Goal: Information Seeking & Learning: Check status

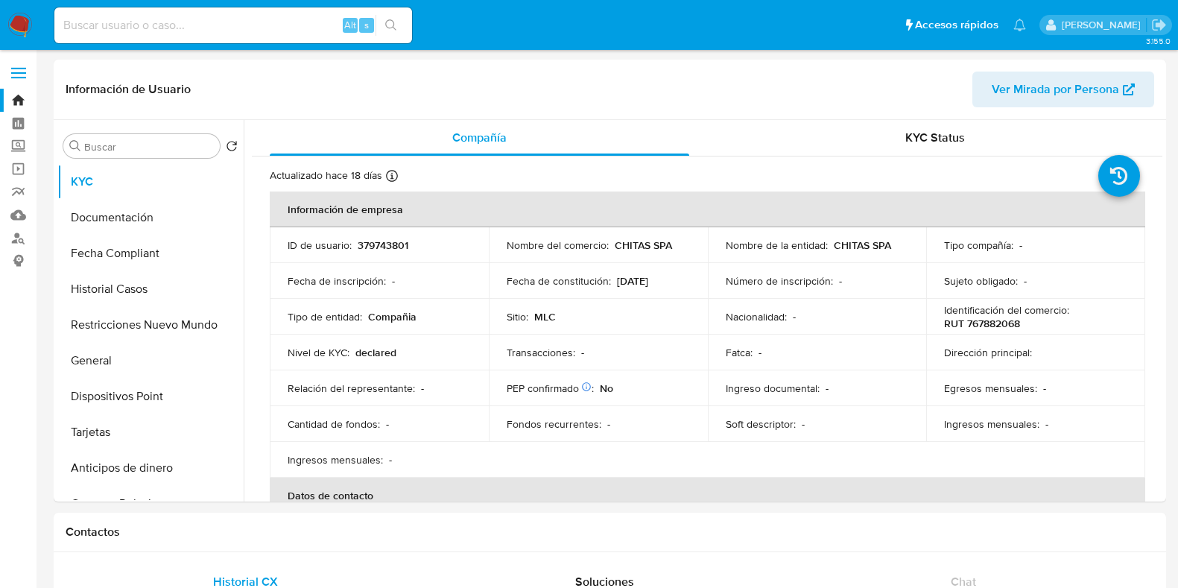
select select "10"
click at [223, 31] on input at bounding box center [233, 25] width 358 height 19
paste input "2607219196"
type input "2607219196"
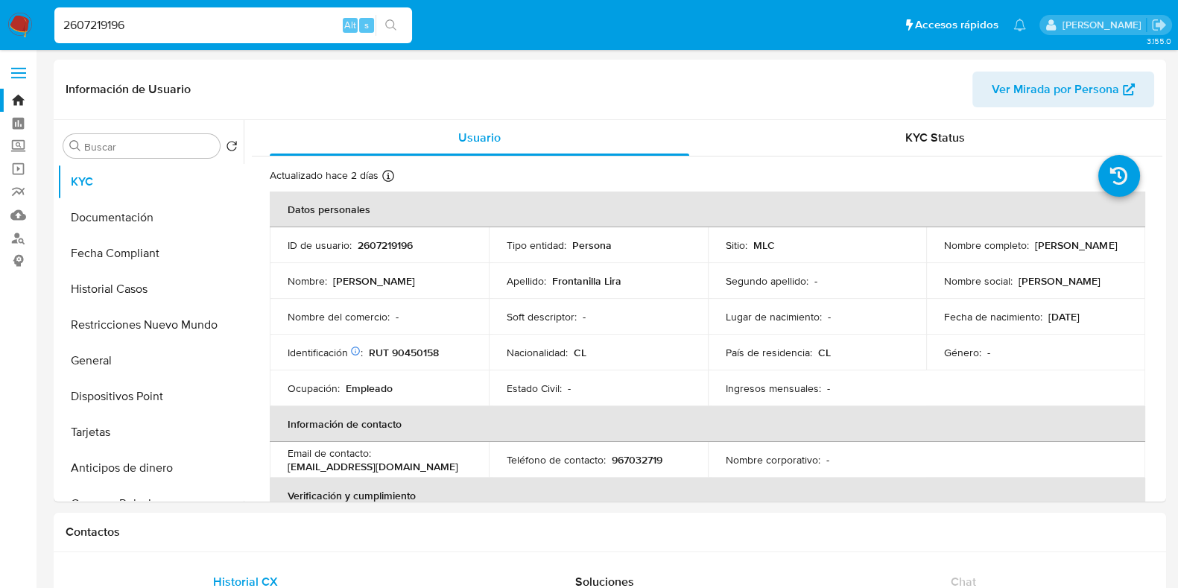
select select "10"
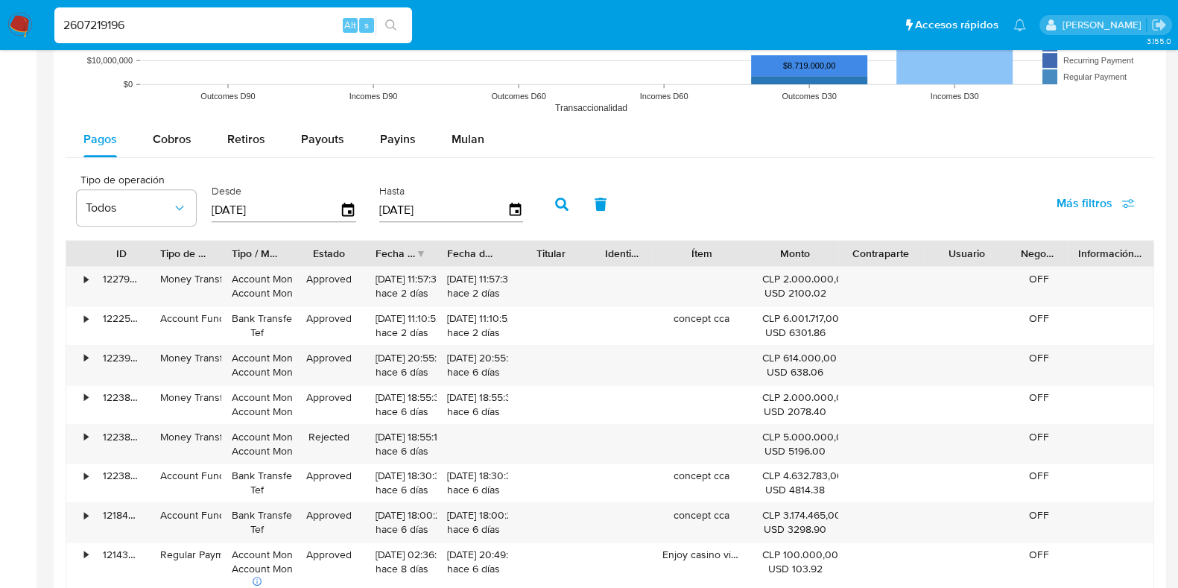
scroll to position [1397, 0]
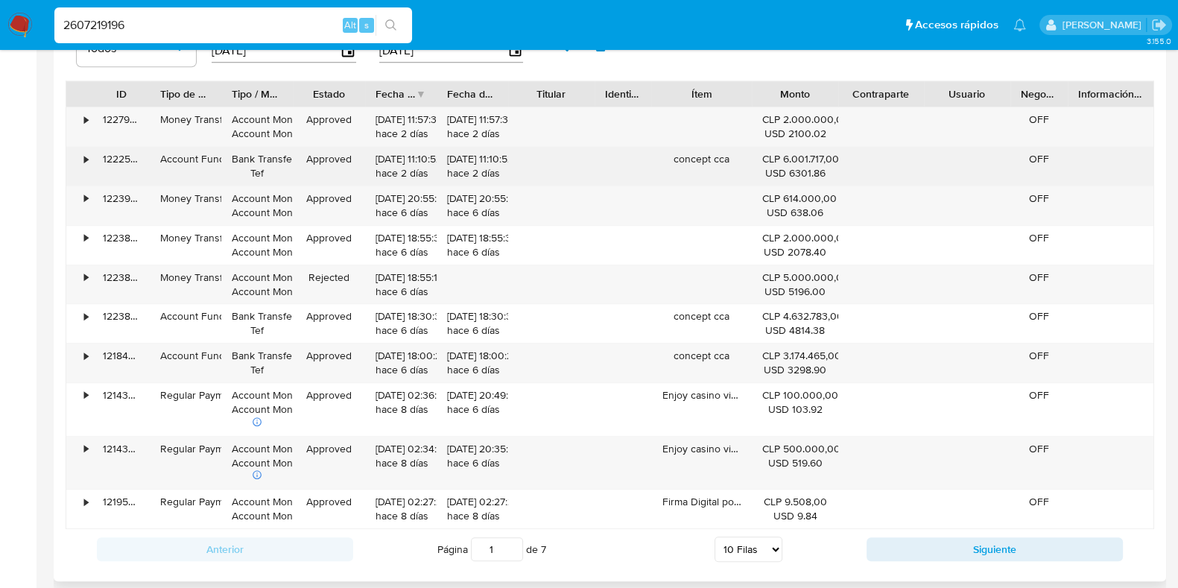
click at [76, 157] on div "•" at bounding box center [79, 166] width 26 height 39
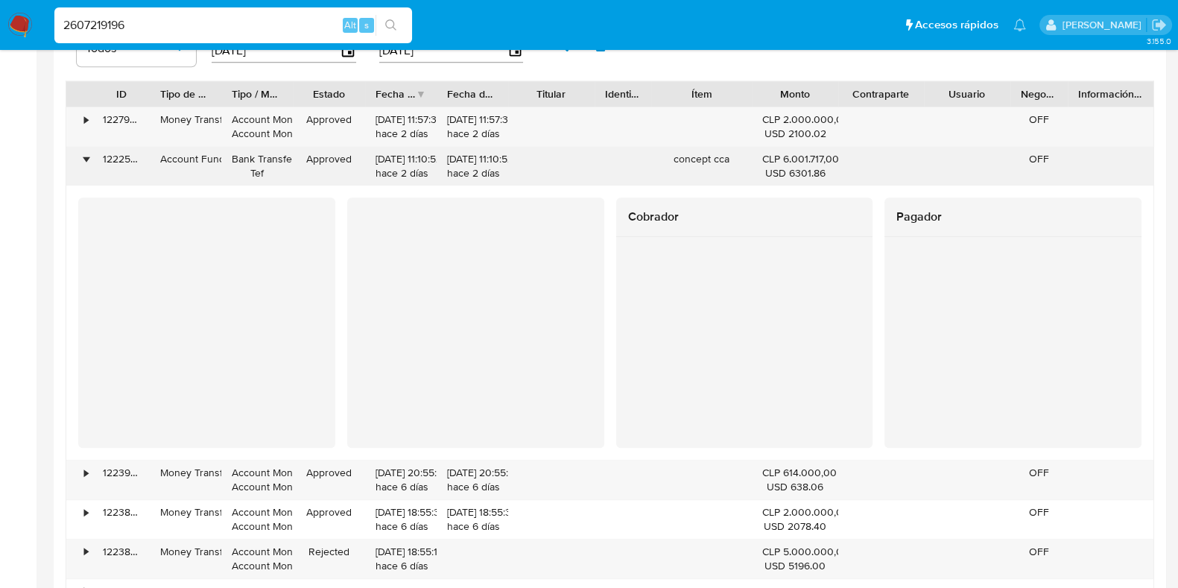
click at [76, 157] on div "•" at bounding box center [79, 166] width 26 height 39
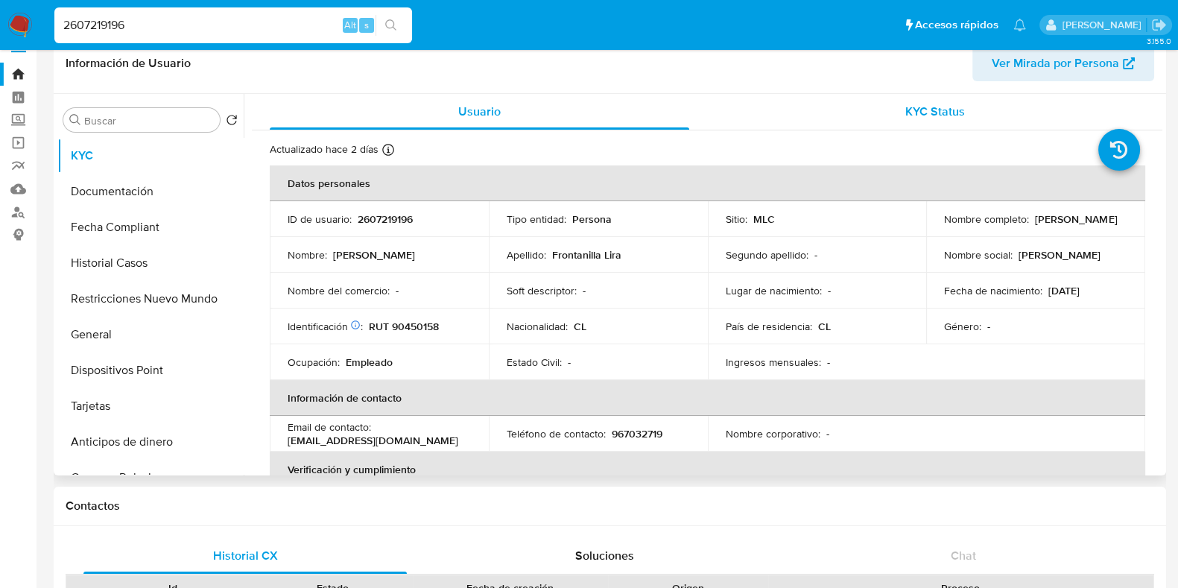
scroll to position [0, 0]
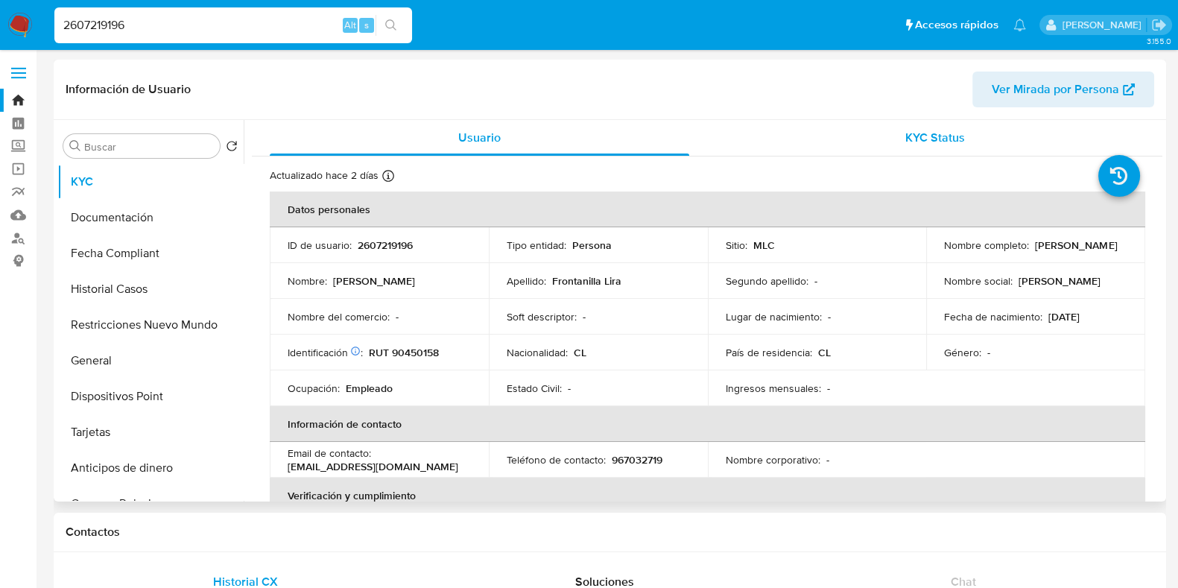
click at [946, 122] on div "KYC Status" at bounding box center [935, 138] width 420 height 36
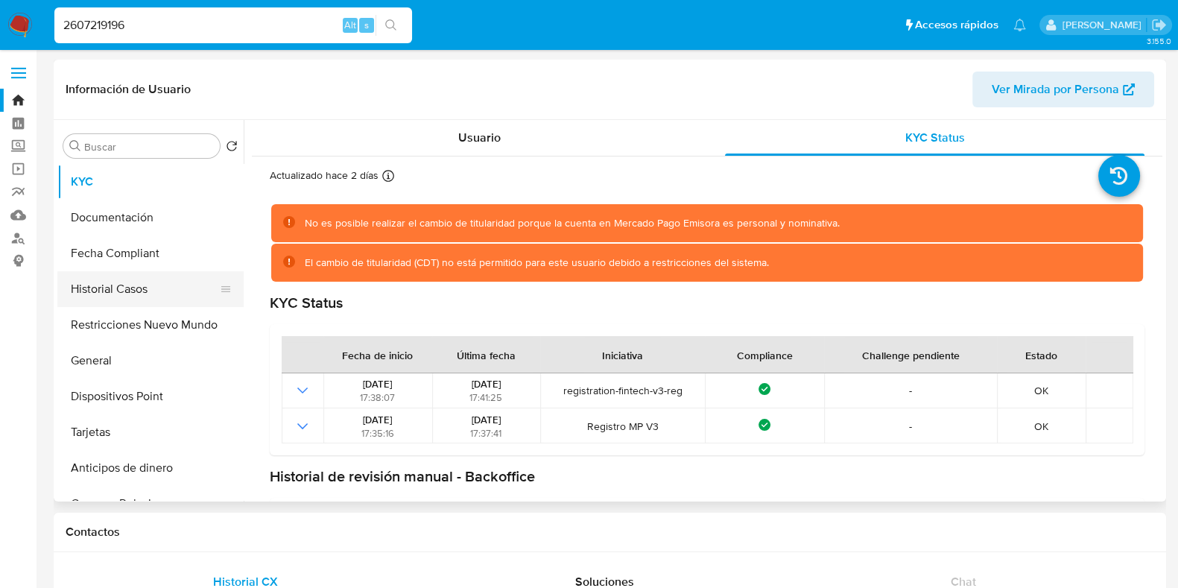
click at [138, 290] on button "Historial Casos" at bounding box center [144, 289] width 174 height 36
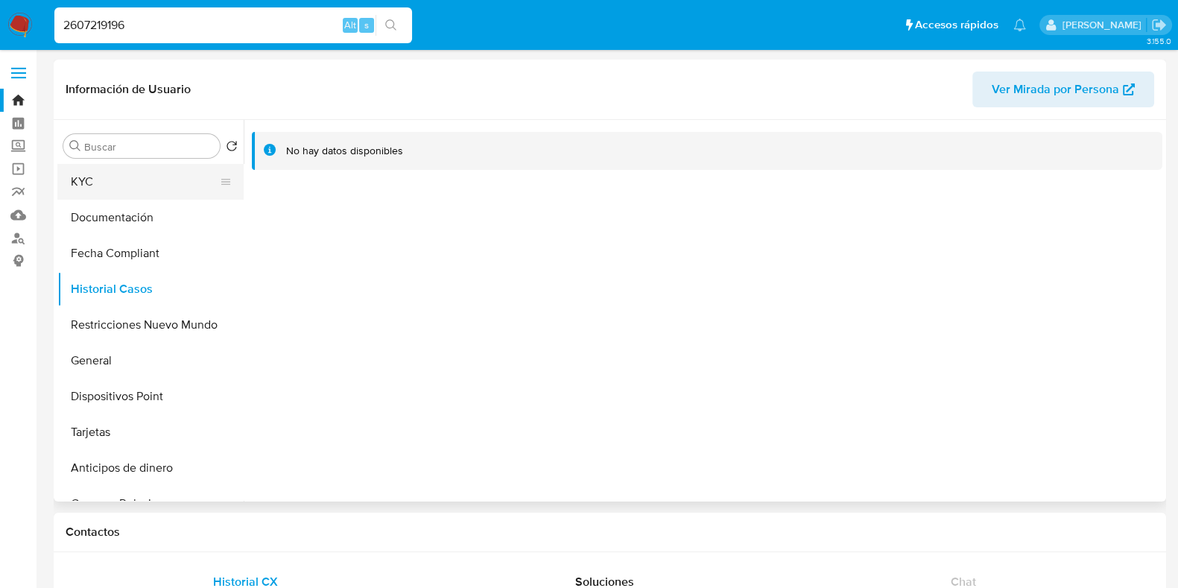
click at [101, 189] on button "KYC" at bounding box center [144, 182] width 174 height 36
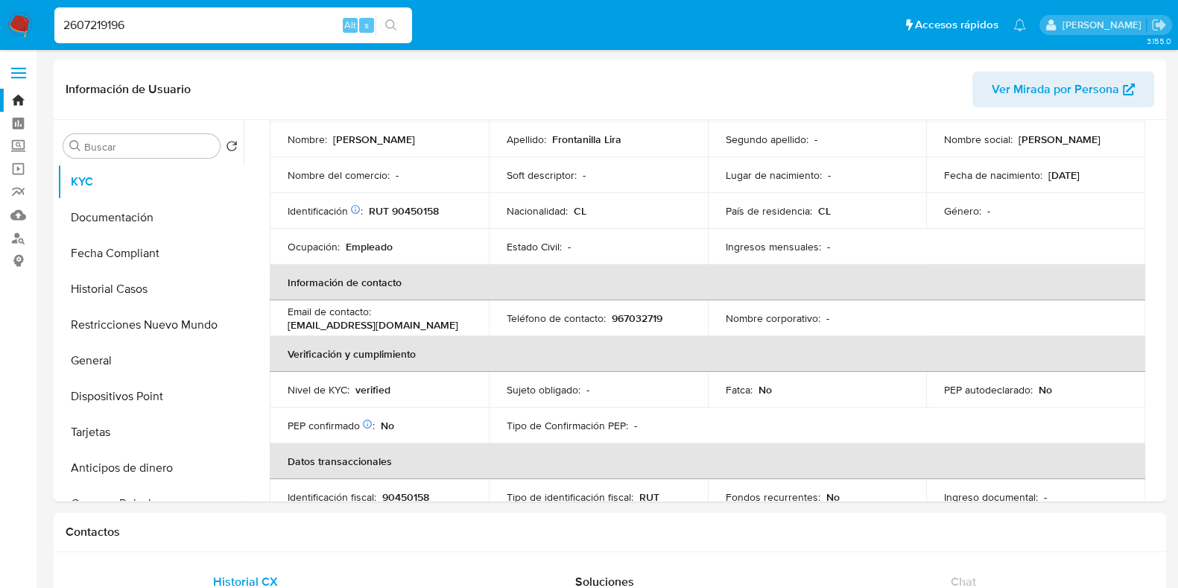
scroll to position [186, 0]
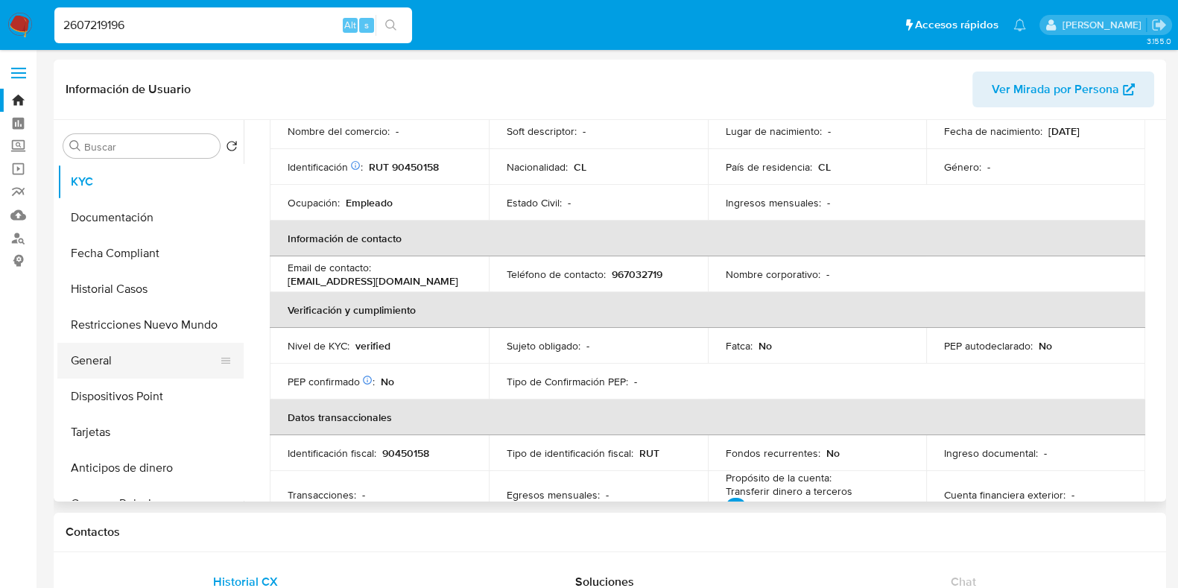
click at [131, 359] on button "General" at bounding box center [144, 361] width 174 height 36
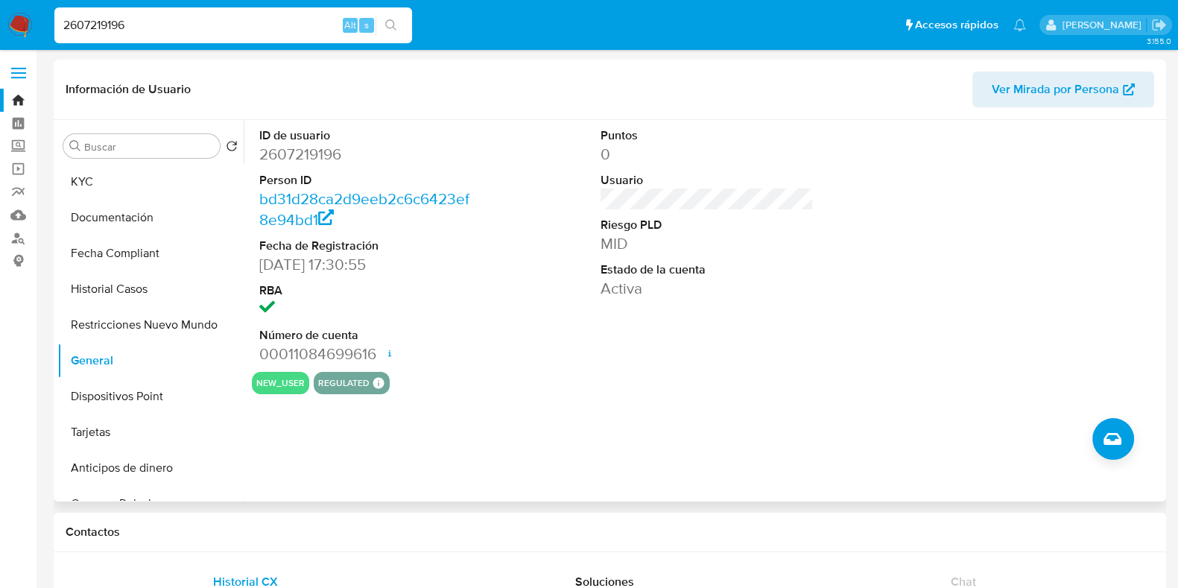
drag, startPoint x: 276, startPoint y: 261, endPoint x: 403, endPoint y: 262, distance: 127.4
click at [403, 262] on dd "04/08/2025 17:30:55" at bounding box center [365, 264] width 213 height 21
click at [129, 189] on button "KYC" at bounding box center [144, 182] width 174 height 36
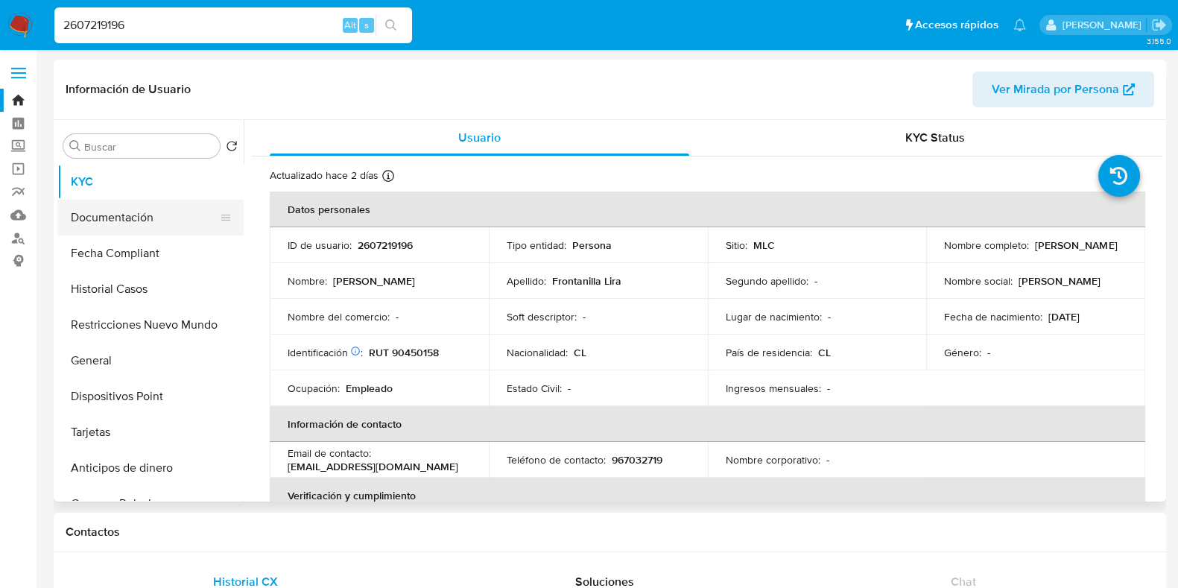
click at [122, 224] on button "Documentación" at bounding box center [144, 218] width 174 height 36
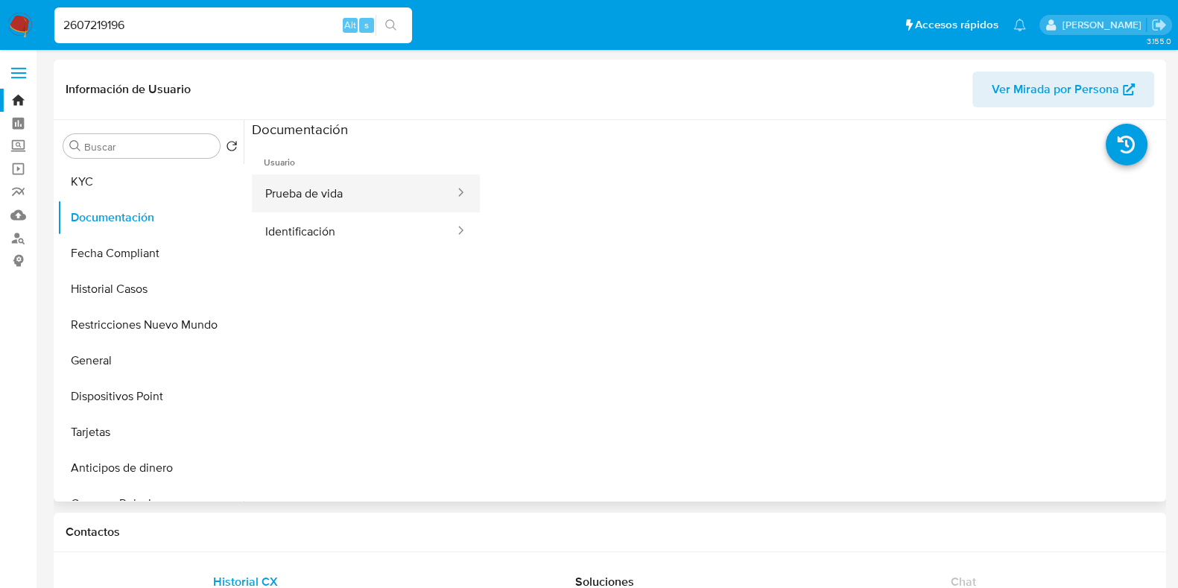
click at [347, 209] on button "Prueba de vida" at bounding box center [354, 193] width 204 height 38
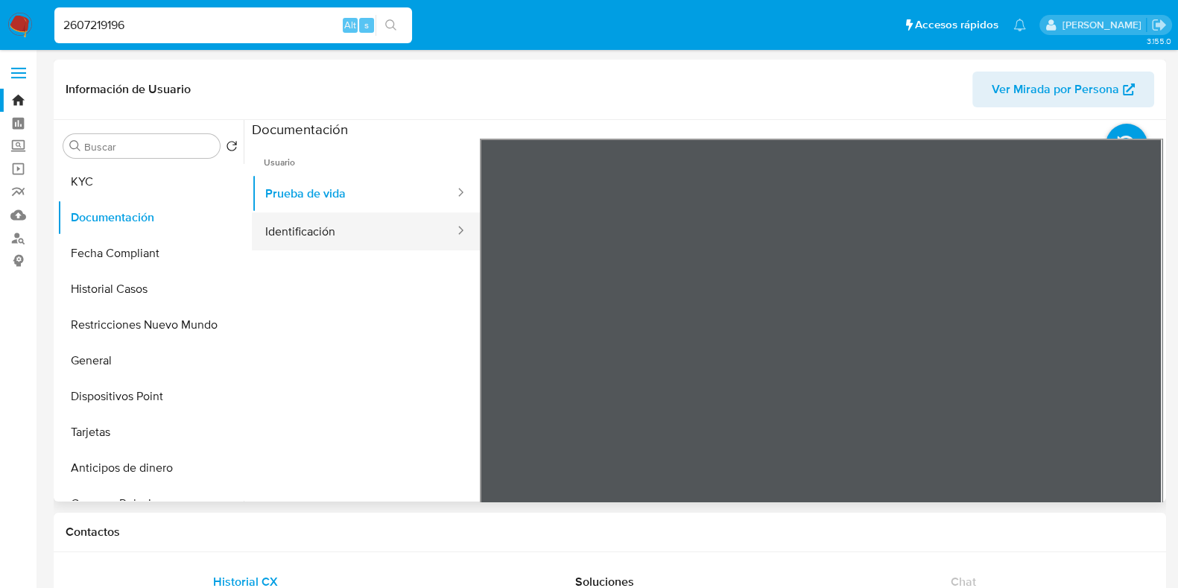
click at [354, 243] on button "Identificación" at bounding box center [354, 231] width 204 height 38
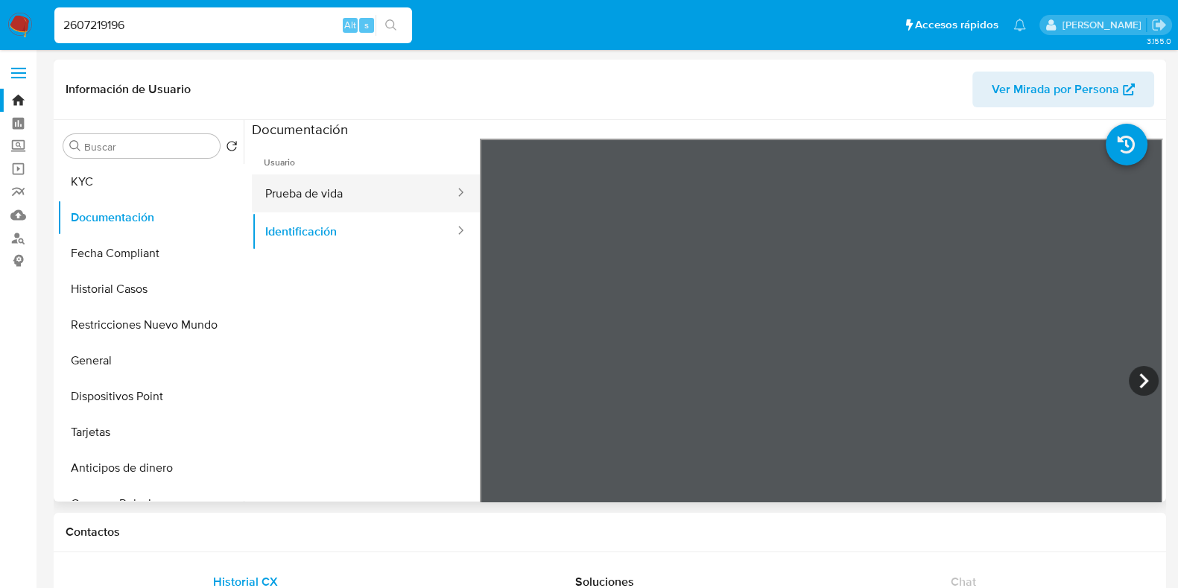
click at [344, 199] on button "Prueba de vida" at bounding box center [354, 193] width 204 height 38
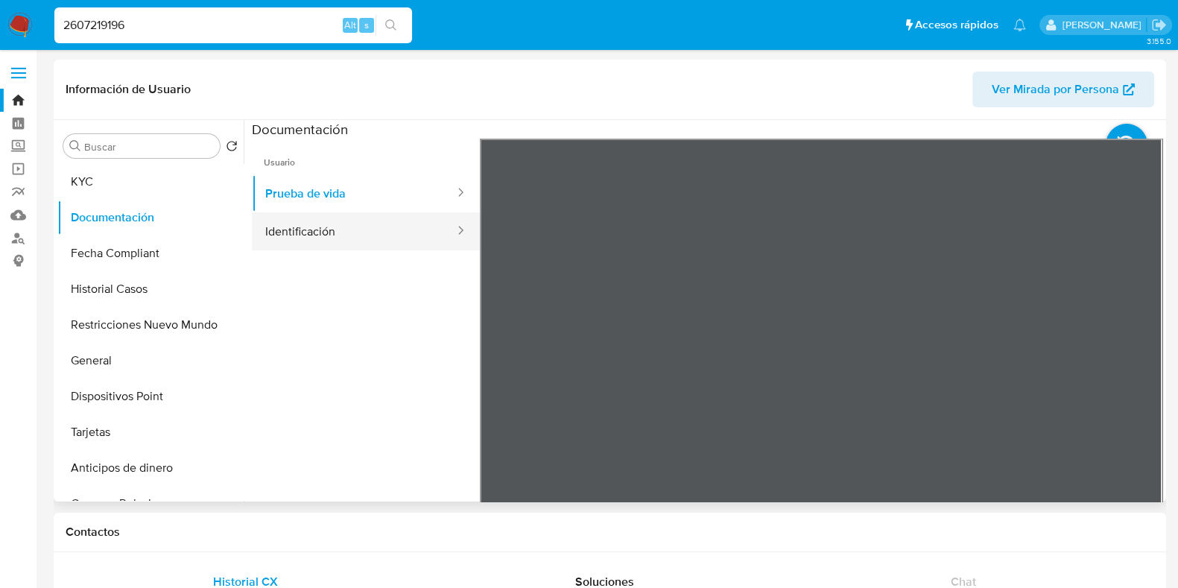
click at [335, 231] on button "Identificación" at bounding box center [354, 231] width 204 height 38
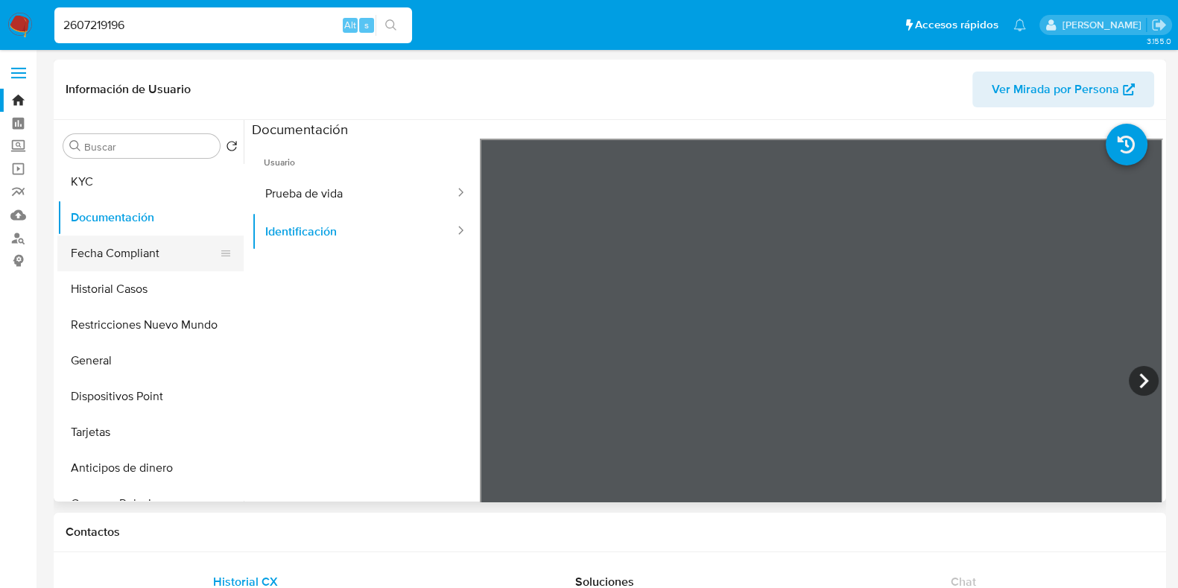
click at [157, 250] on button "Fecha Compliant" at bounding box center [144, 254] width 174 height 36
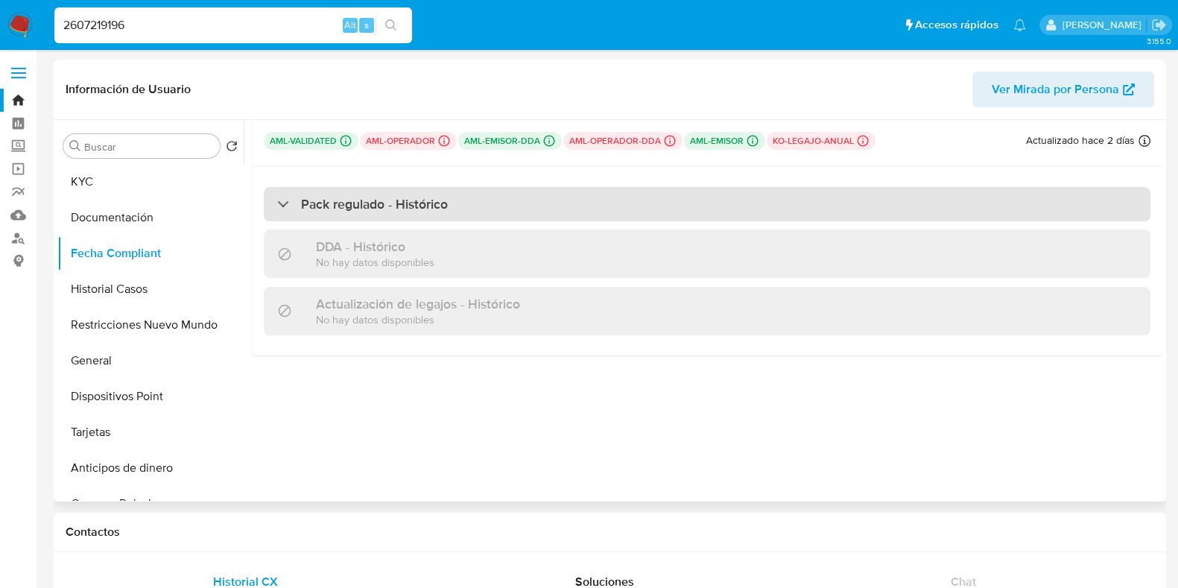
click at [380, 196] on h3 "Pack regulado - Histórico" at bounding box center [374, 204] width 147 height 16
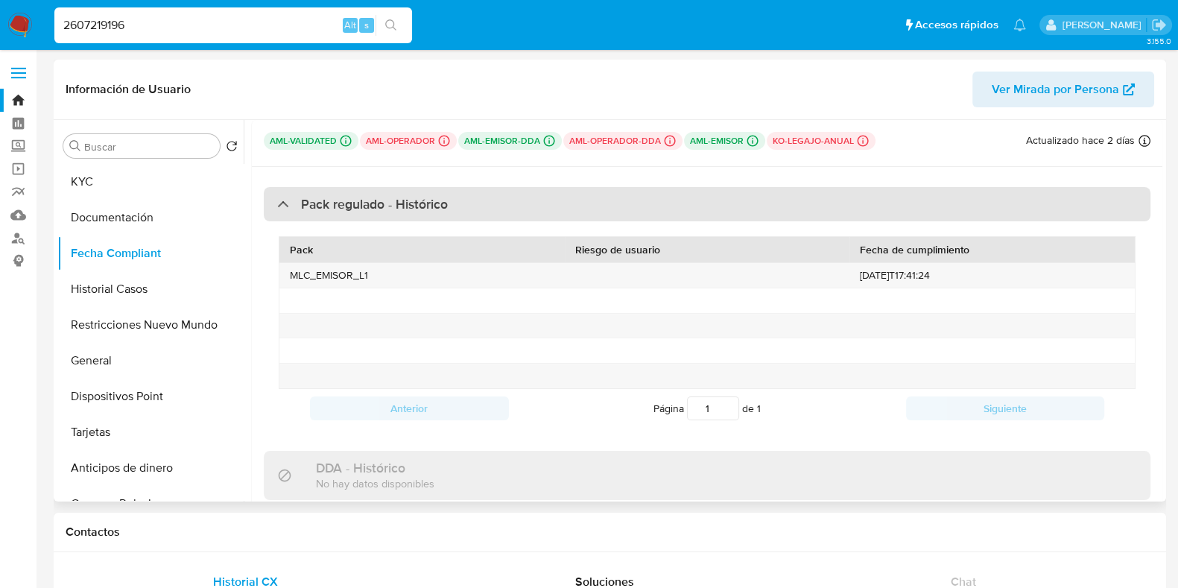
click at [380, 196] on h3 "Pack regulado - Histórico" at bounding box center [374, 204] width 147 height 16
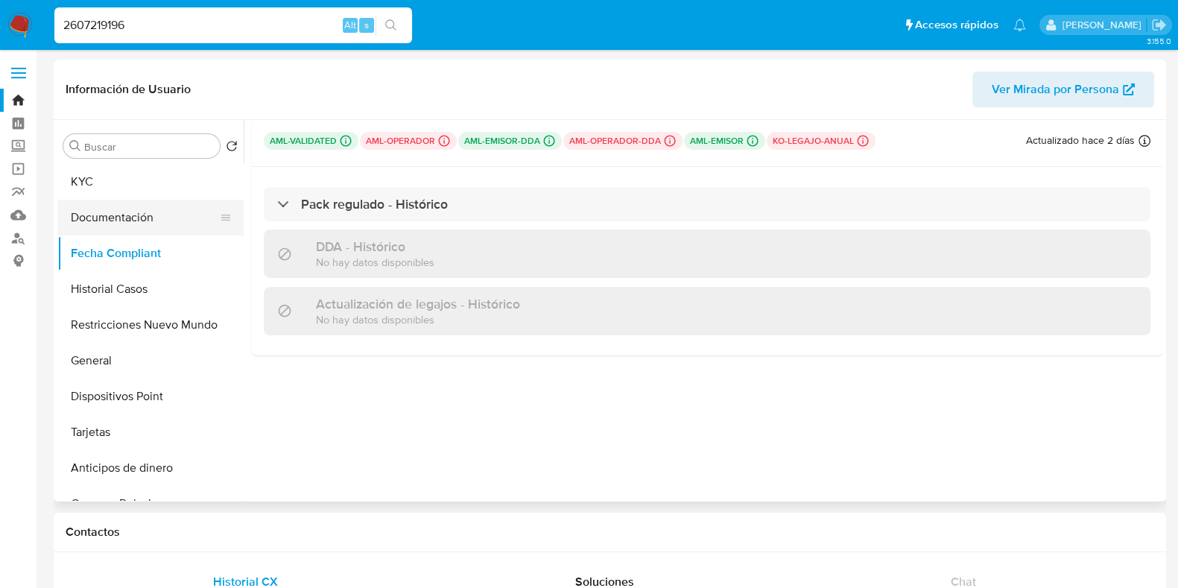
click at [108, 218] on button "Documentación" at bounding box center [144, 218] width 174 height 36
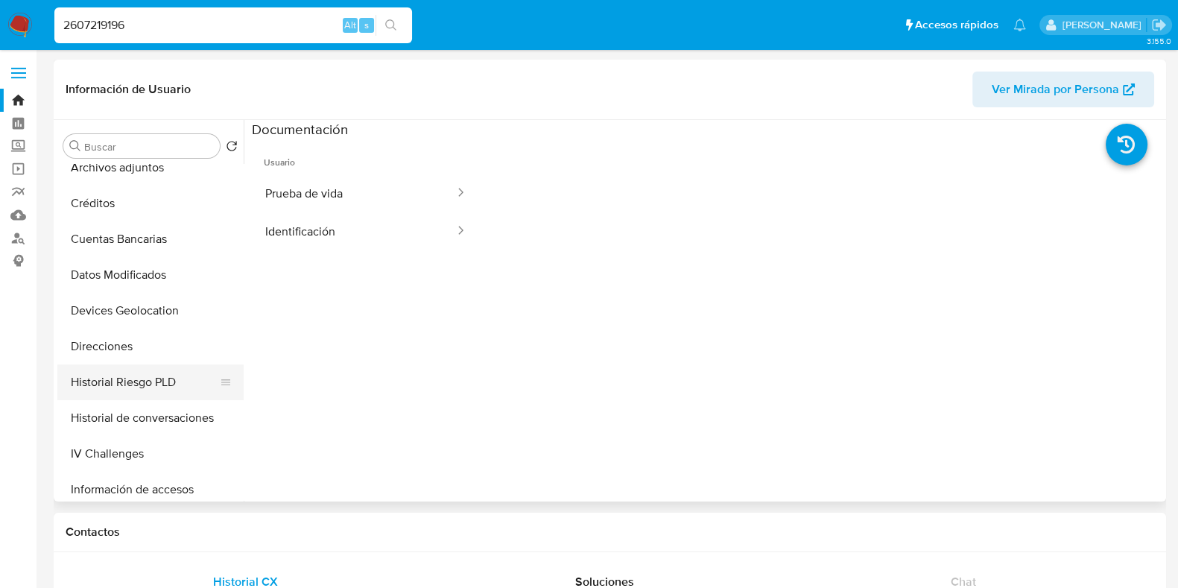
scroll to position [466, 0]
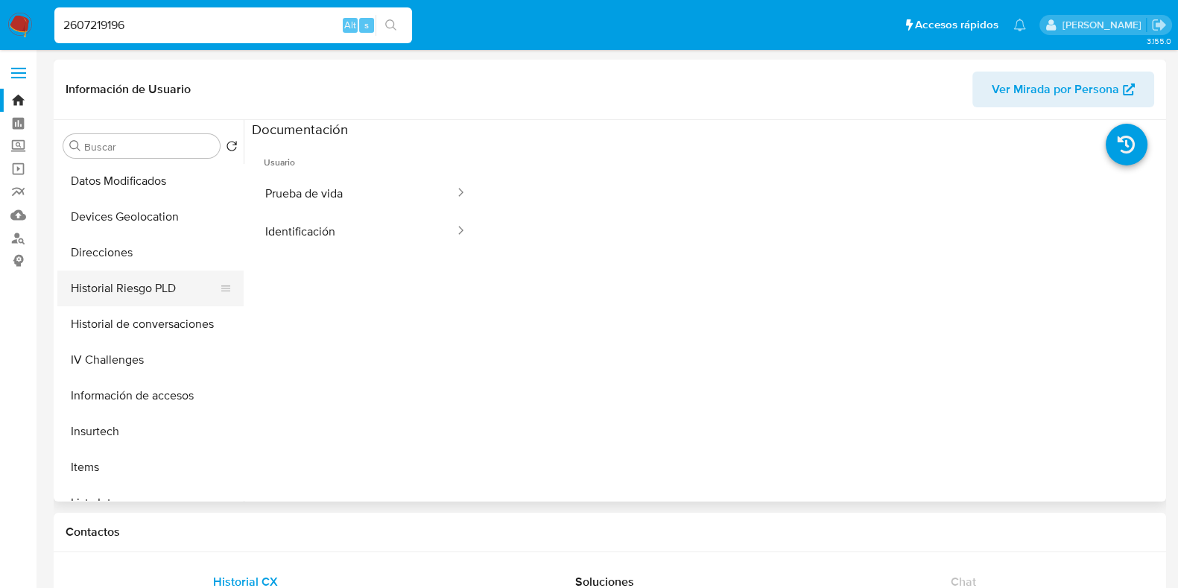
click at [142, 373] on button "IV Challenges" at bounding box center [150, 360] width 186 height 36
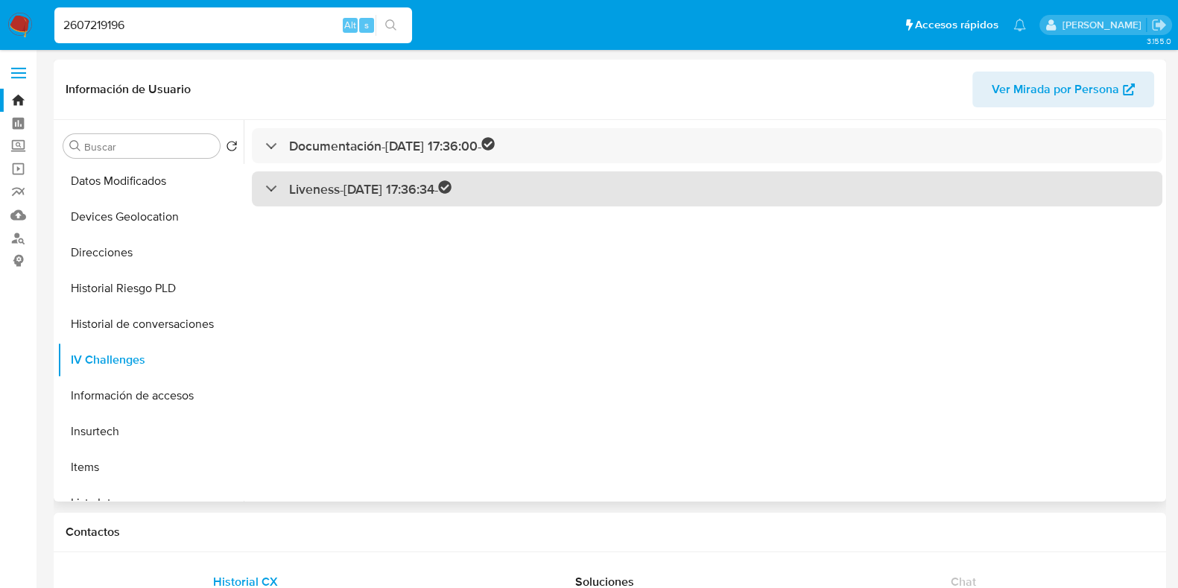
click at [265, 199] on div "Liveness - 04/08/2025 17:36:34 -" at bounding box center [707, 188] width 911 height 35
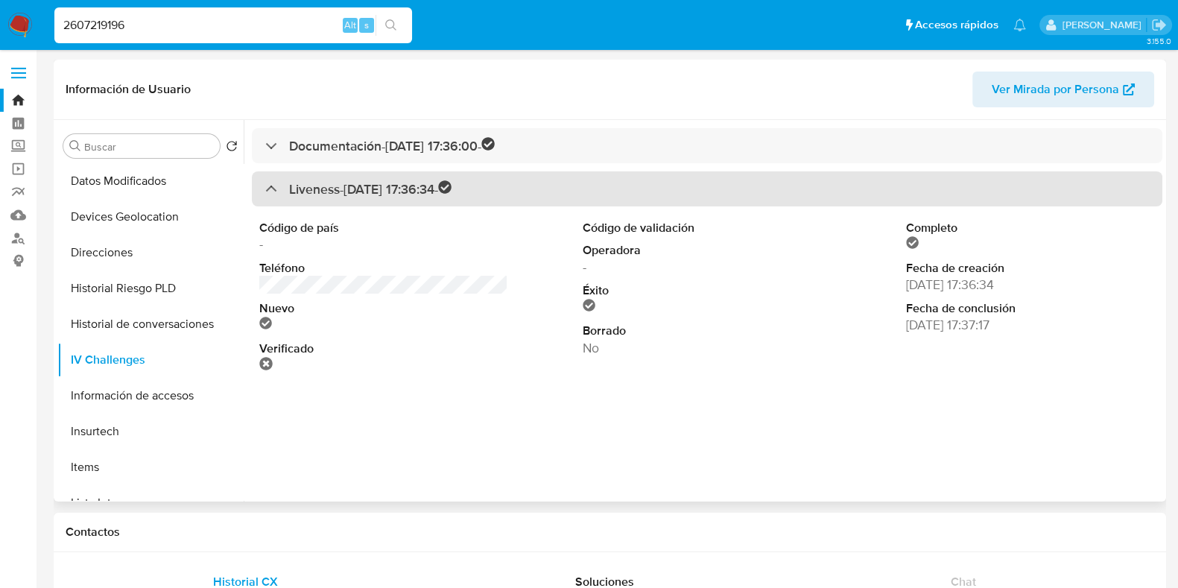
click at [265, 199] on div "Liveness - 04/08/2025 17:36:34 -" at bounding box center [707, 188] width 911 height 35
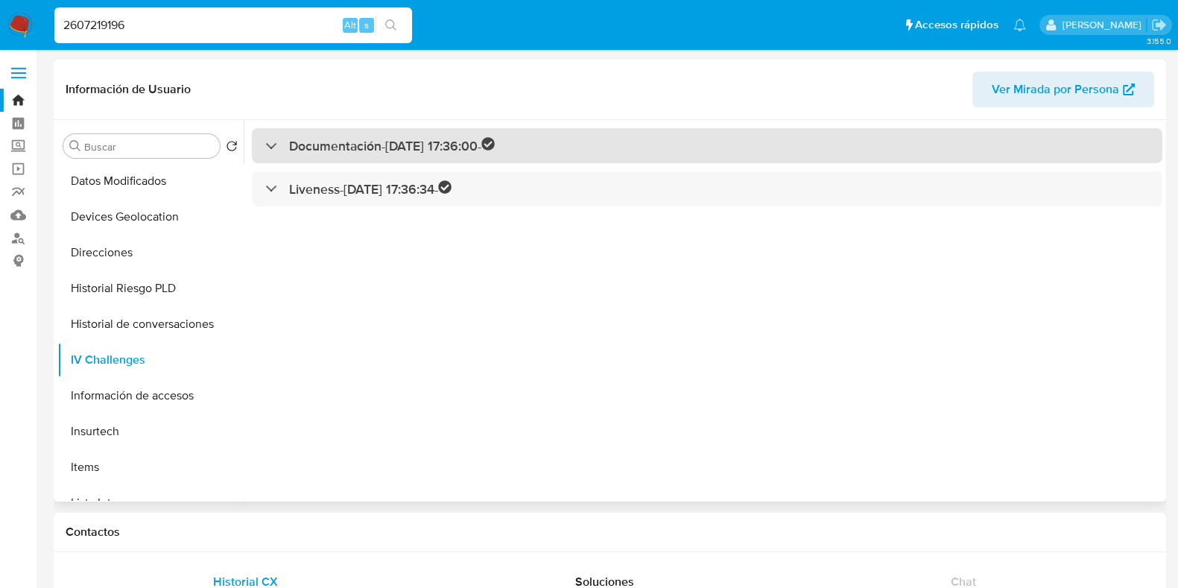
click at [265, 147] on div "Documentación - 04/08/2025 17:36:00 -" at bounding box center [380, 145] width 230 height 17
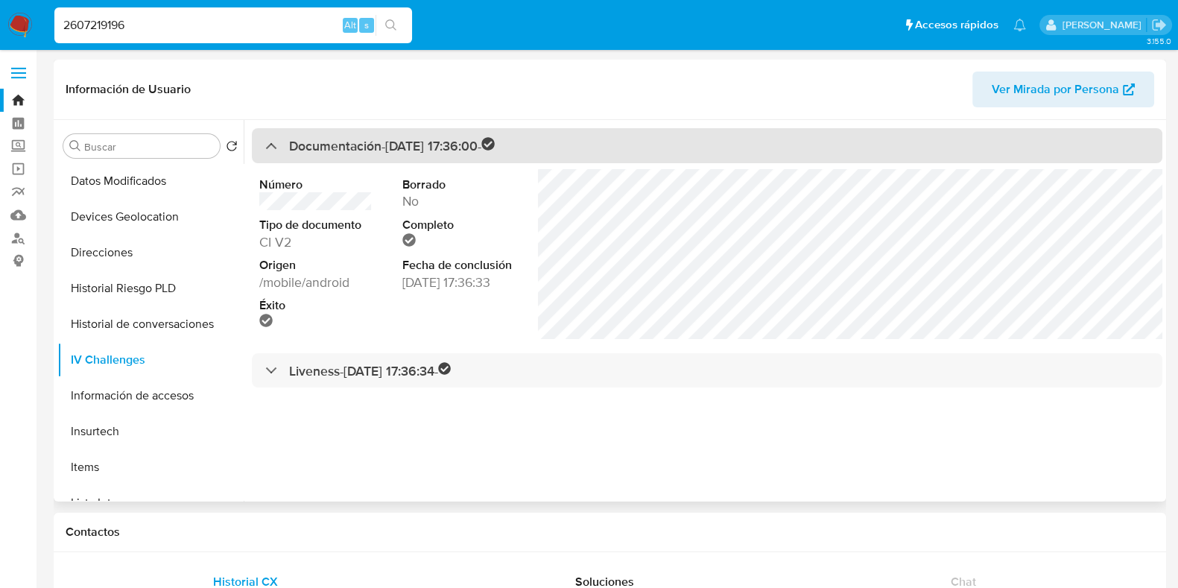
click at [265, 145] on div at bounding box center [265, 145] width 0 height 0
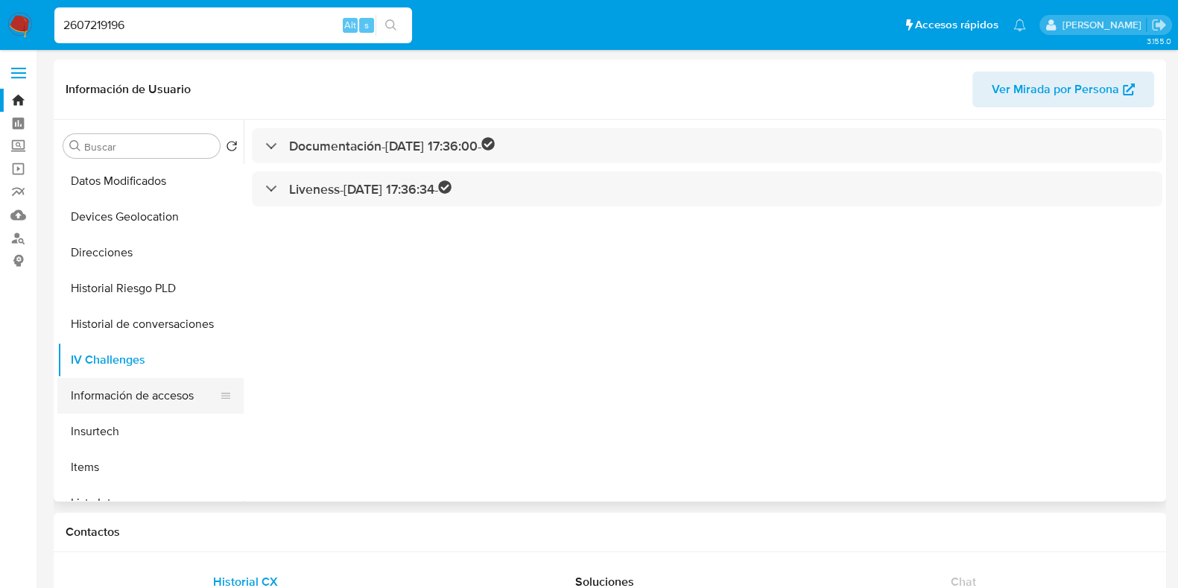
scroll to position [559, 0]
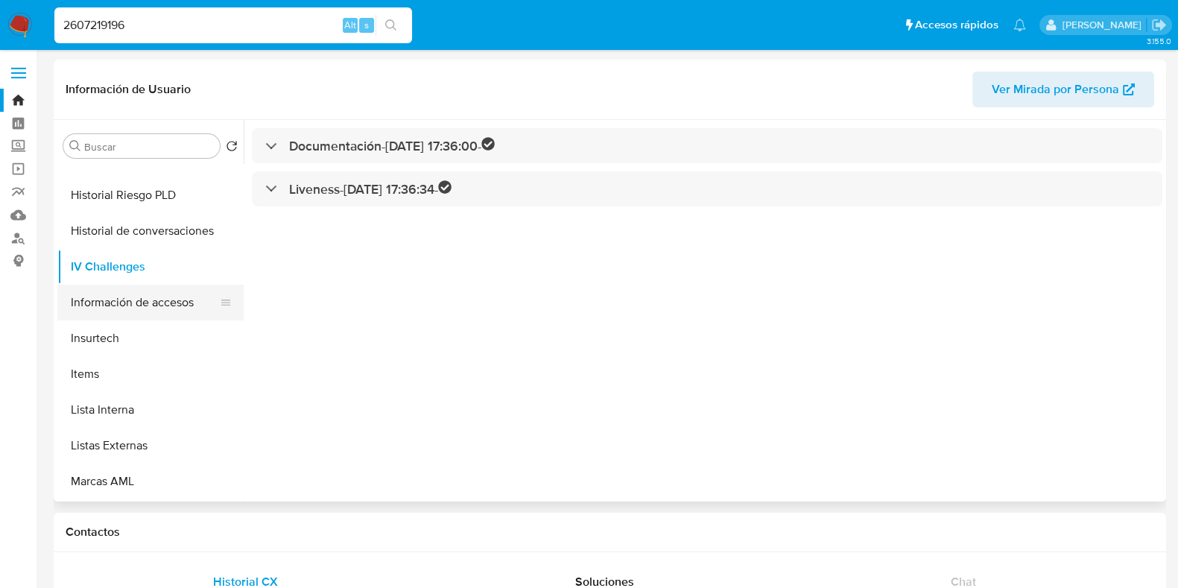
click at [133, 307] on button "Información de accesos" at bounding box center [144, 303] width 174 height 36
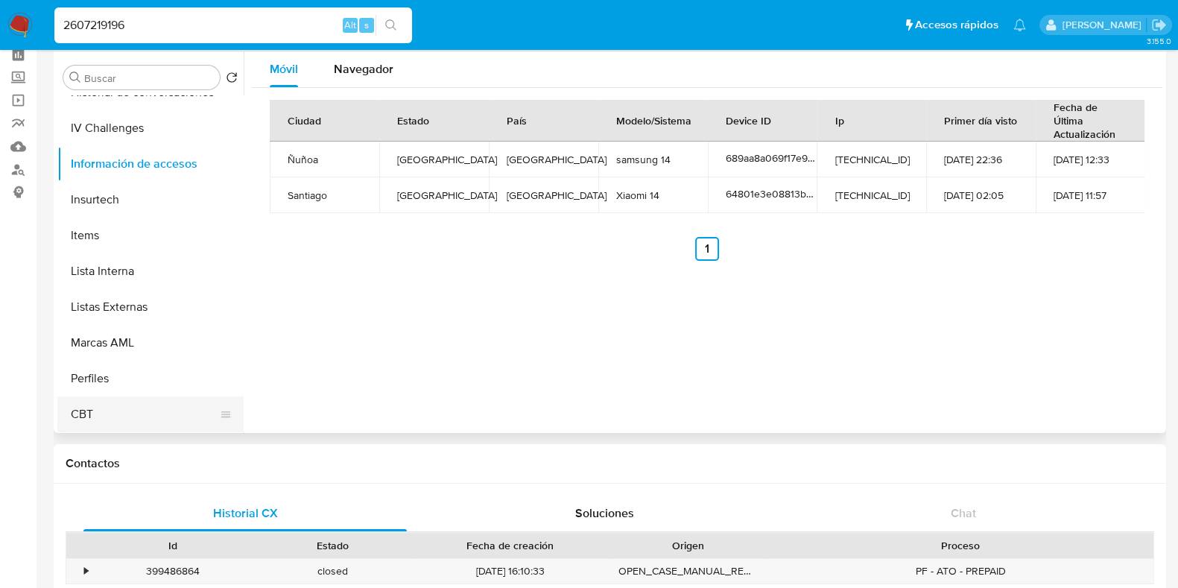
scroll to position [92, 0]
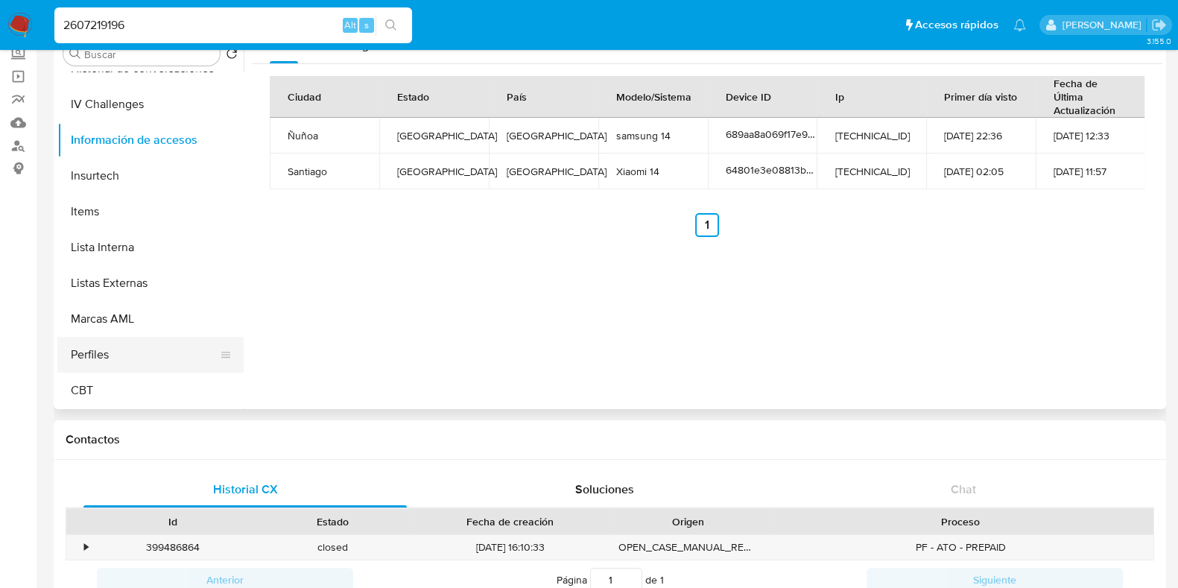
click at [125, 361] on button "Perfiles" at bounding box center [144, 355] width 174 height 36
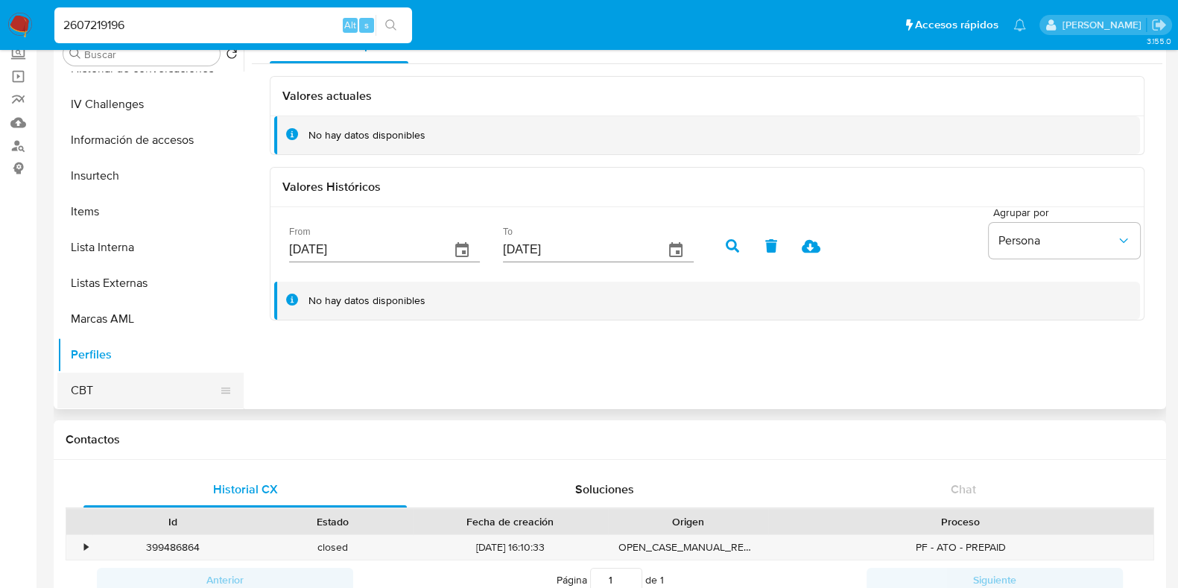
click at [134, 379] on button "CBT" at bounding box center [144, 391] width 174 height 36
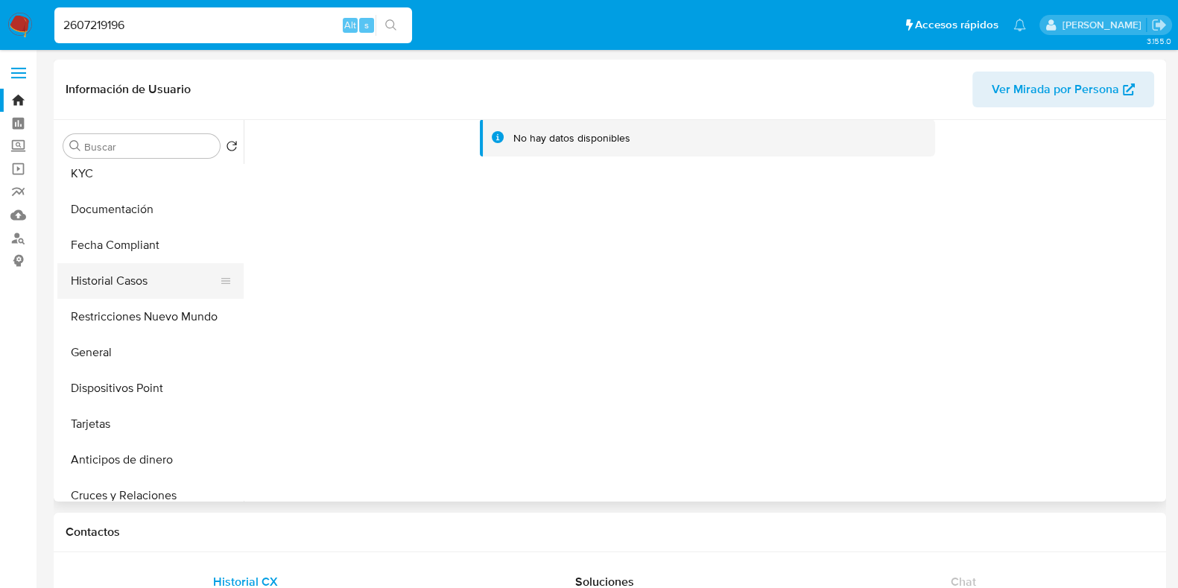
scroll to position [0, 0]
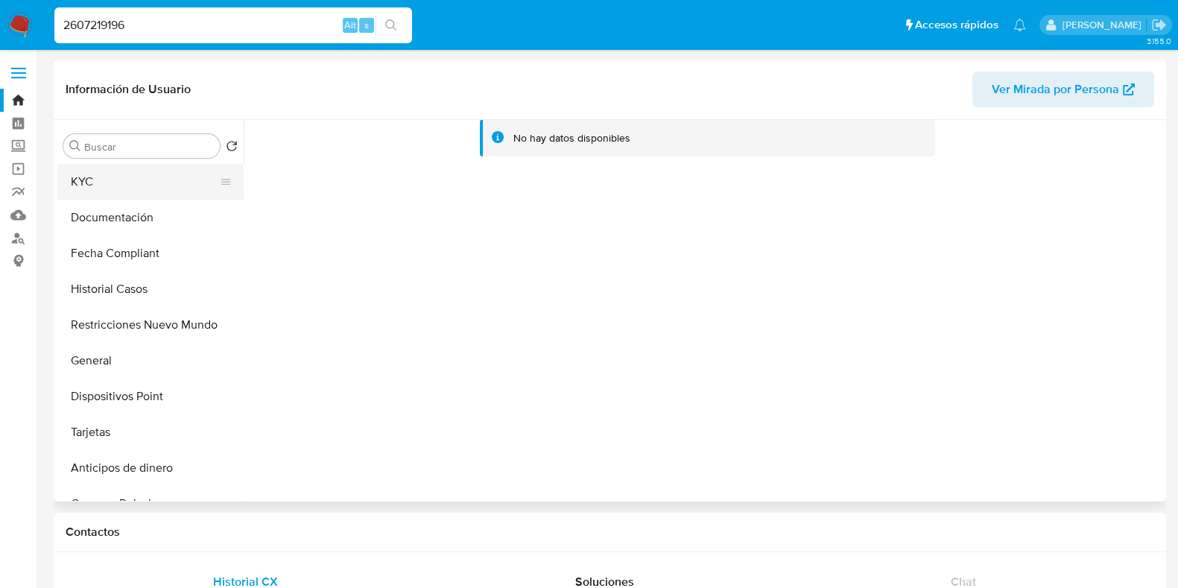
click at [113, 183] on button "KYC" at bounding box center [144, 182] width 174 height 36
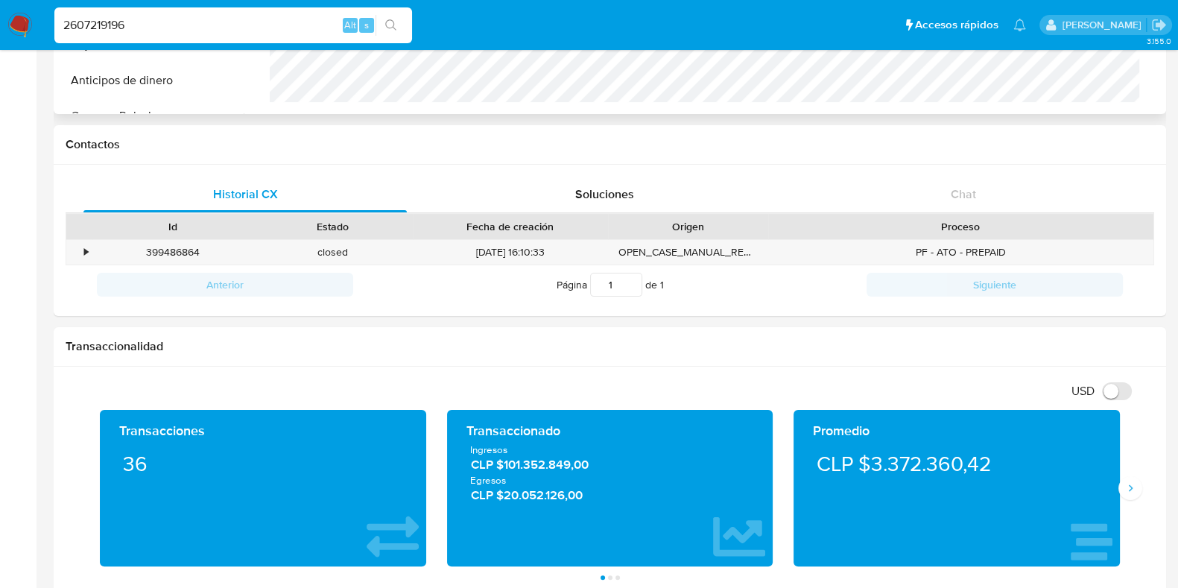
scroll to position [559, 0]
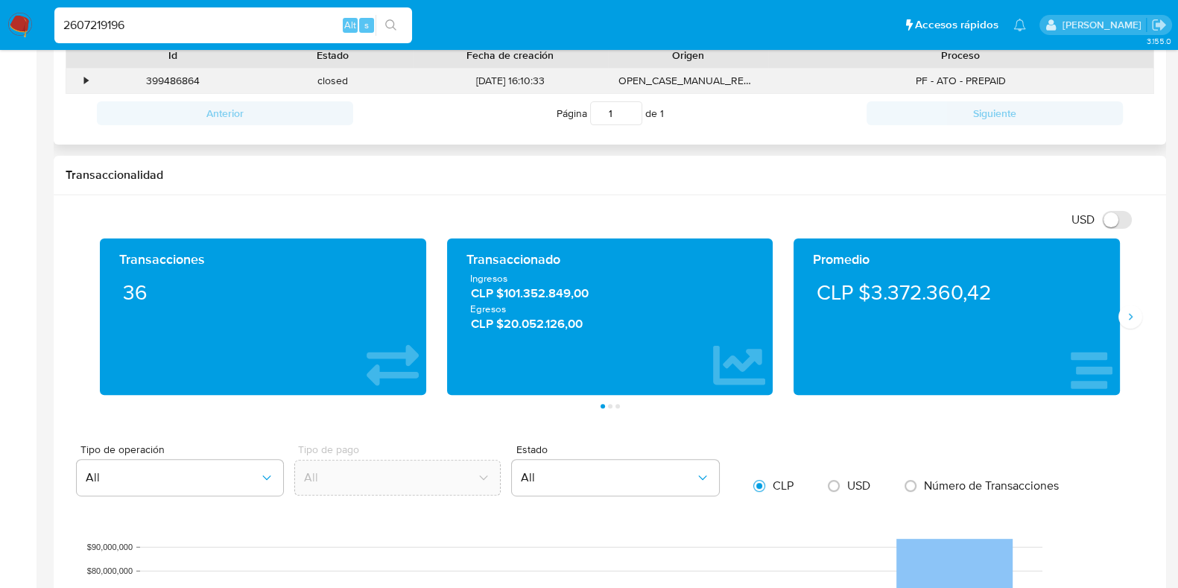
click at [81, 74] on div "•" at bounding box center [79, 81] width 26 height 25
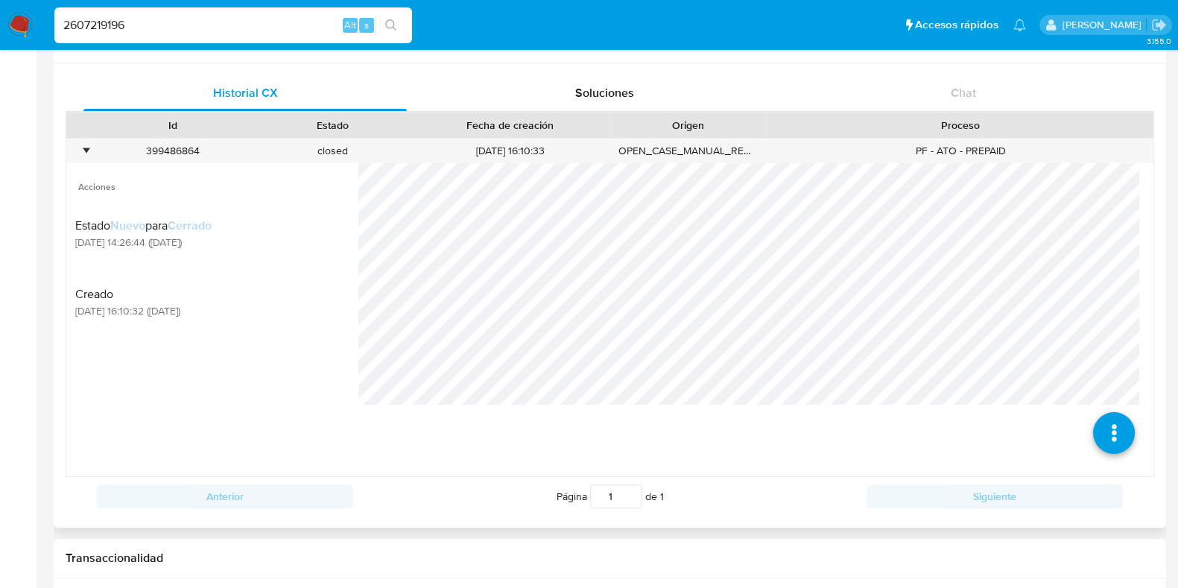
scroll to position [466, 0]
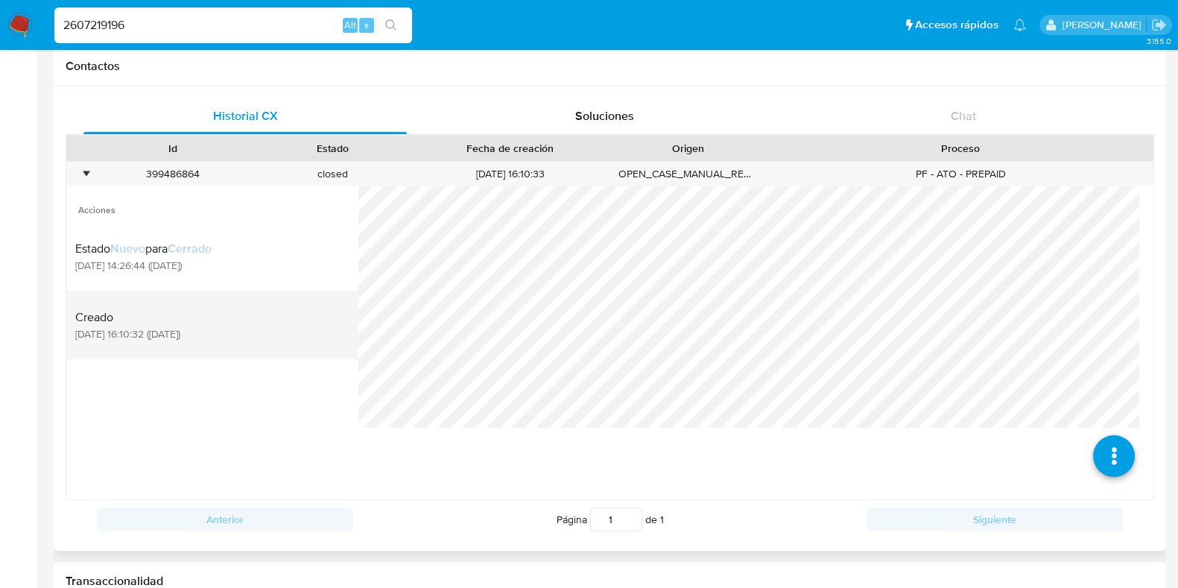
click at [180, 327] on span "09/08/2025 16:10:32 (hace 11 días)" at bounding box center [127, 333] width 105 height 13
click at [180, 323] on span "Creado" at bounding box center [127, 317] width 105 height 15
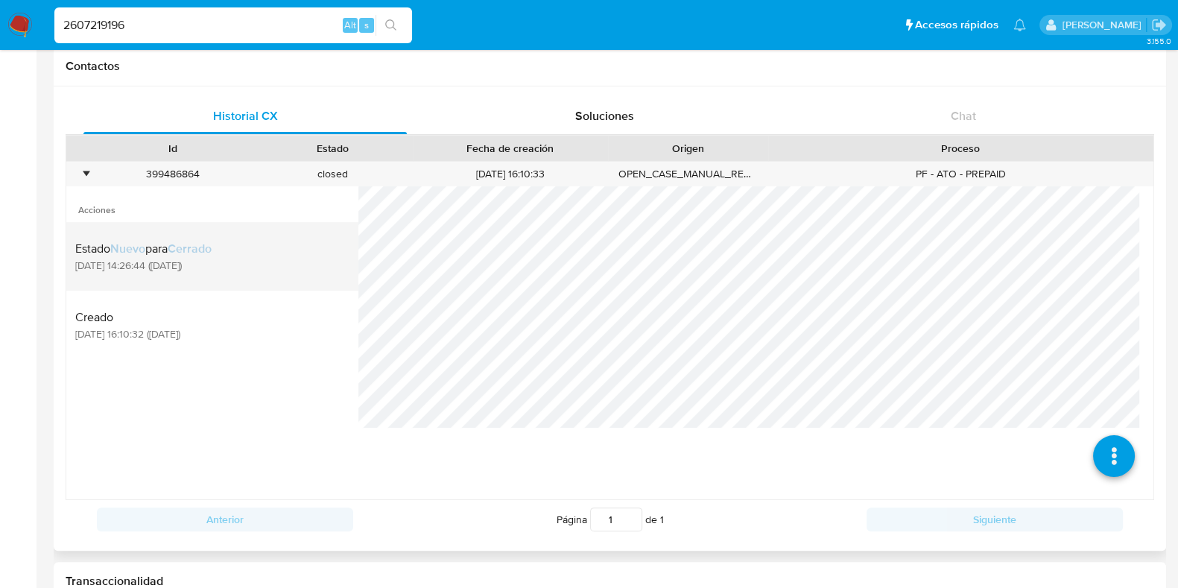
click at [130, 266] on span "11/08/2025 14:26:44 (hace 9 días)" at bounding box center [143, 265] width 136 height 13
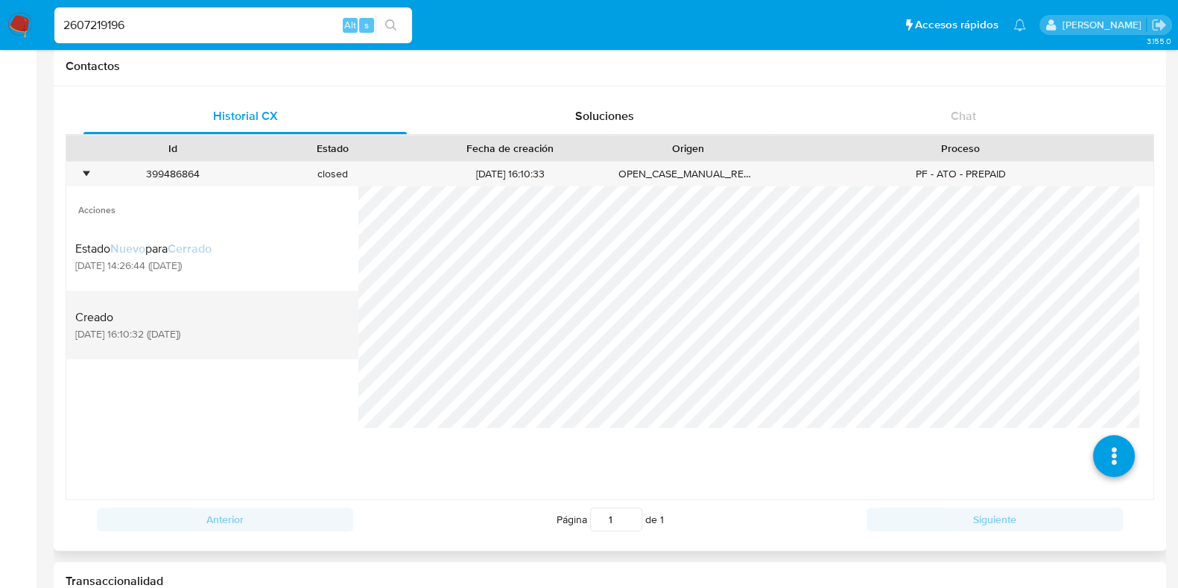
click at [164, 315] on span "Creado" at bounding box center [127, 317] width 105 height 15
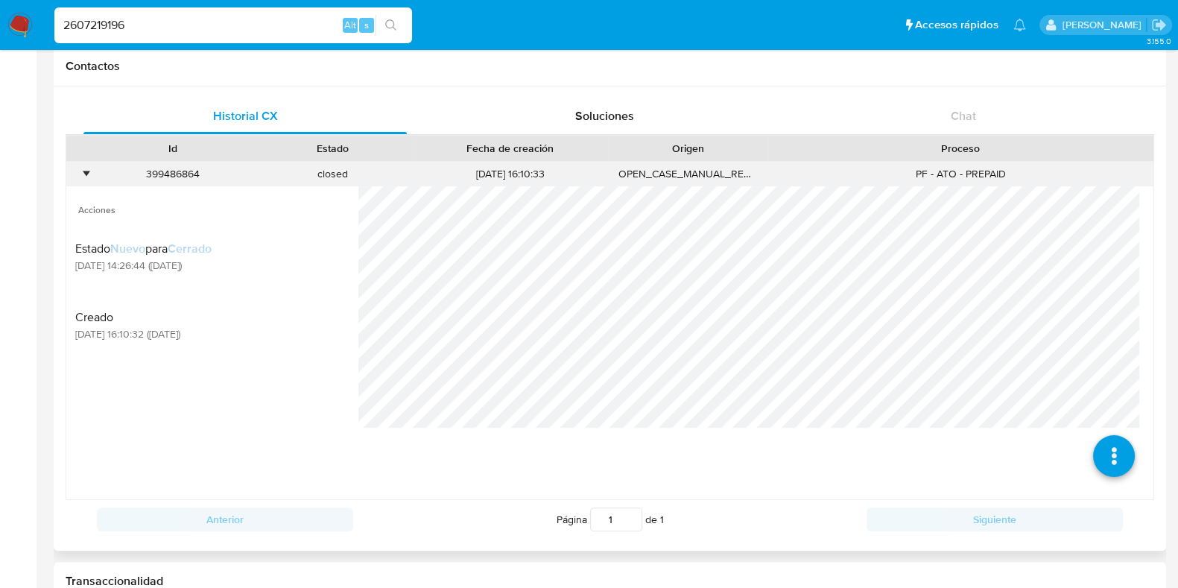
click at [93, 172] on div "399486864" at bounding box center [172, 174] width 160 height 25
click at [87, 171] on div "•" at bounding box center [86, 174] width 4 height 14
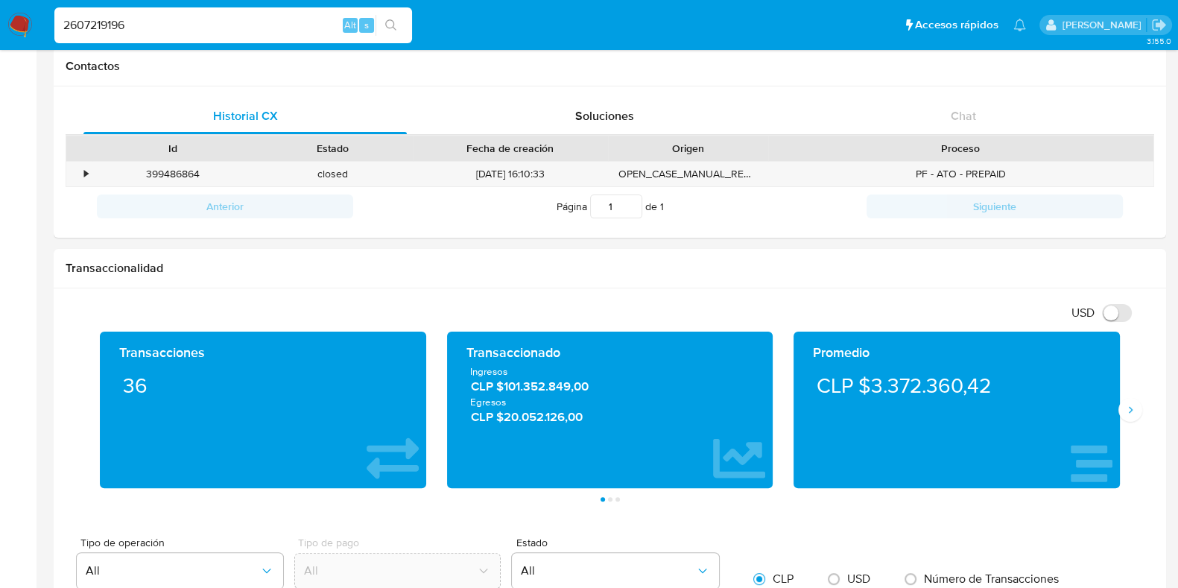
drag, startPoint x: 204, startPoint y: 34, endPoint x: 31, endPoint y: 23, distance: 174.0
click at [31, 23] on nav "Pausado Ver notificaciones 2607219196 Alt s Accesos rápidos Presiona las siguie…" at bounding box center [589, 25] width 1178 height 50
paste input "BM3aj6Pzm5JHzVPnzX9JpmyB"
type input "BM3aj6Pzm5JHzVPnzX9JpmyB"
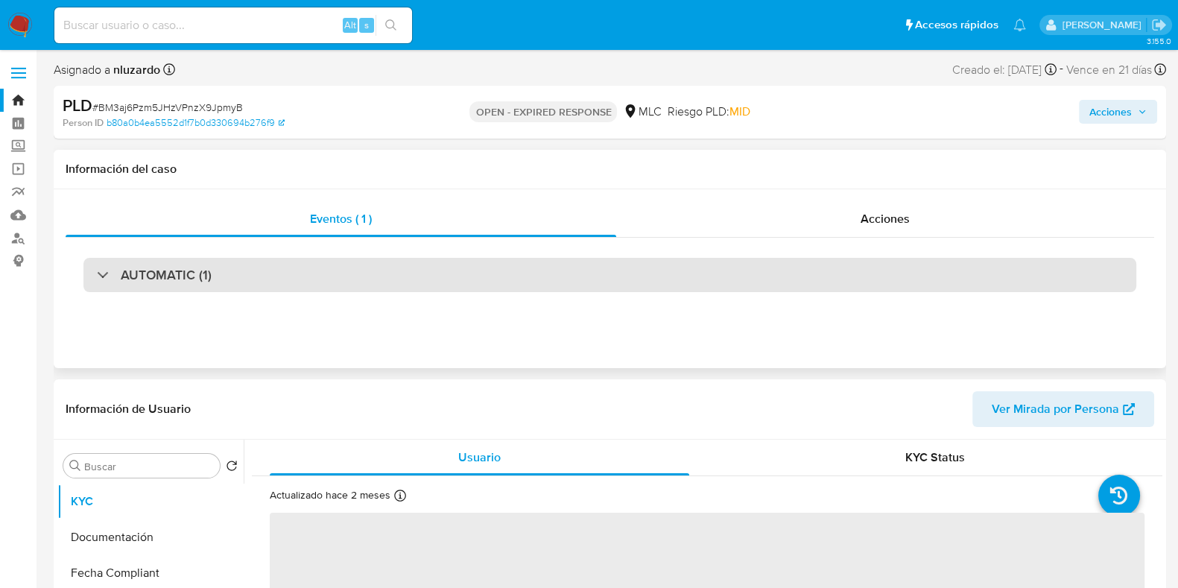
click at [353, 270] on div "AUTOMATIC (1)" at bounding box center [609, 275] width 1053 height 34
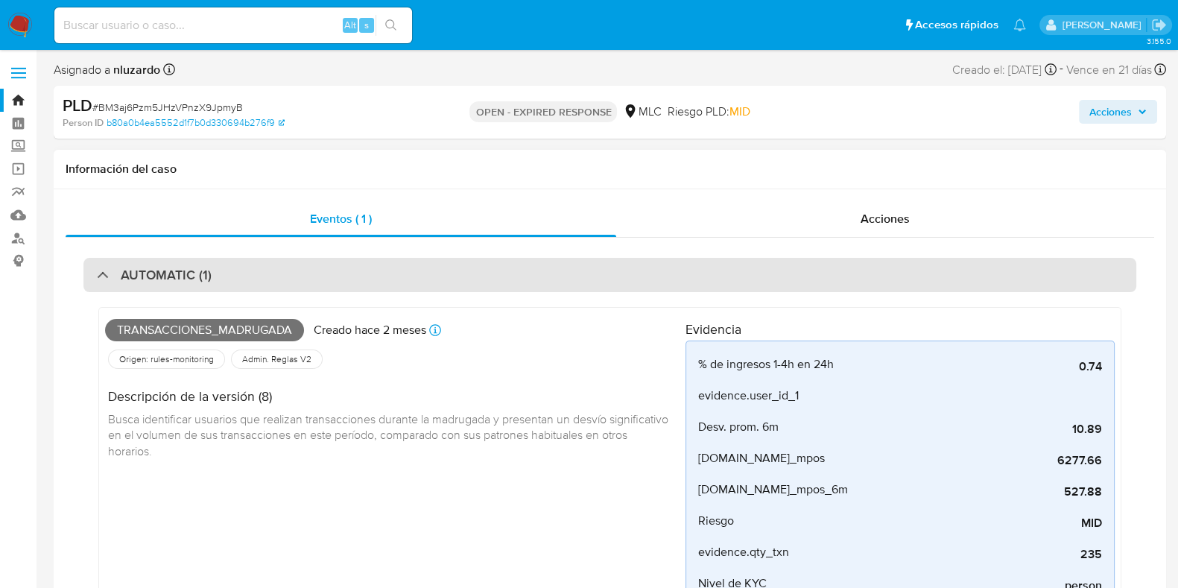
select select "10"
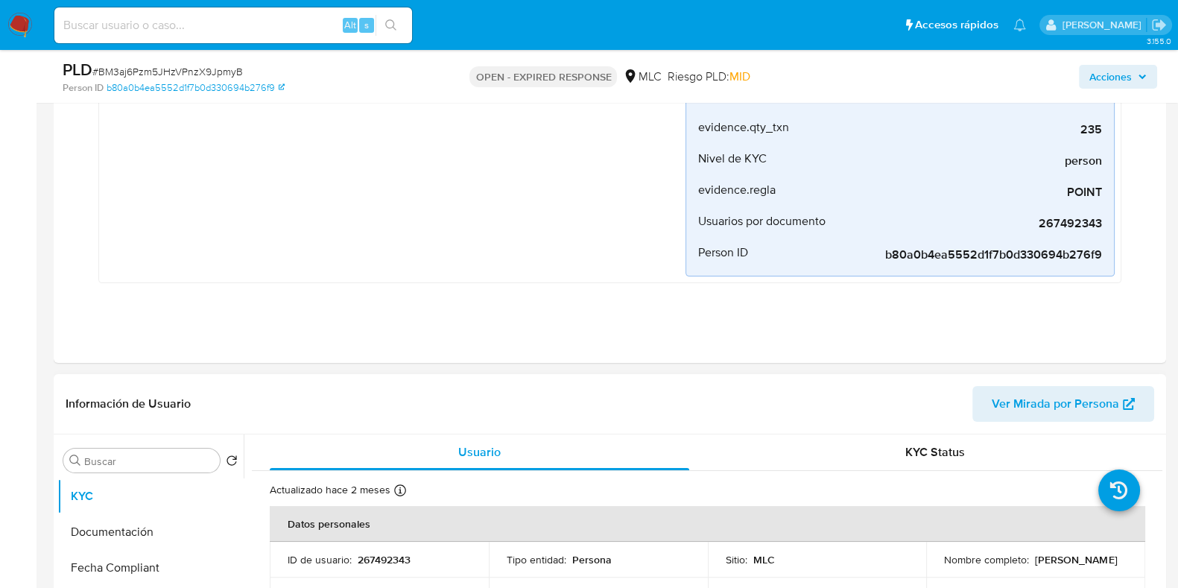
scroll to position [559, 0]
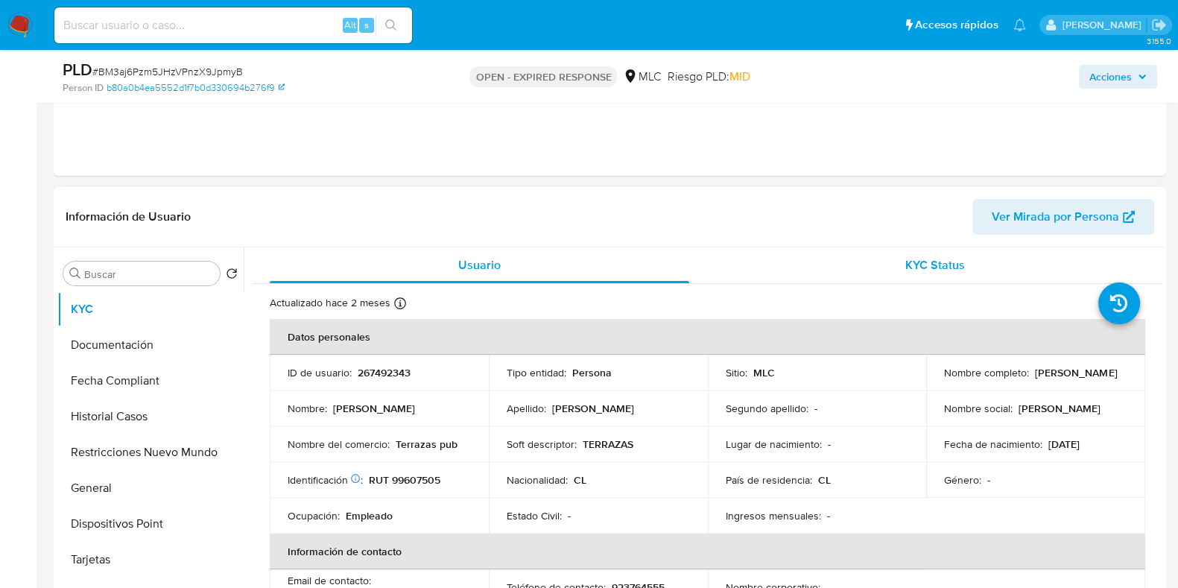
click at [830, 277] on div "KYC Status" at bounding box center [935, 265] width 420 height 36
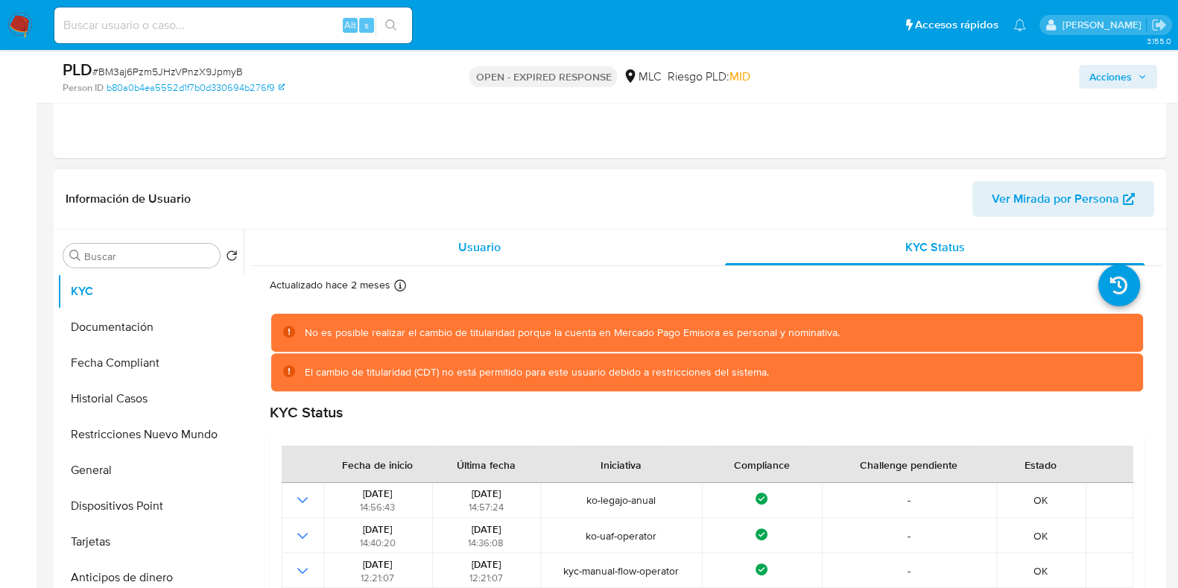
click at [533, 252] on div "Usuario" at bounding box center [480, 248] width 420 height 36
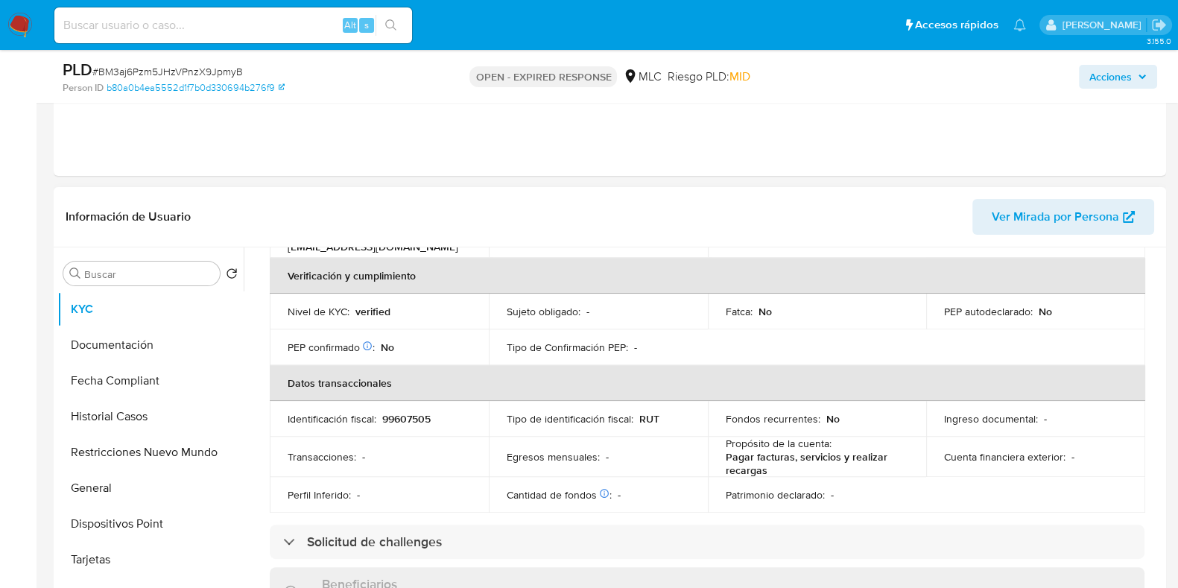
scroll to position [466, 0]
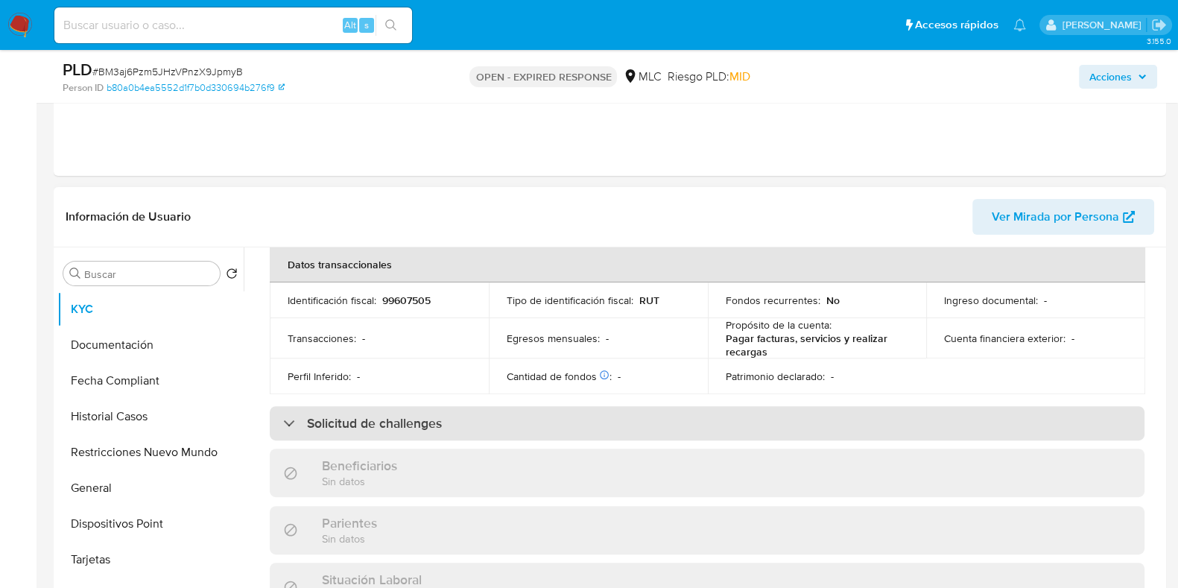
click at [572, 434] on div "Solicitud de challenges" at bounding box center [707, 423] width 875 height 34
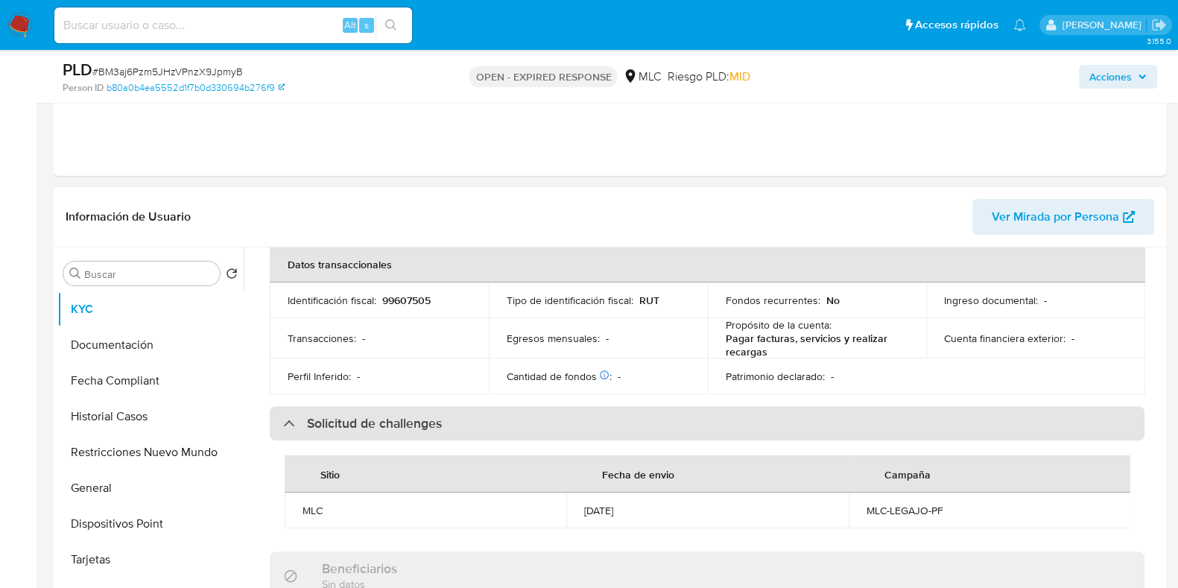
click at [568, 419] on div "Solicitud de challenges" at bounding box center [707, 423] width 875 height 34
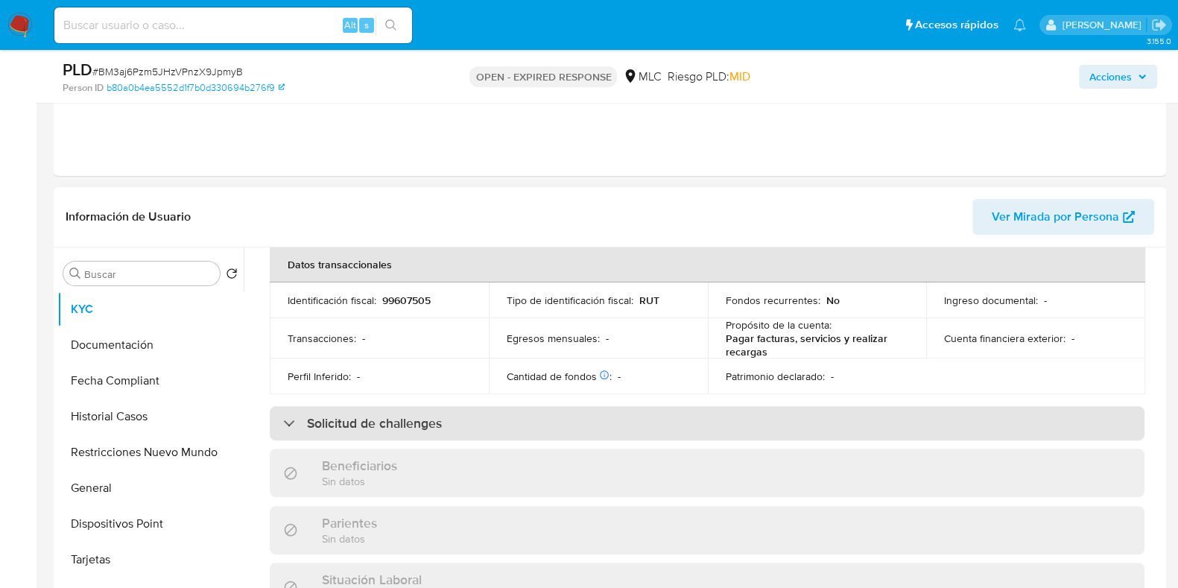
click at [568, 419] on div "Solicitud de challenges" at bounding box center [707, 423] width 875 height 34
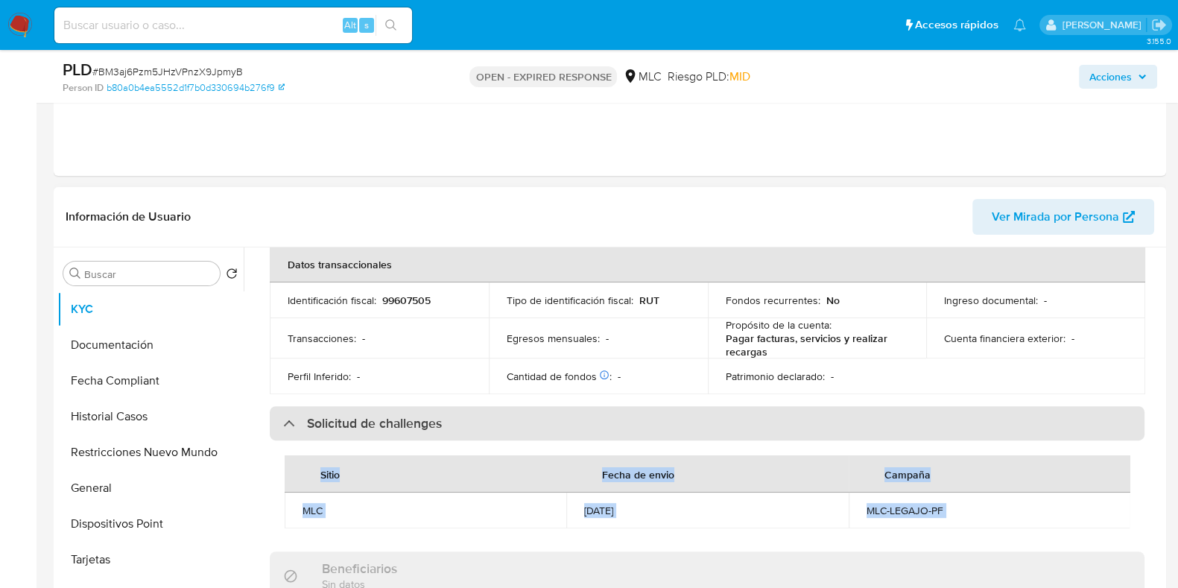
click at [568, 419] on div "Solicitud de challenges" at bounding box center [707, 423] width 875 height 34
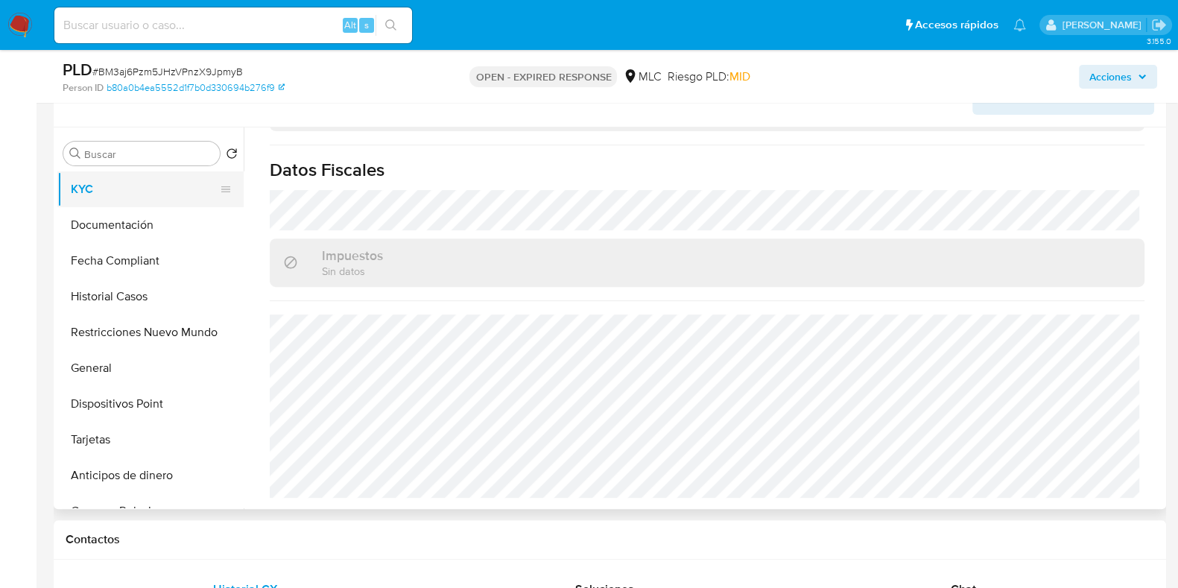
scroll to position [650, 0]
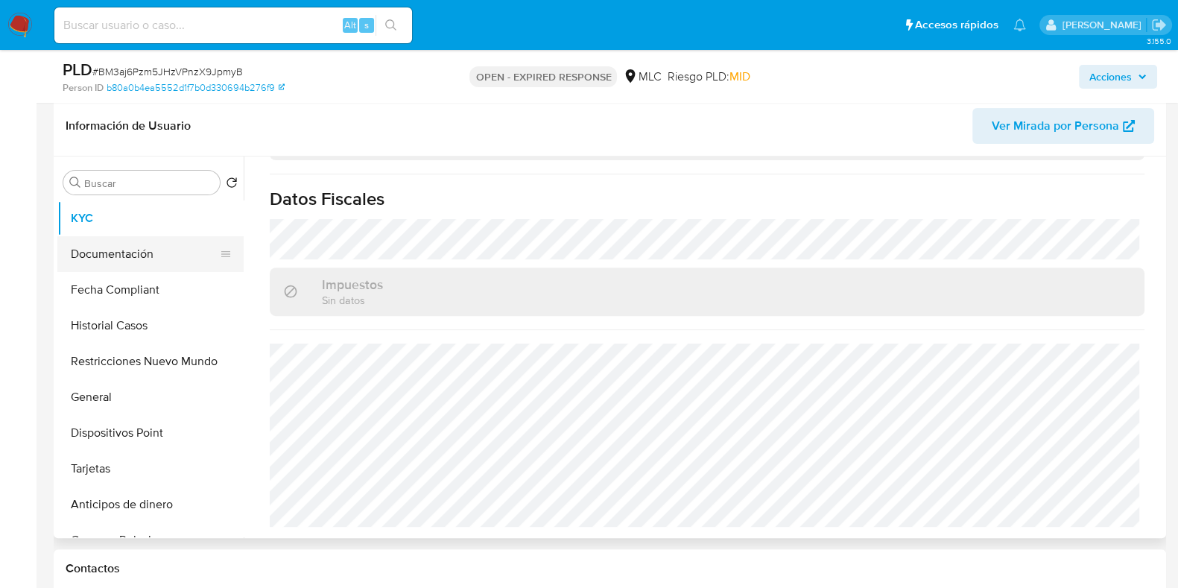
click at [129, 253] on button "Documentación" at bounding box center [144, 254] width 174 height 36
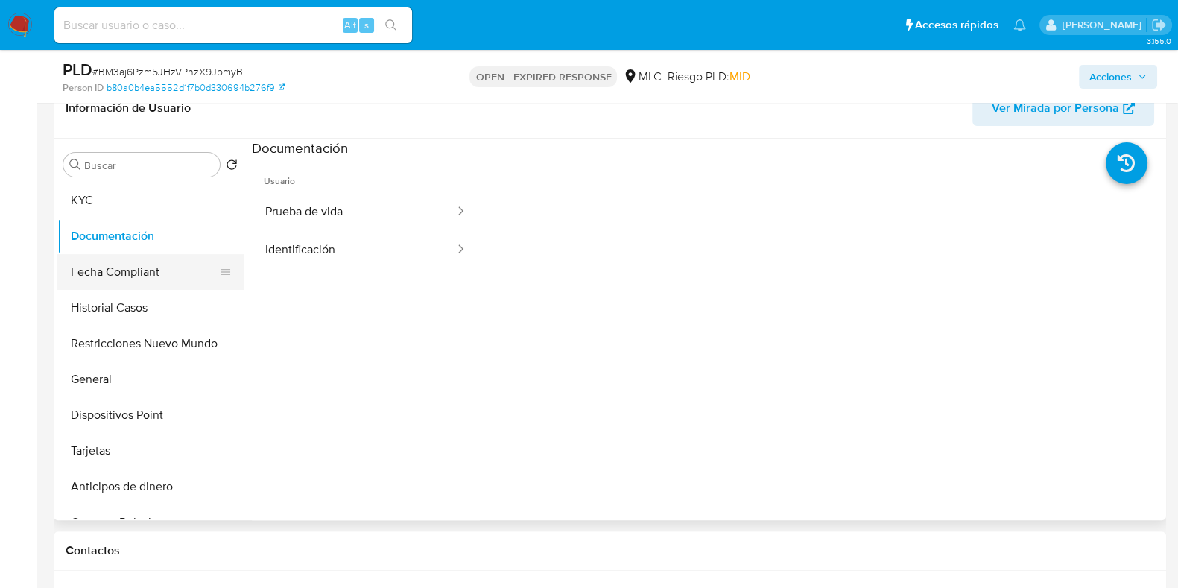
click at [134, 276] on button "Fecha Compliant" at bounding box center [144, 272] width 174 height 36
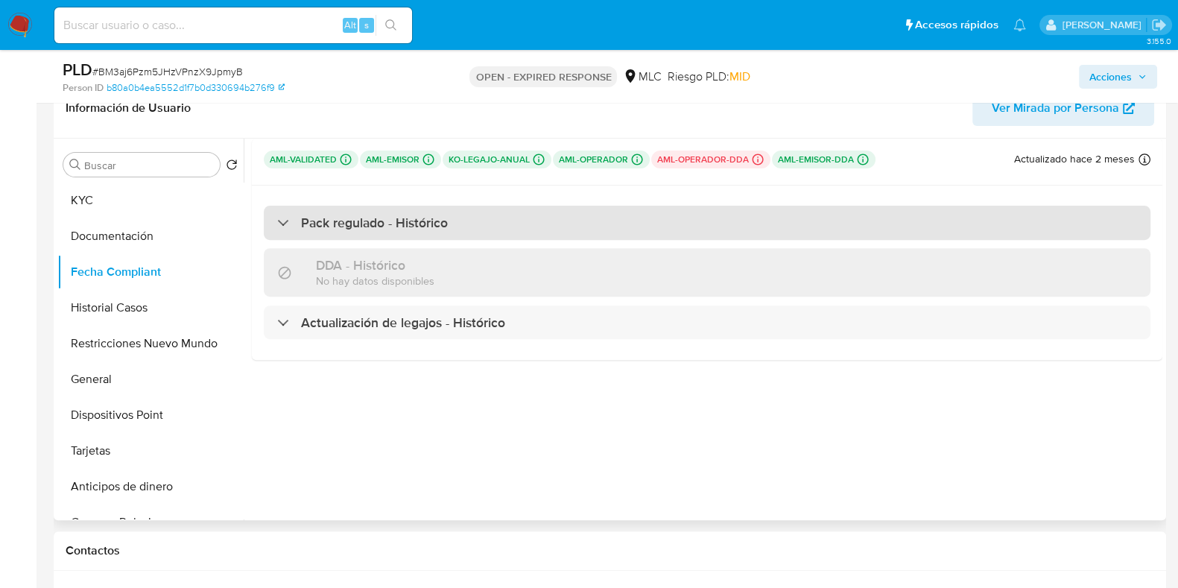
click at [426, 217] on h3 "Pack regulado - Histórico" at bounding box center [374, 223] width 147 height 16
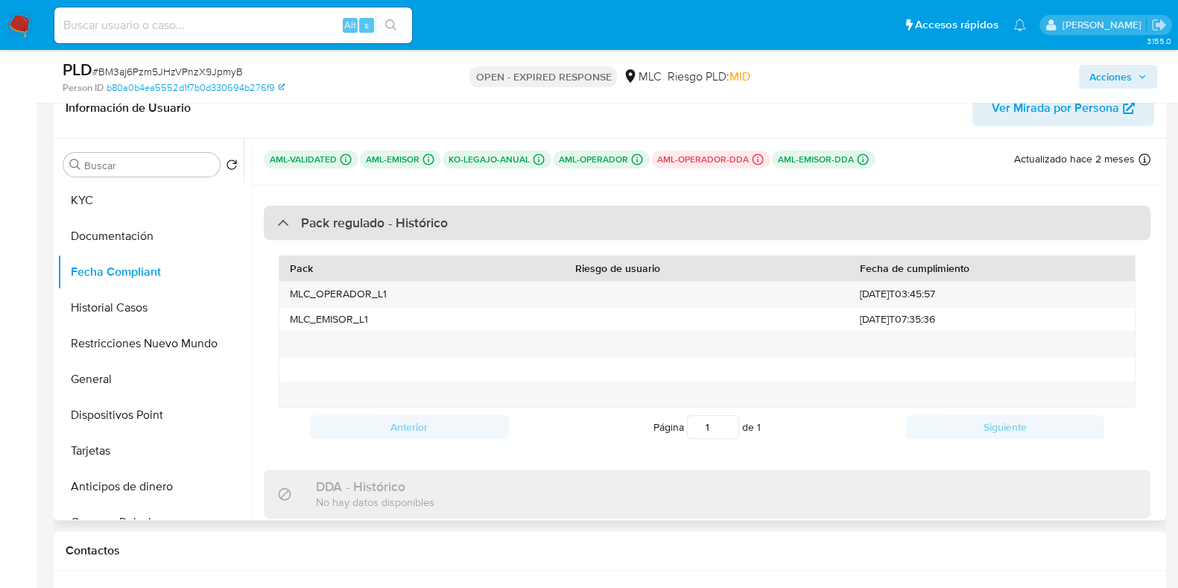
click at [426, 217] on h3 "Pack regulado - Histórico" at bounding box center [374, 223] width 147 height 16
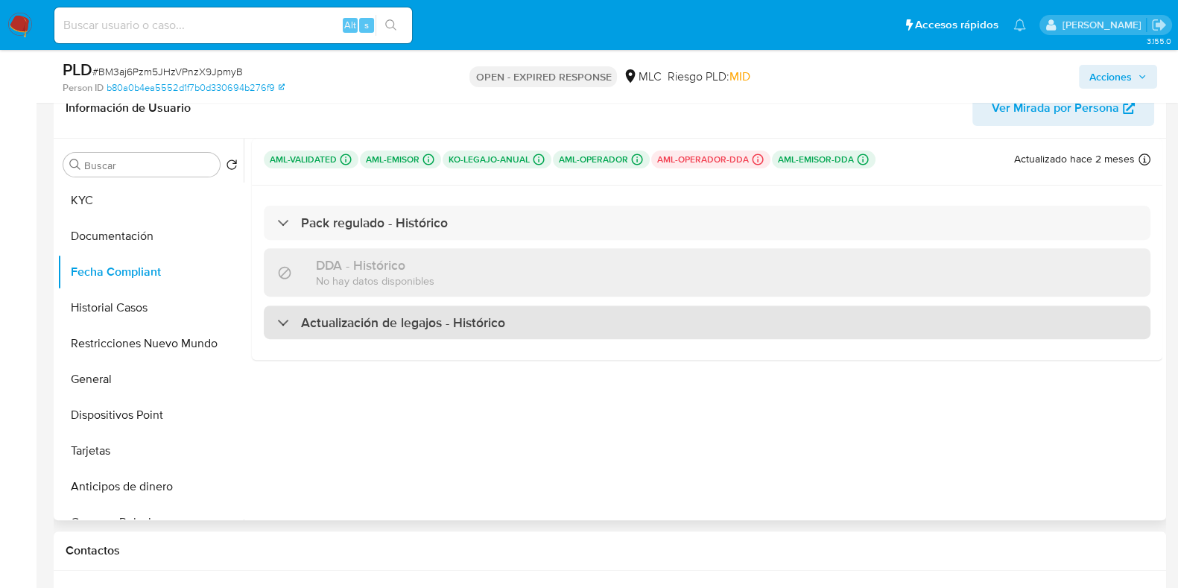
click at [413, 320] on h3 "Actualización de legajos - Histórico" at bounding box center [403, 323] width 204 height 16
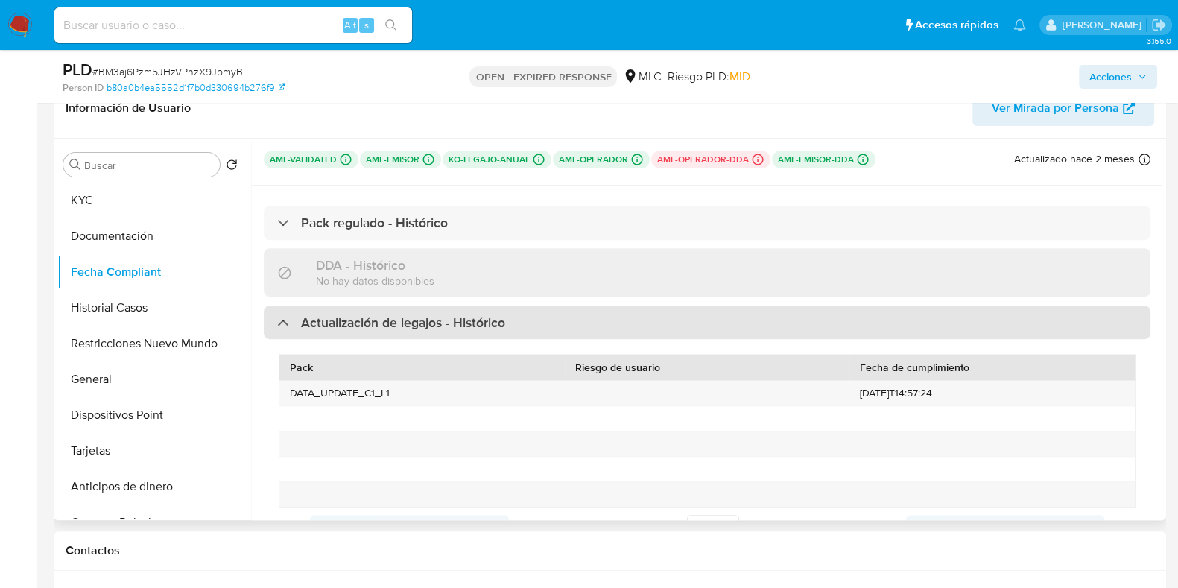
click at [413, 320] on h3 "Actualización de legajos - Histórico" at bounding box center [403, 323] width 204 height 16
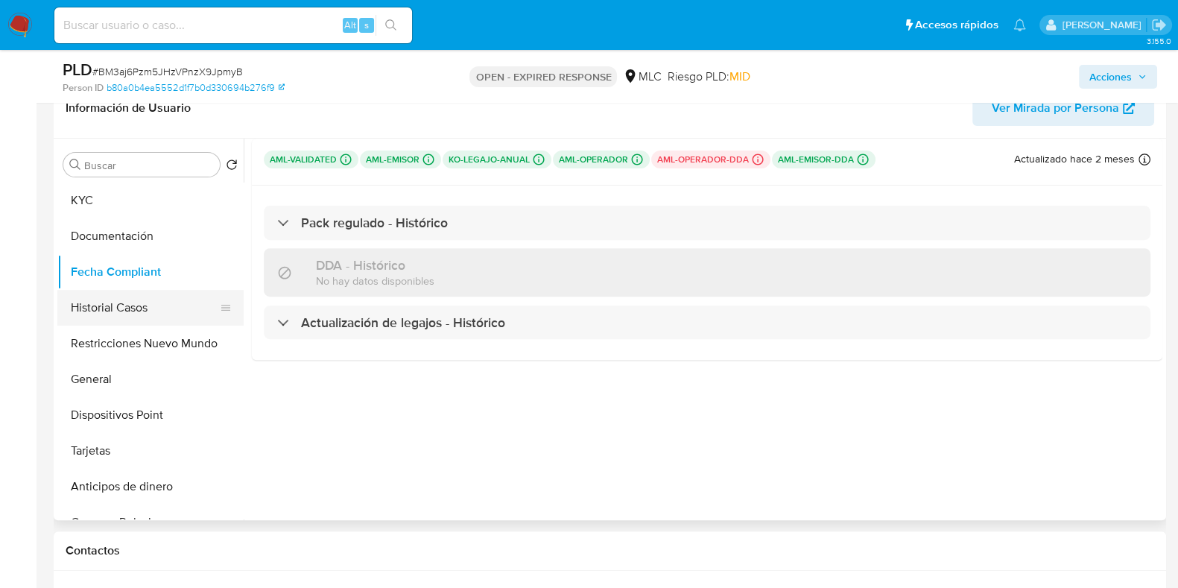
click at [123, 299] on button "Historial Casos" at bounding box center [144, 308] width 174 height 36
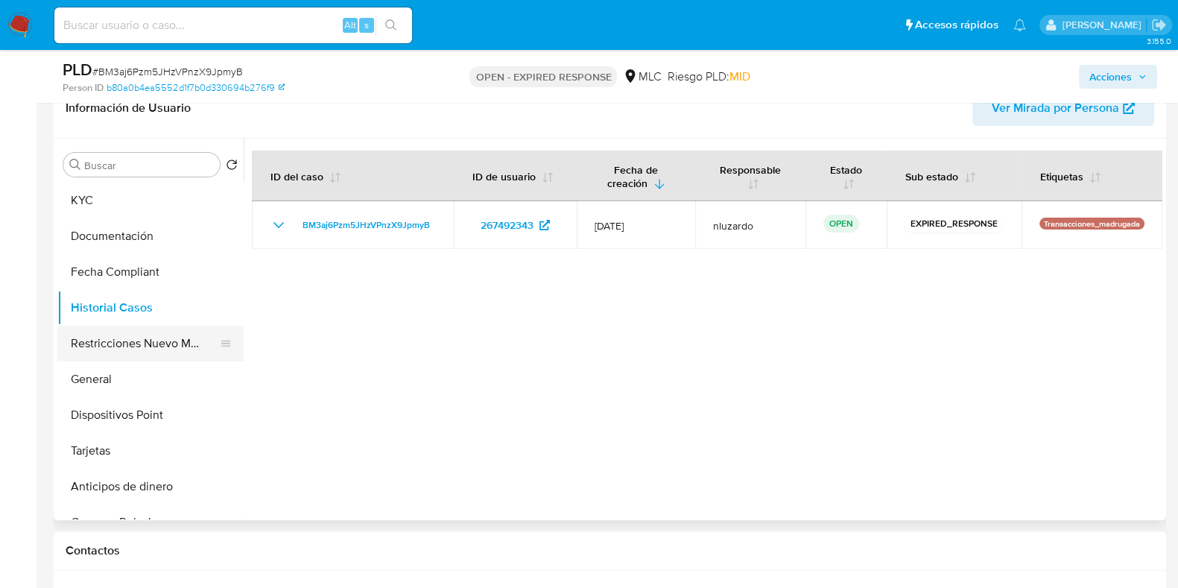
click at [97, 346] on button "Restricciones Nuevo Mundo" at bounding box center [144, 344] width 174 height 36
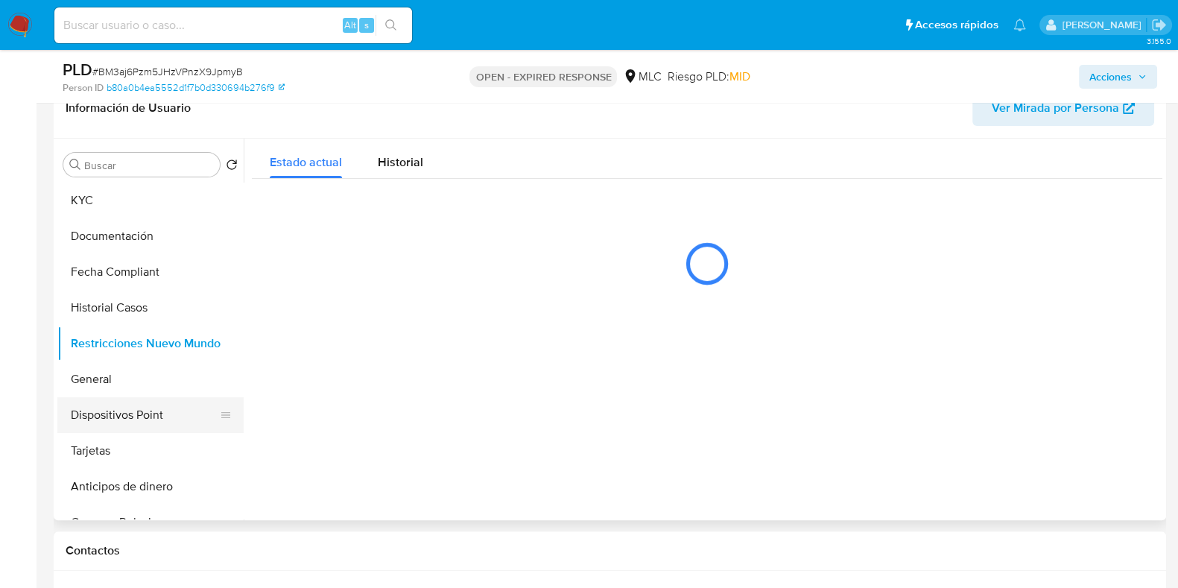
click at [149, 409] on button "Dispositivos Point" at bounding box center [144, 415] width 174 height 36
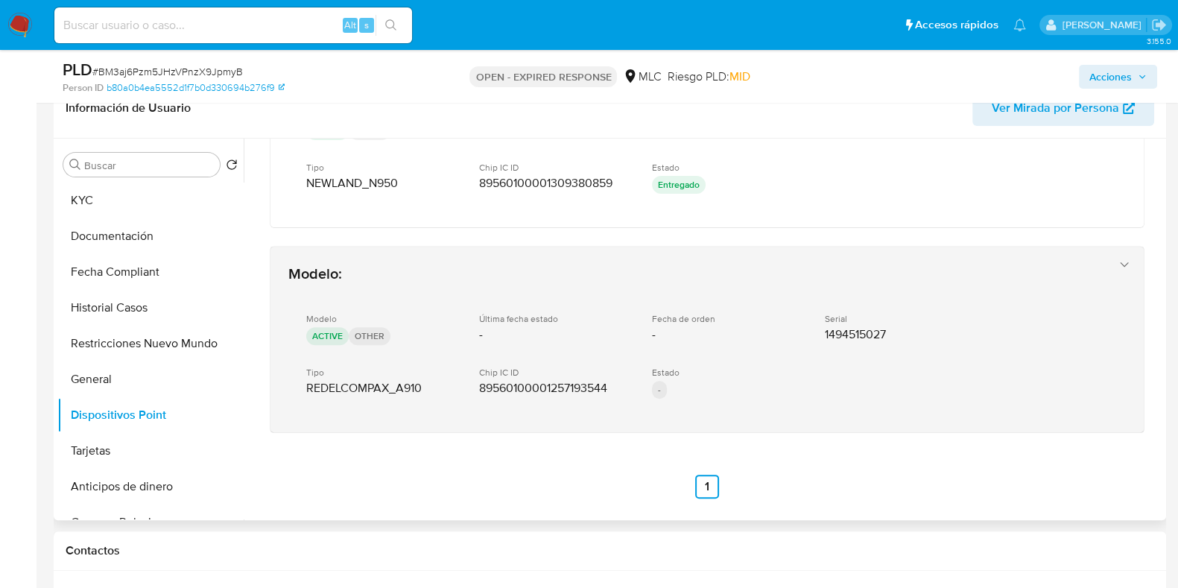
scroll to position [22, 0]
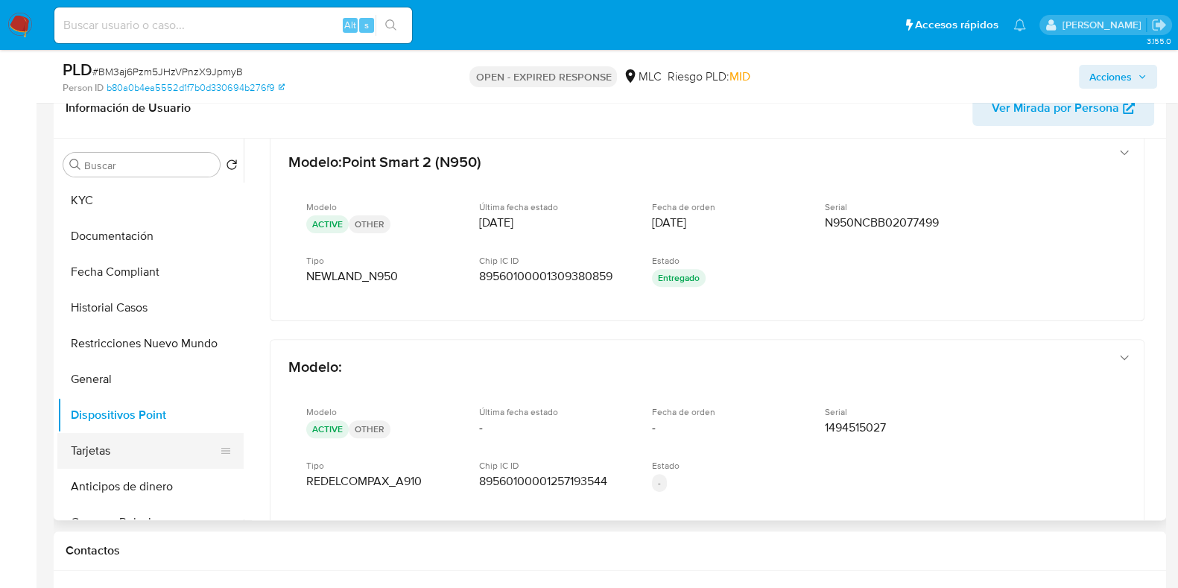
click at [149, 449] on button "Tarjetas" at bounding box center [144, 451] width 174 height 36
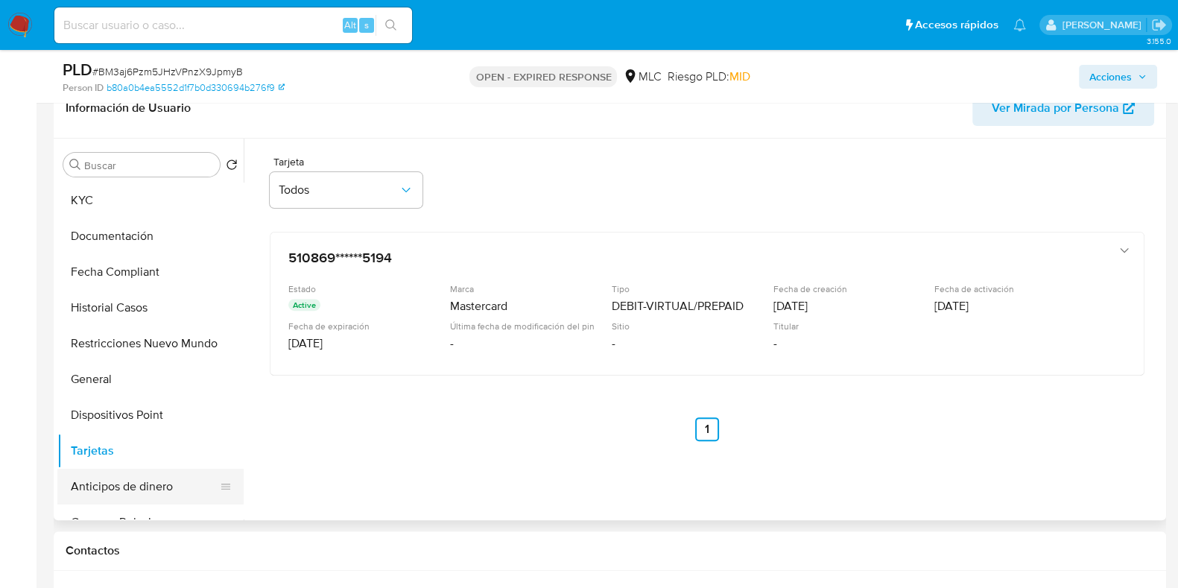
click at [137, 484] on button "Anticipos de dinero" at bounding box center [144, 487] width 174 height 36
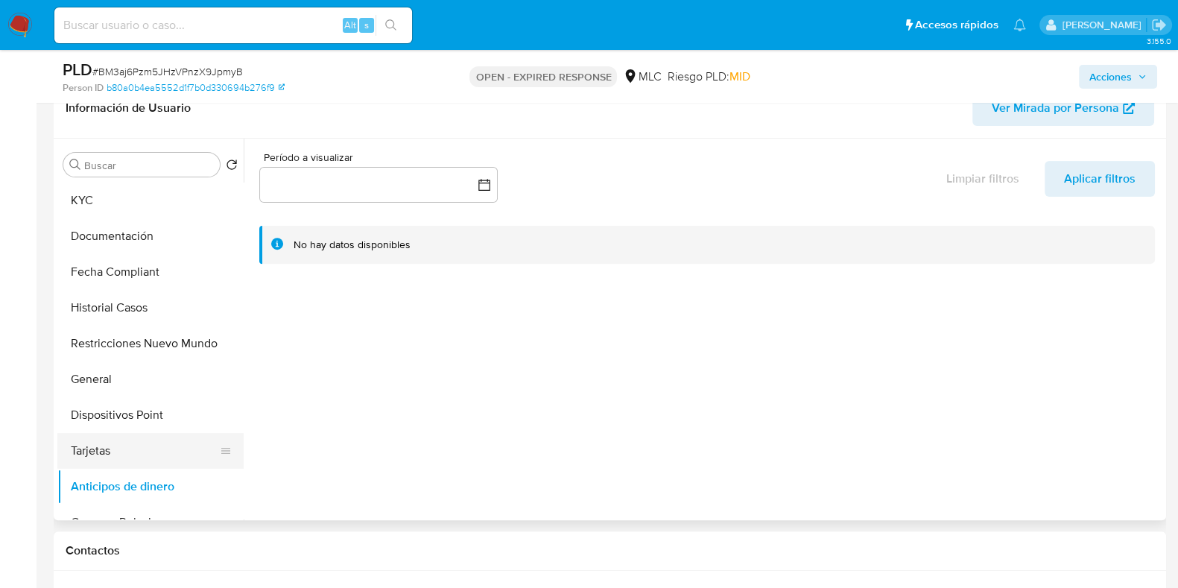
click at [147, 452] on button "Tarjetas" at bounding box center [144, 451] width 174 height 36
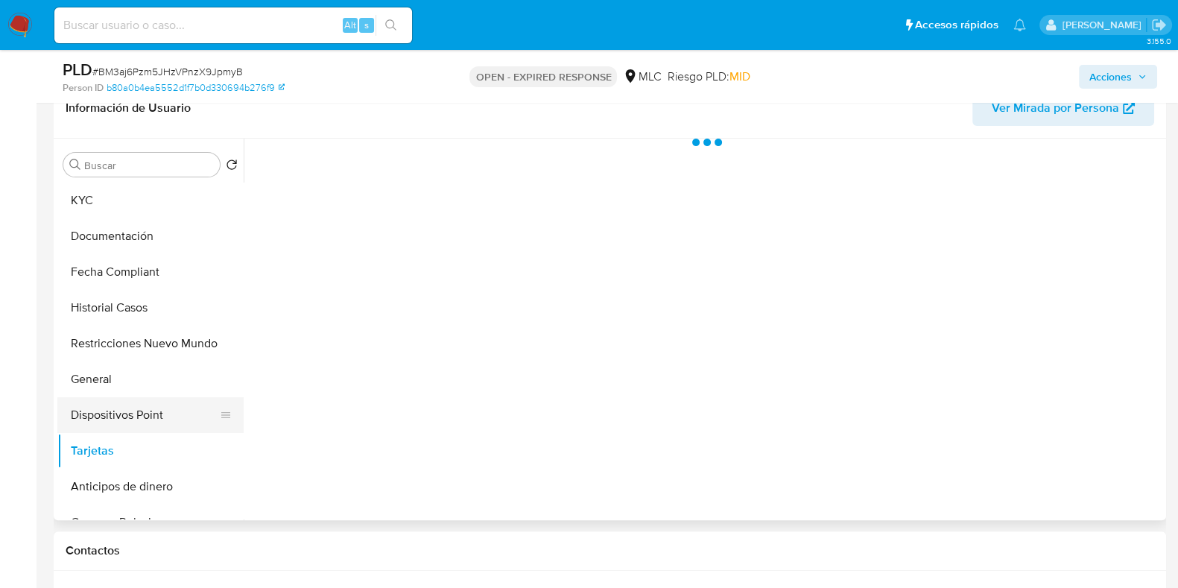
click at [157, 402] on button "Dispositivos Point" at bounding box center [144, 415] width 174 height 36
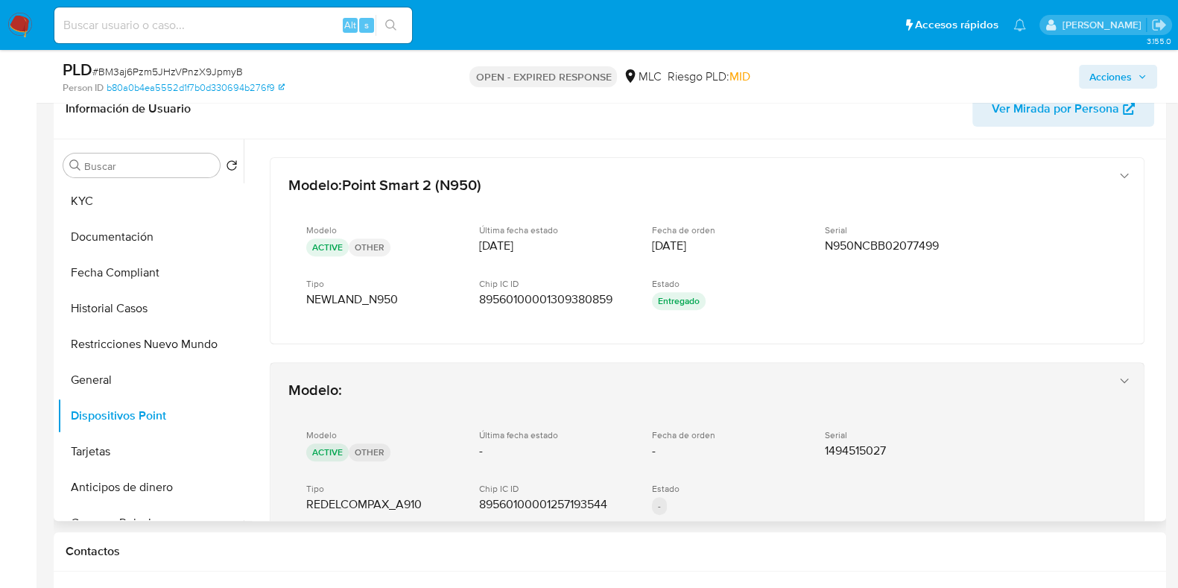
scroll to position [651, 0]
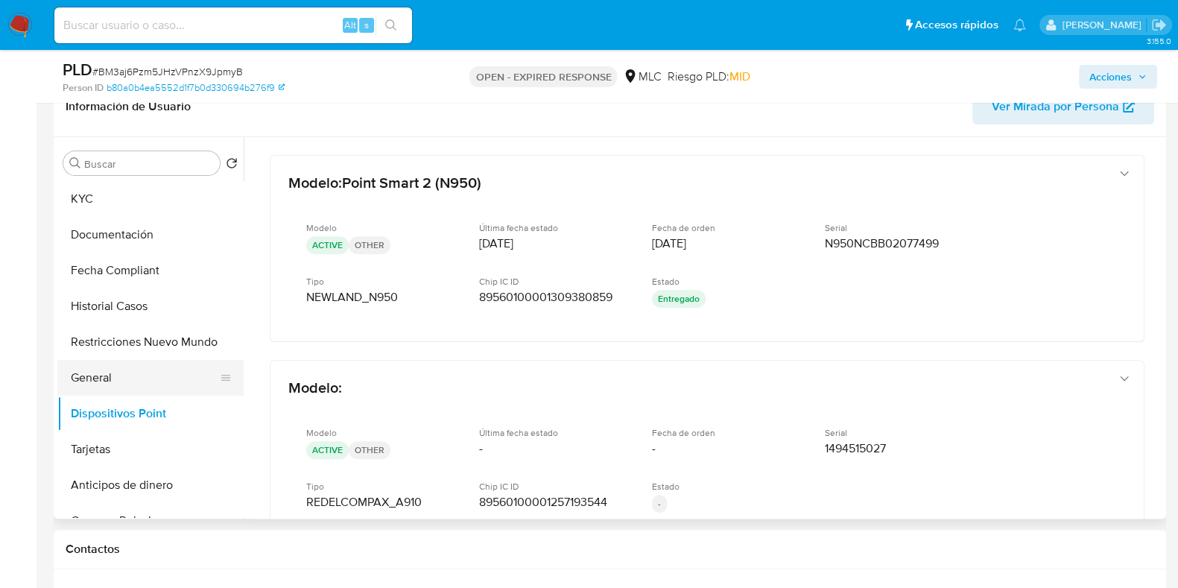
click at [142, 370] on button "General" at bounding box center [144, 378] width 174 height 36
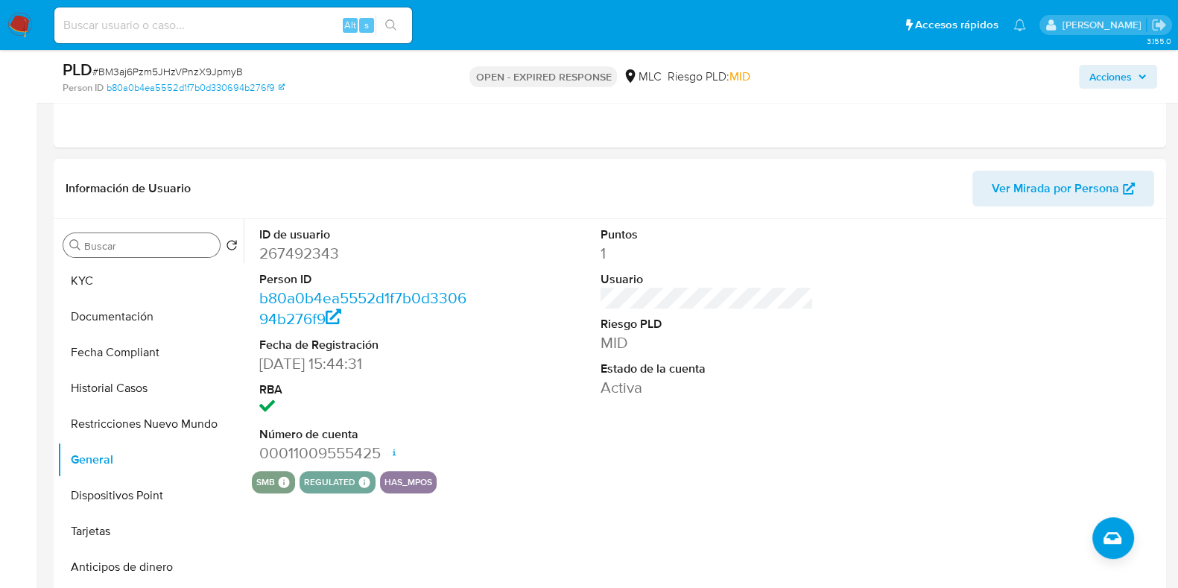
scroll to position [559, 0]
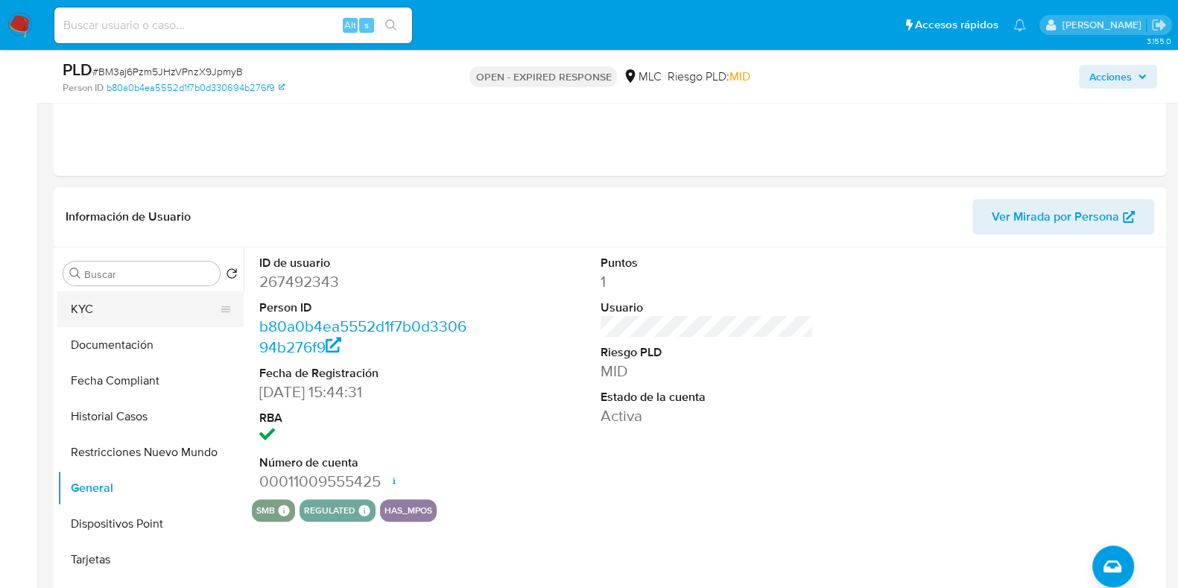
click at [114, 296] on button "KYC" at bounding box center [144, 309] width 174 height 36
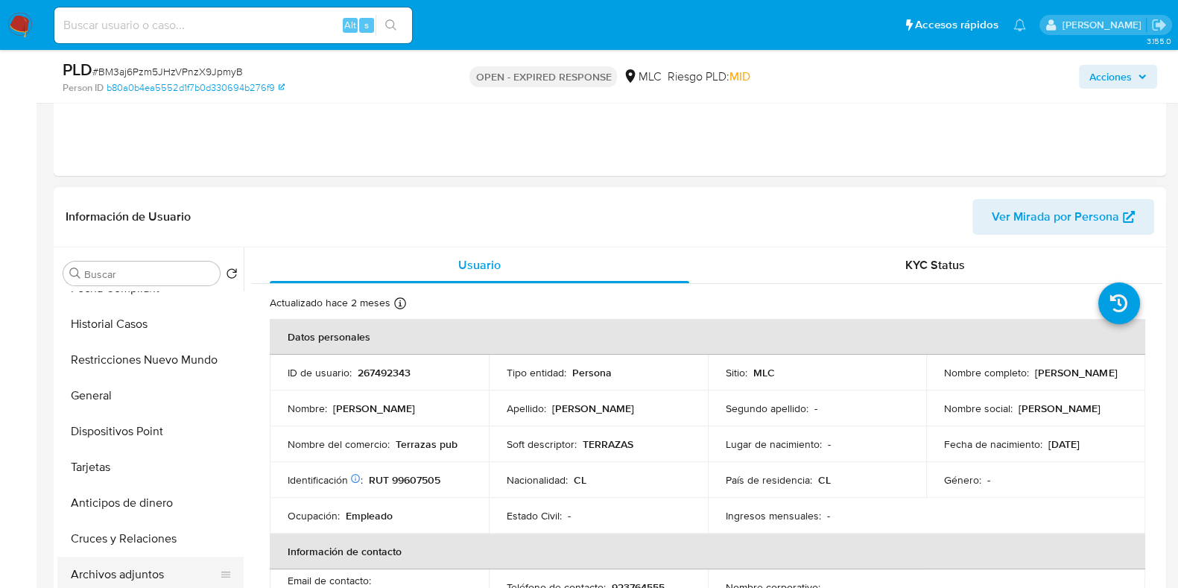
scroll to position [0, 0]
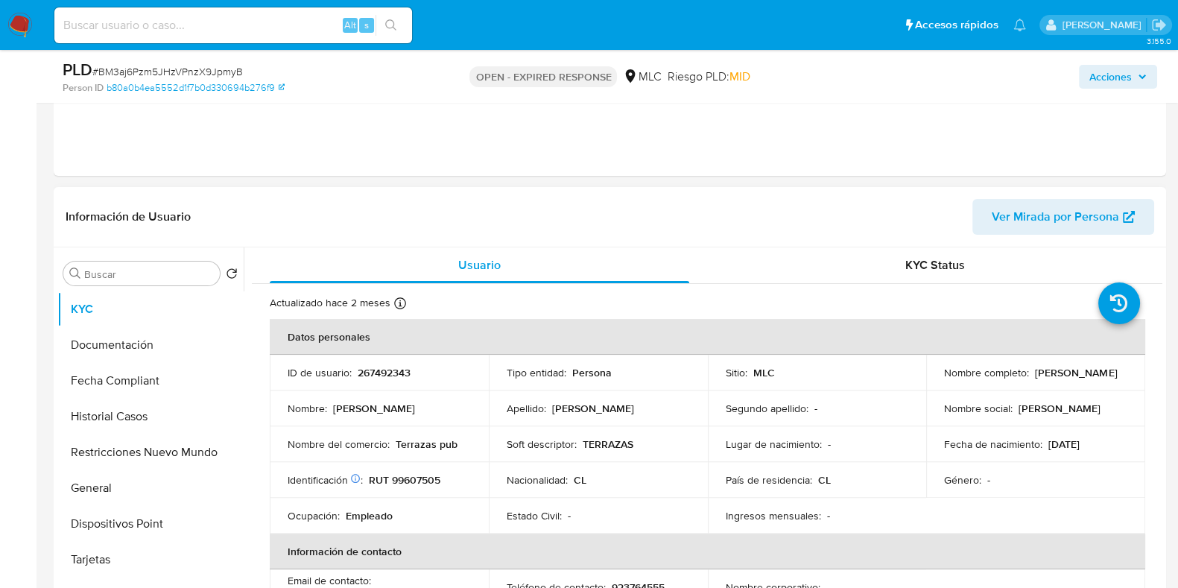
click at [1132, 223] on span "Ver Mirada por Persona" at bounding box center [1063, 216] width 143 height 33
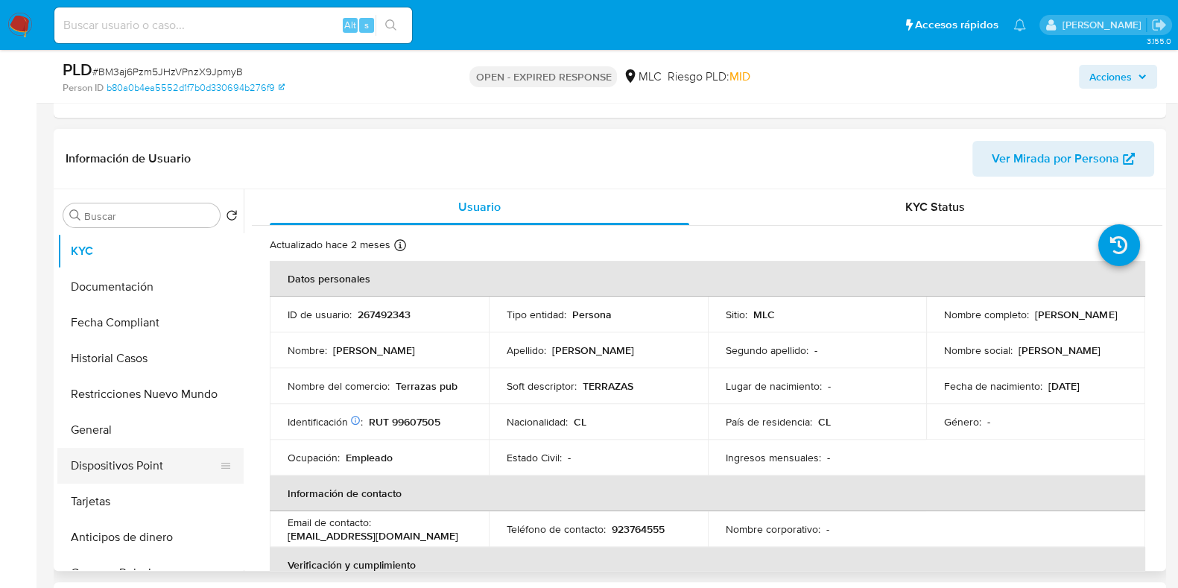
scroll to position [745, 0]
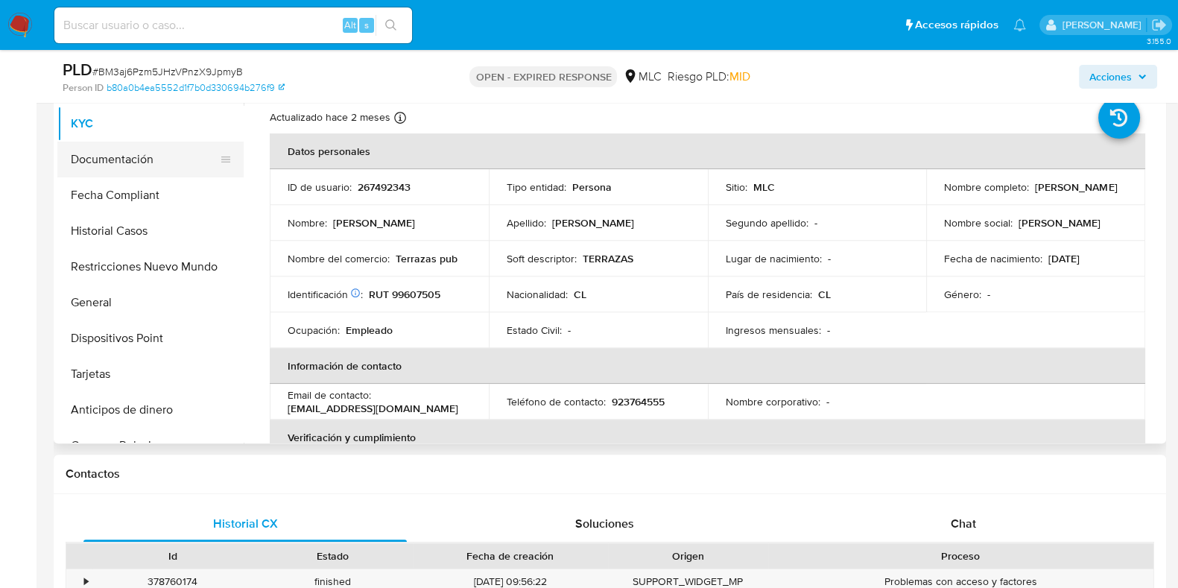
click at [130, 167] on button "Documentación" at bounding box center [144, 160] width 174 height 36
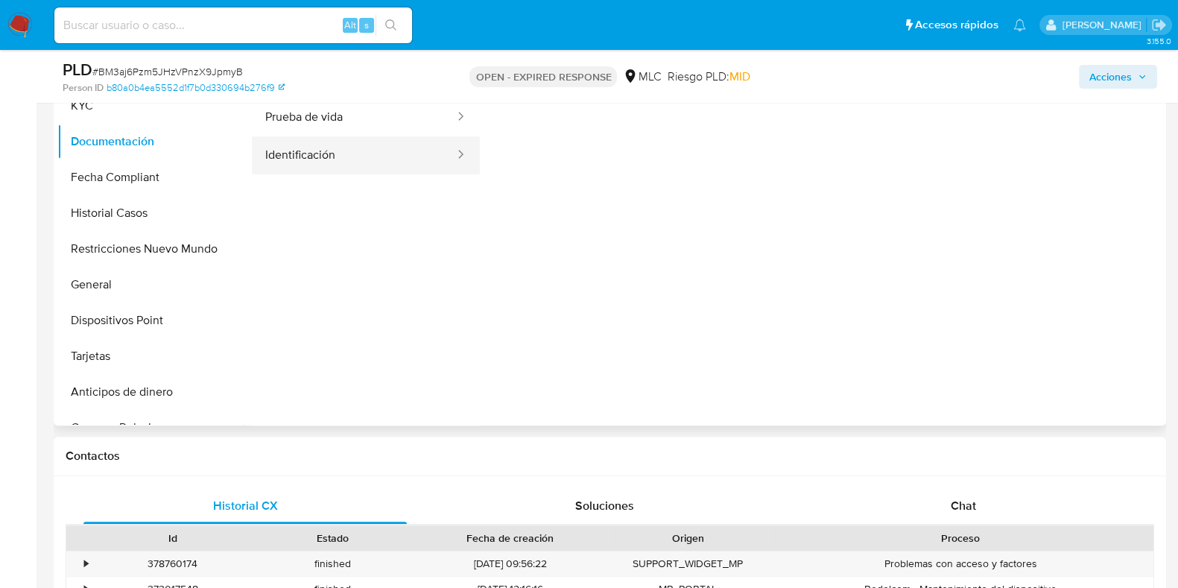
click at [333, 162] on button "Identificación" at bounding box center [354, 155] width 204 height 38
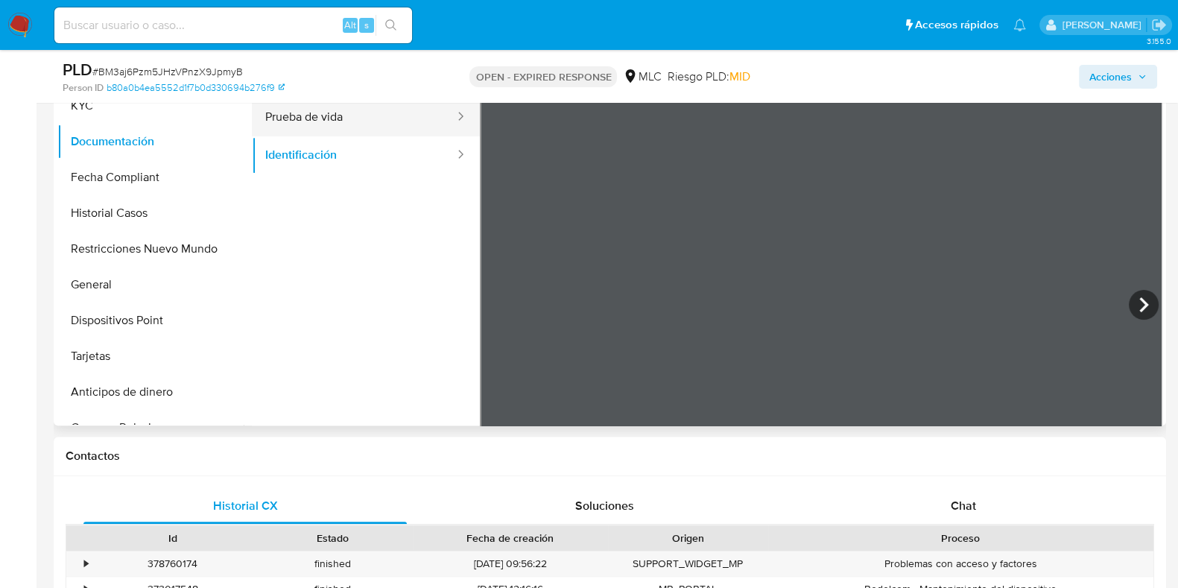
click at [354, 132] on button "Prueba de vida" at bounding box center [354, 117] width 204 height 38
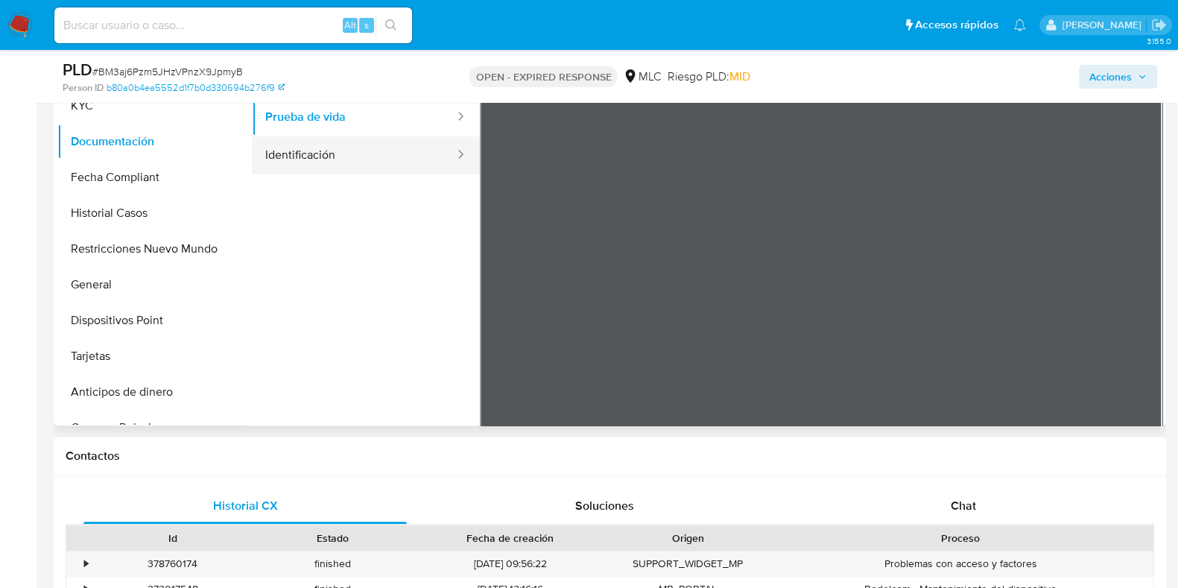
click at [371, 160] on button "Identificación" at bounding box center [354, 155] width 204 height 38
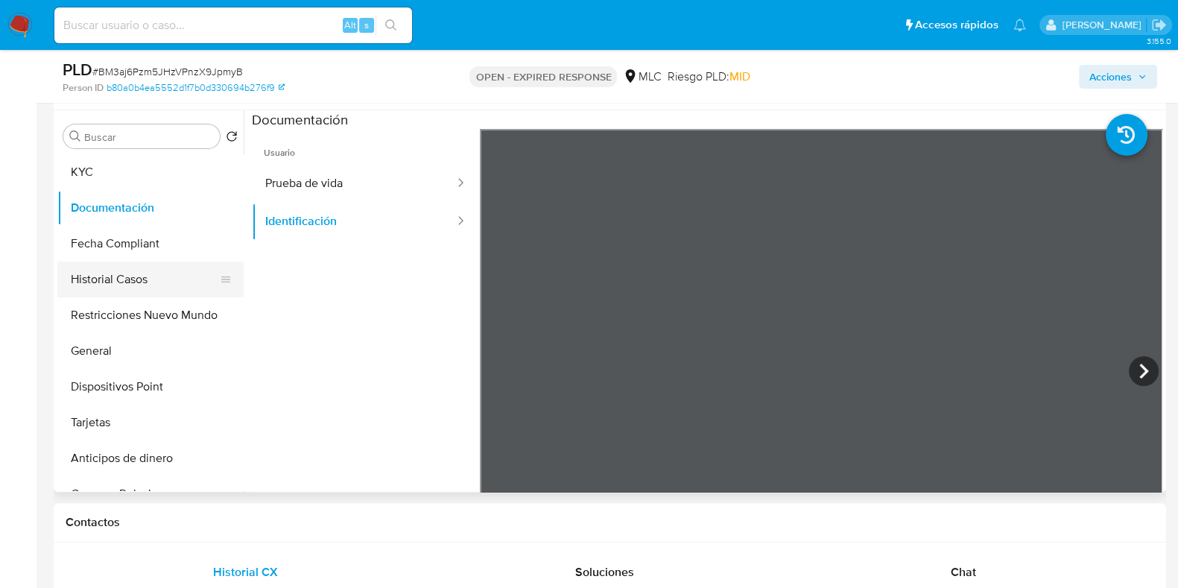
scroll to position [651, 0]
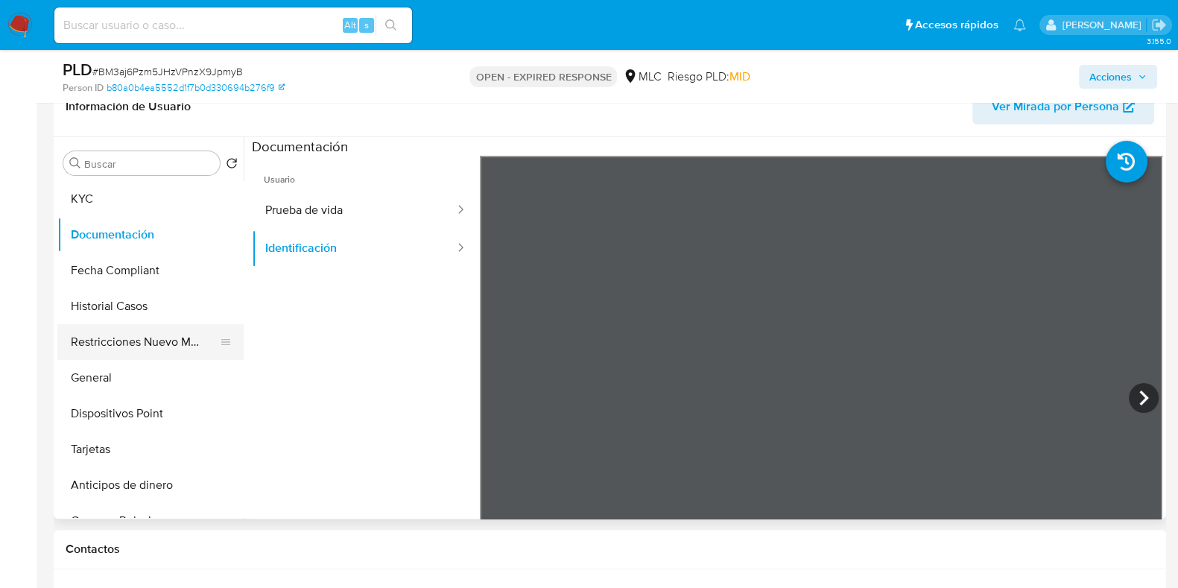
click at [129, 334] on button "Restricciones Nuevo Mundo" at bounding box center [144, 342] width 174 height 36
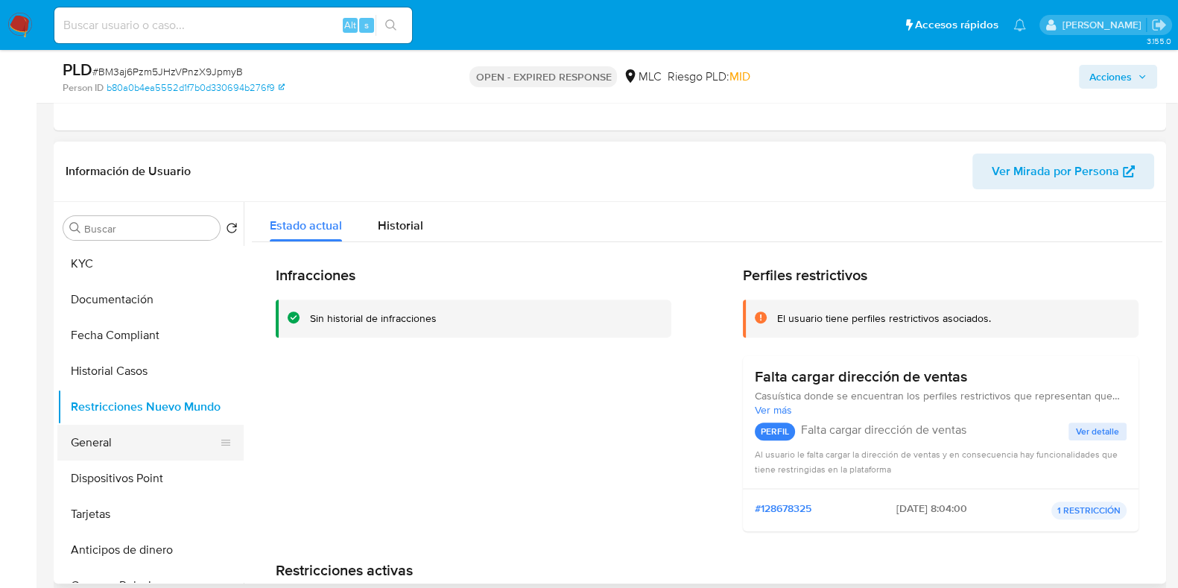
scroll to position [559, 0]
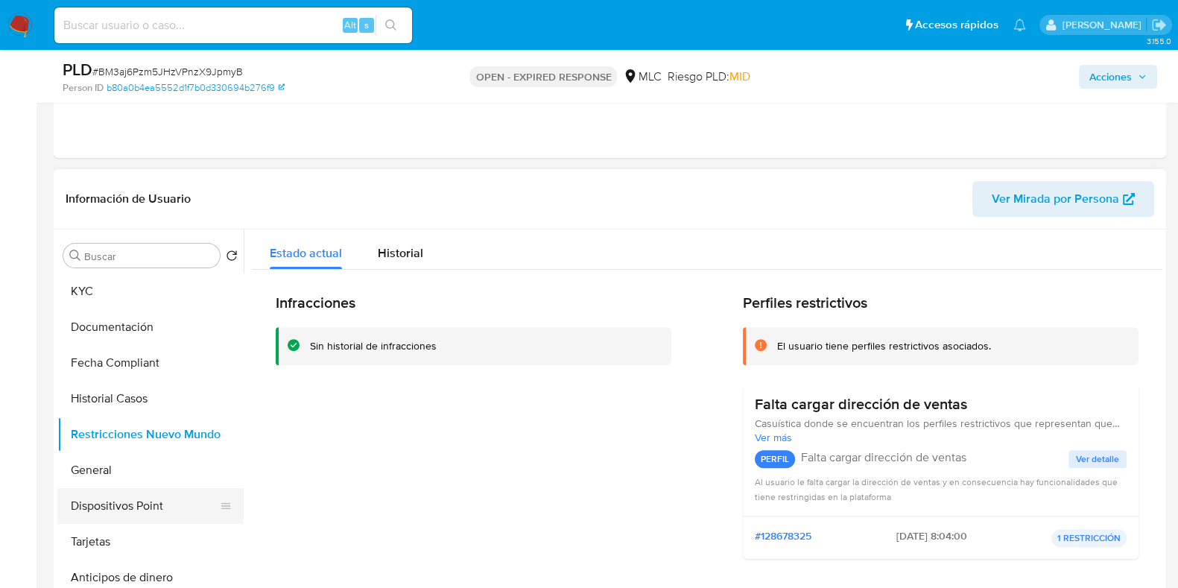
click at [136, 496] on button "Dispositivos Point" at bounding box center [144, 506] width 174 height 36
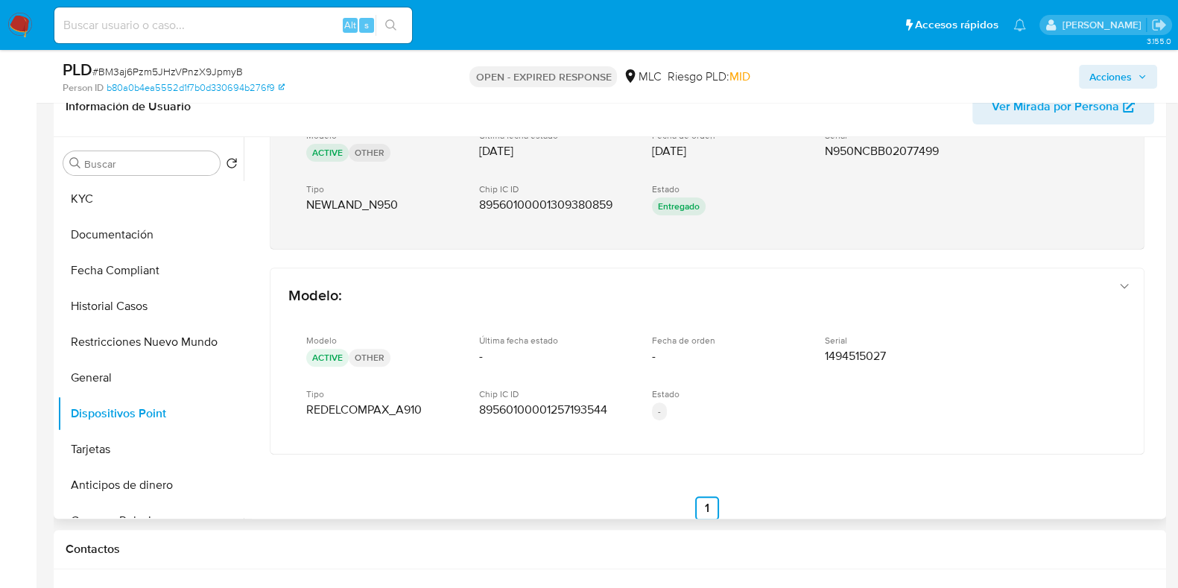
scroll to position [116, 0]
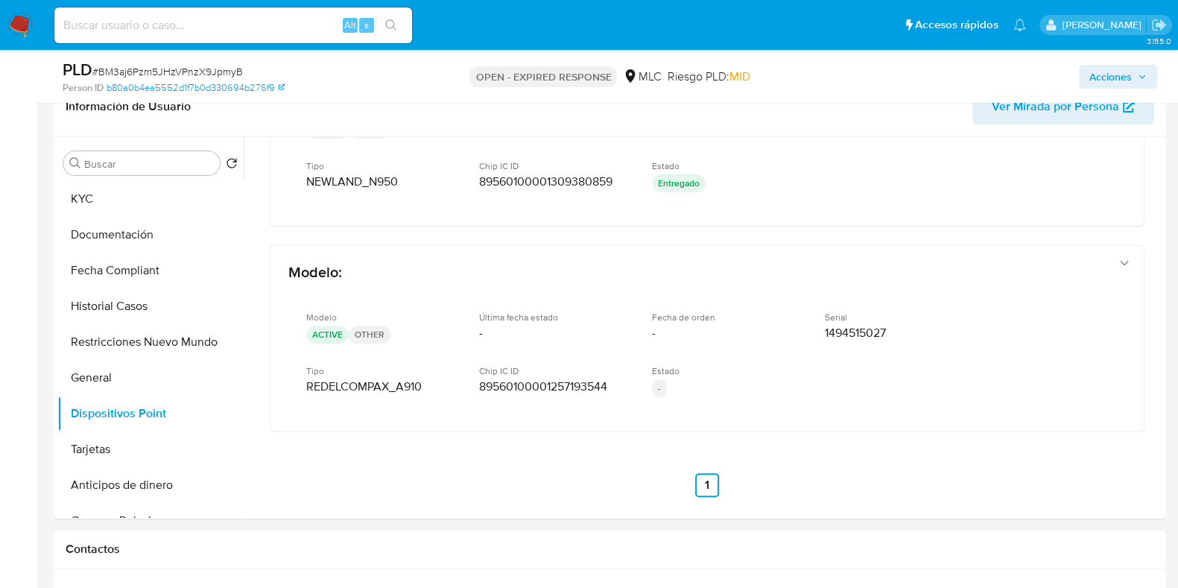
click at [231, 31] on input at bounding box center [233, 25] width 358 height 19
paste input "1871895866"
type input "1871895866"
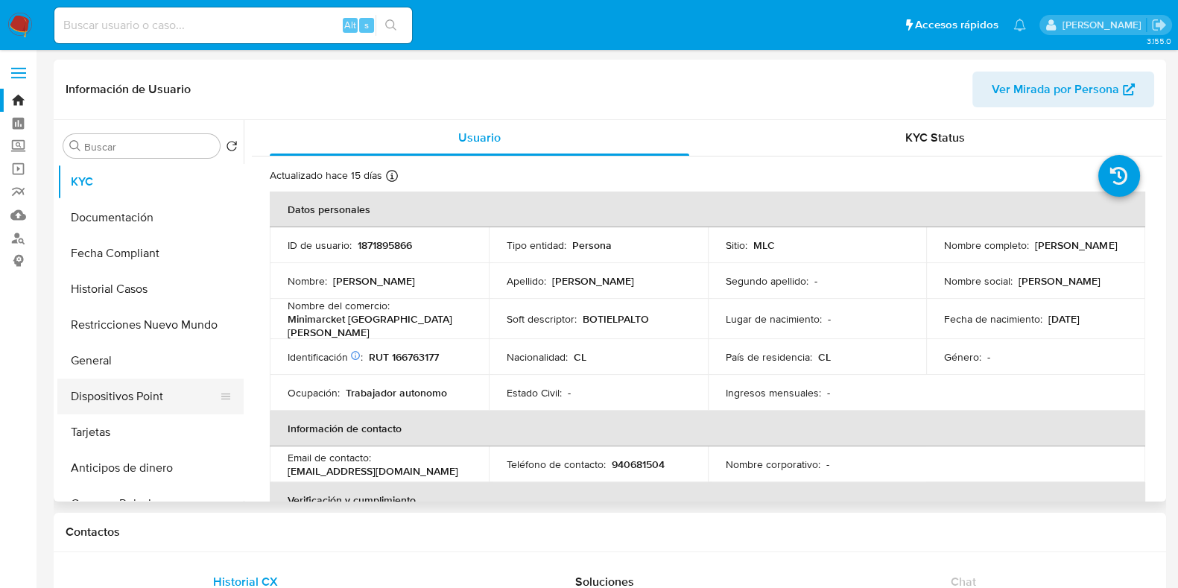
select select "10"
click at [133, 397] on button "Dispositivos Point" at bounding box center [144, 397] width 174 height 36
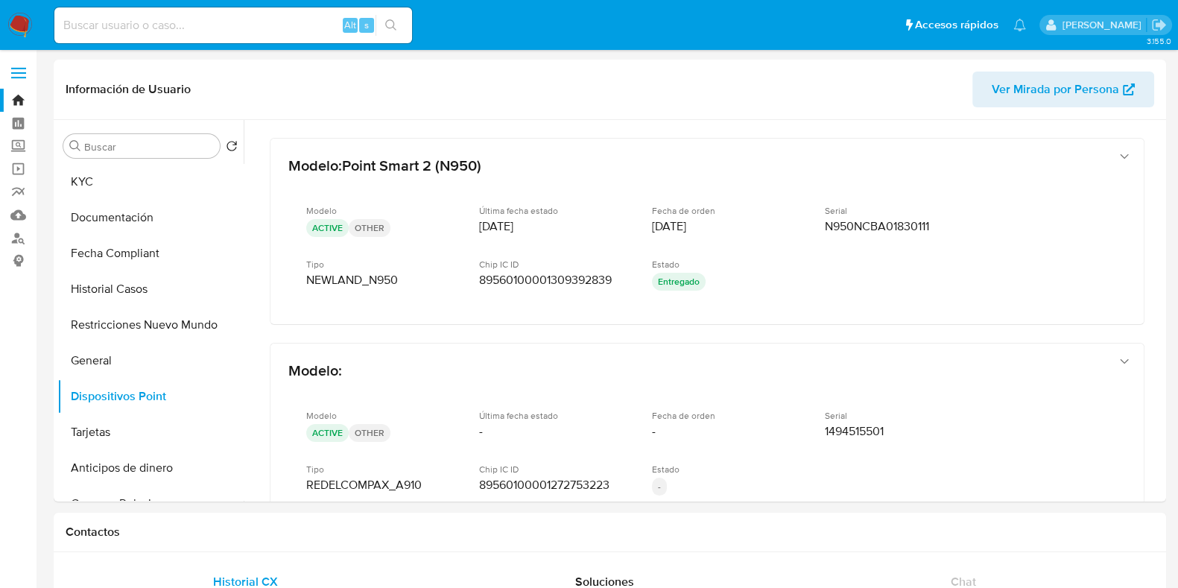
click at [196, 40] on div "Alt s" at bounding box center [233, 25] width 358 height 36
click at [186, 27] on input at bounding box center [233, 25] width 358 height 19
paste input "2008154000"
type input "2008154000"
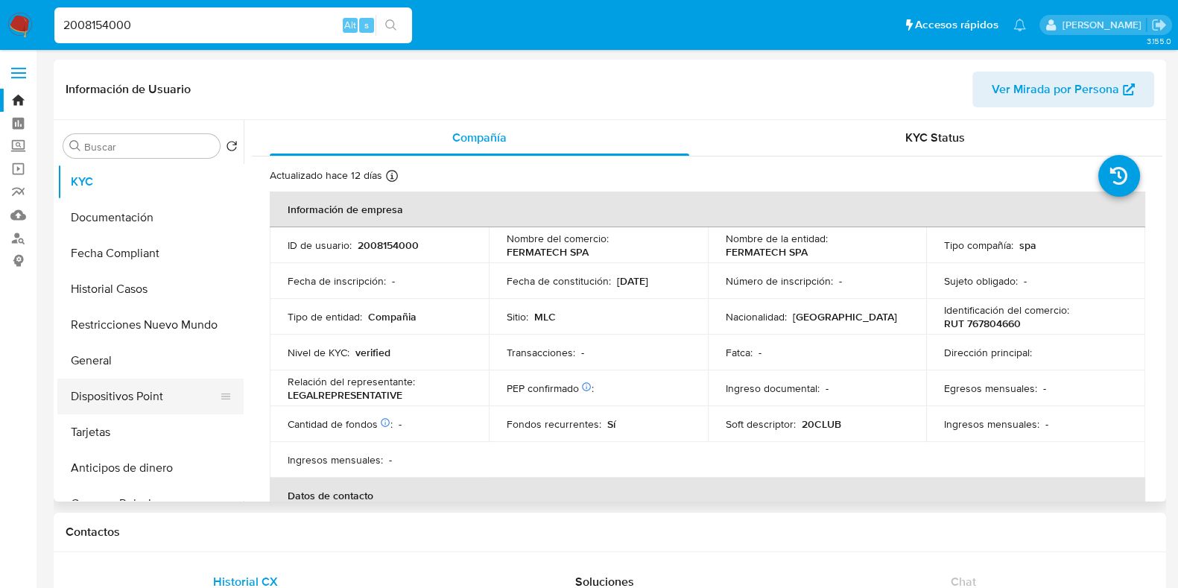
select select "10"
click at [146, 389] on button "Dispositivos Point" at bounding box center [144, 397] width 174 height 36
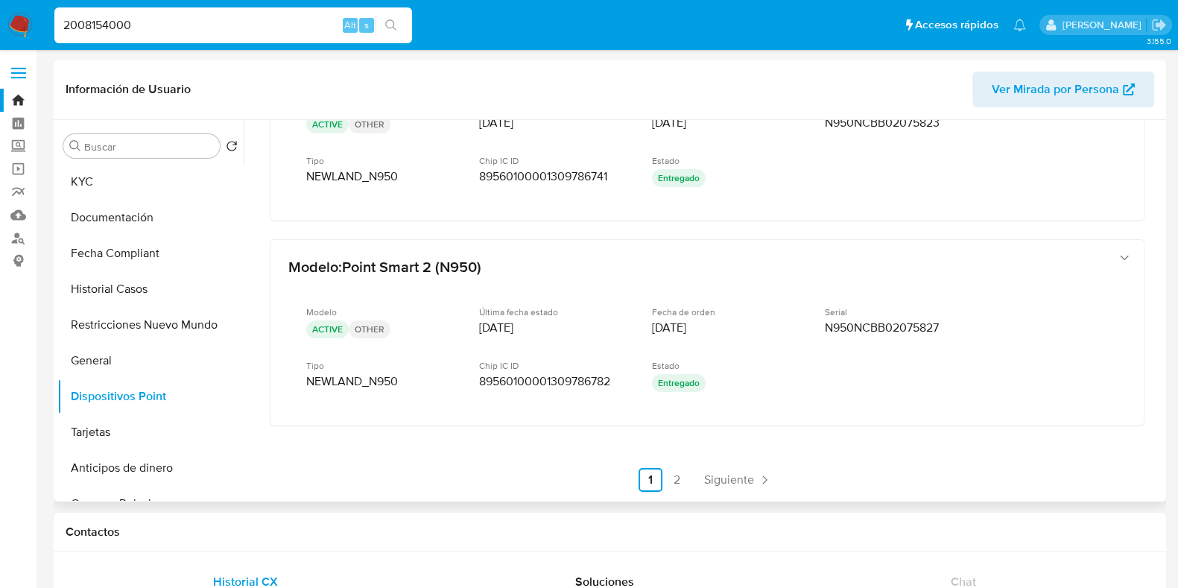
scroll to position [726, 0]
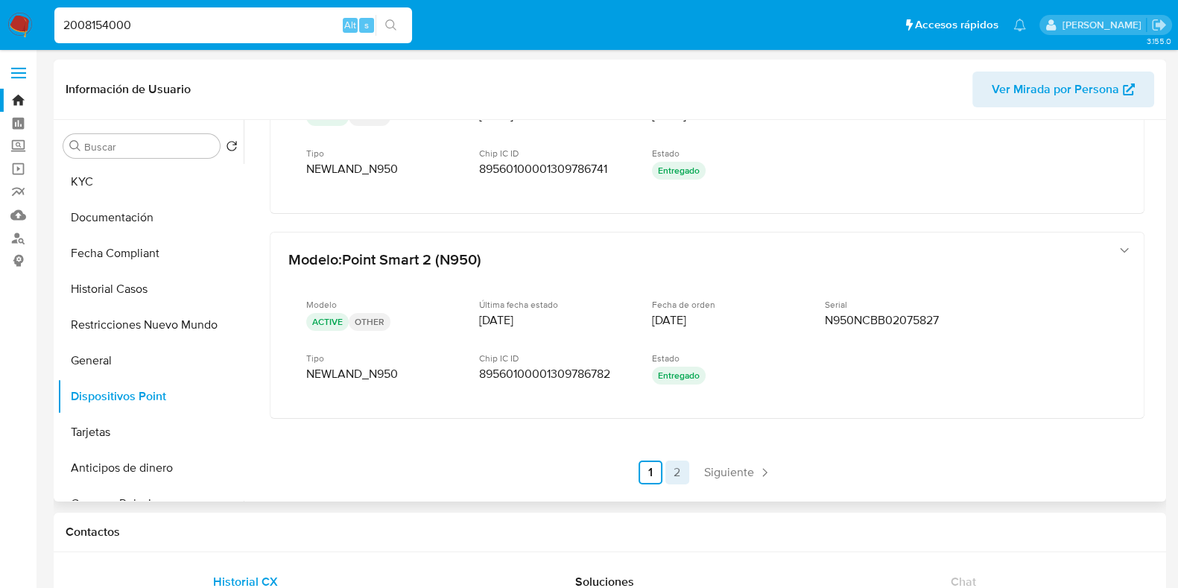
click at [671, 470] on link "2" at bounding box center [678, 473] width 24 height 24
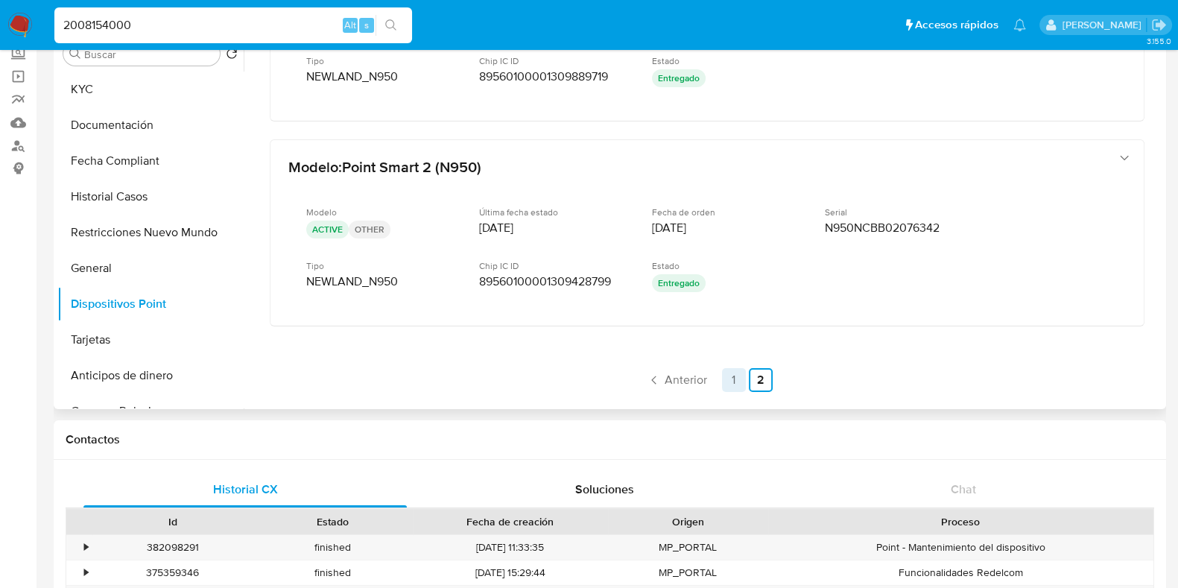
click at [734, 376] on link "1" at bounding box center [734, 380] width 24 height 24
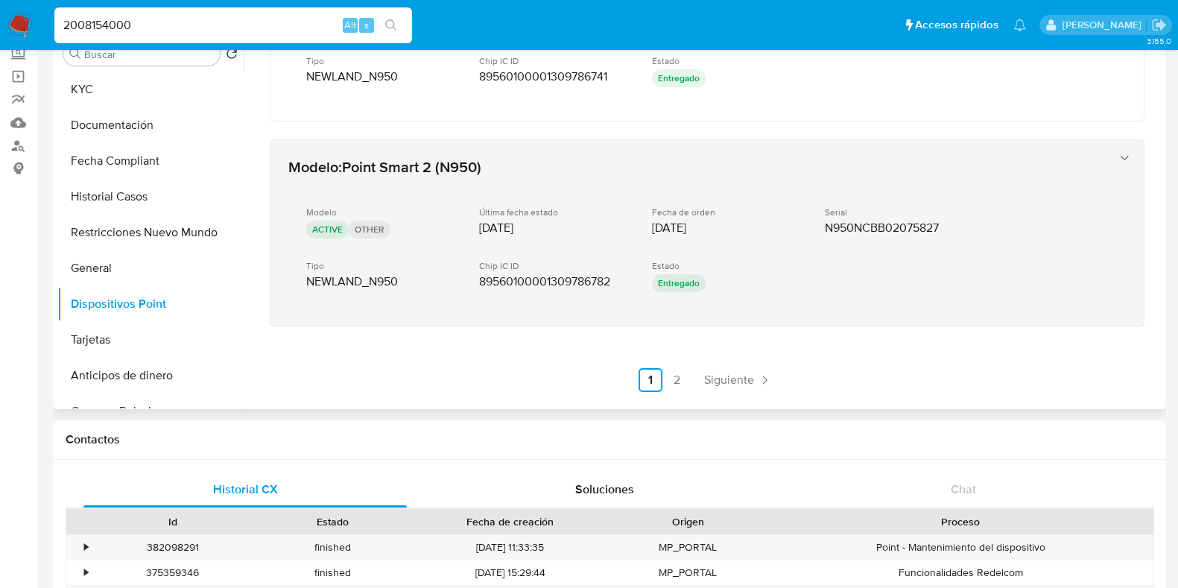
click at [1117, 151] on icon "button" at bounding box center [1124, 158] width 15 height 15
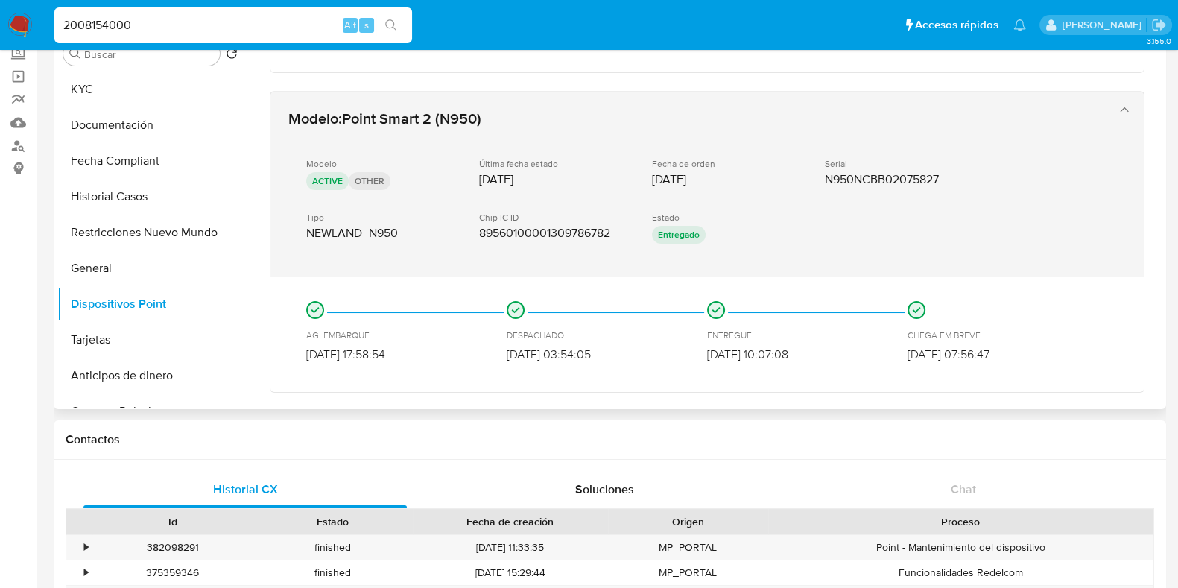
scroll to position [841, 0]
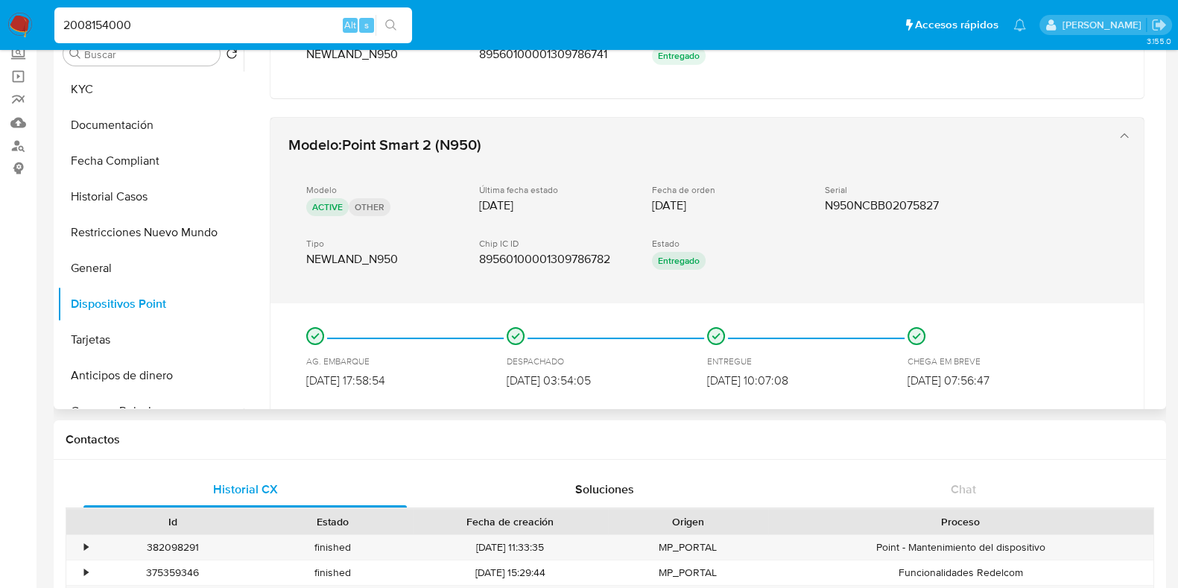
click at [1117, 128] on icon "button" at bounding box center [1124, 135] width 15 height 15
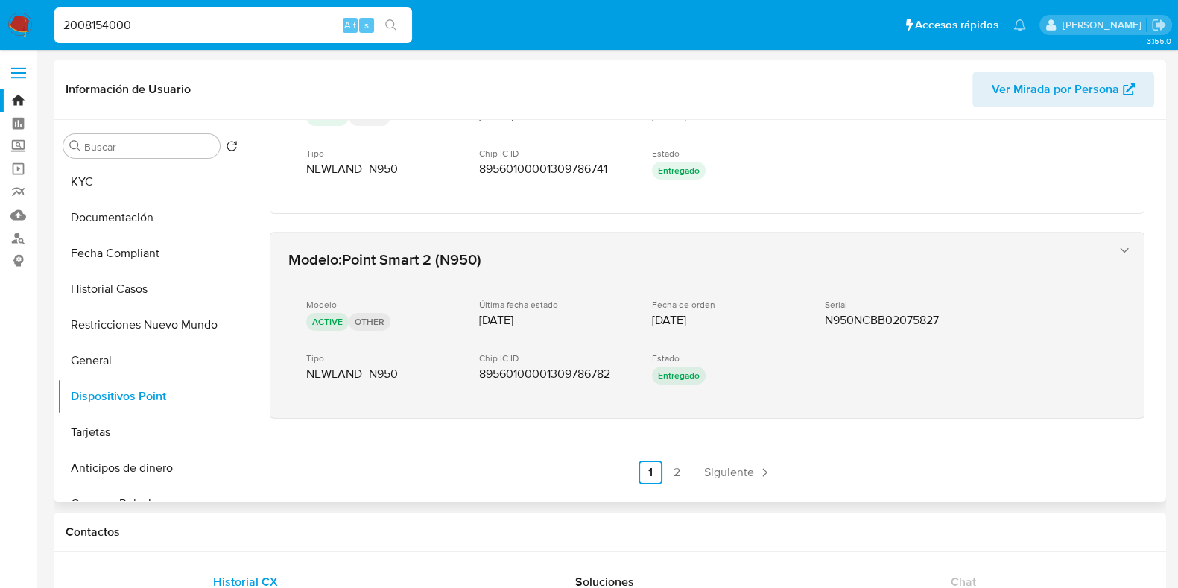
scroll to position [353, 0]
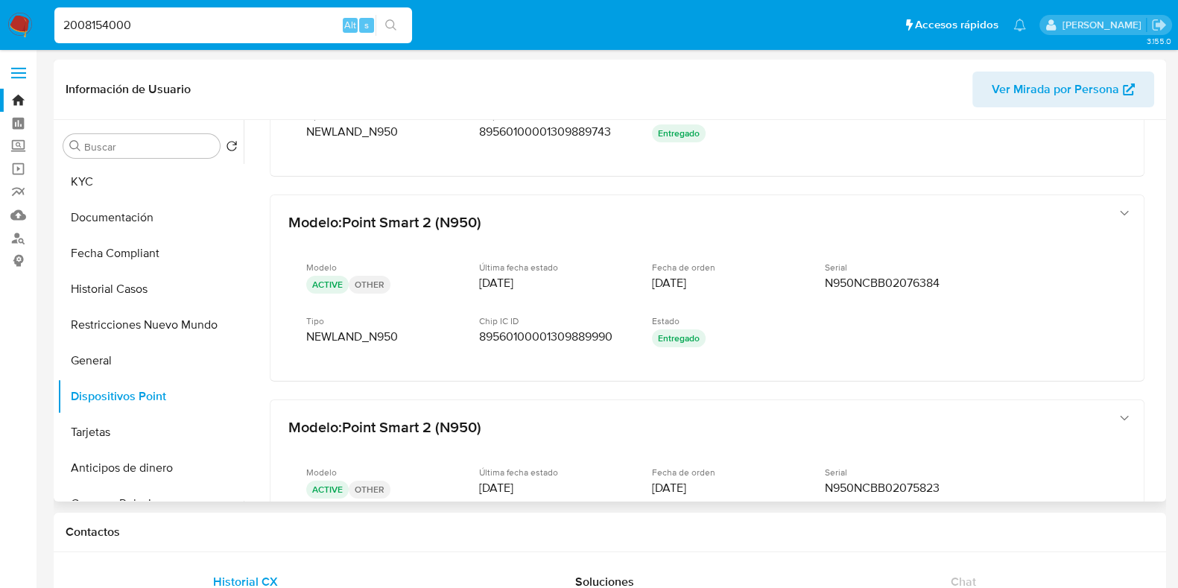
click at [1037, 101] on span "Ver Mirada por Persona" at bounding box center [1055, 90] width 127 height 36
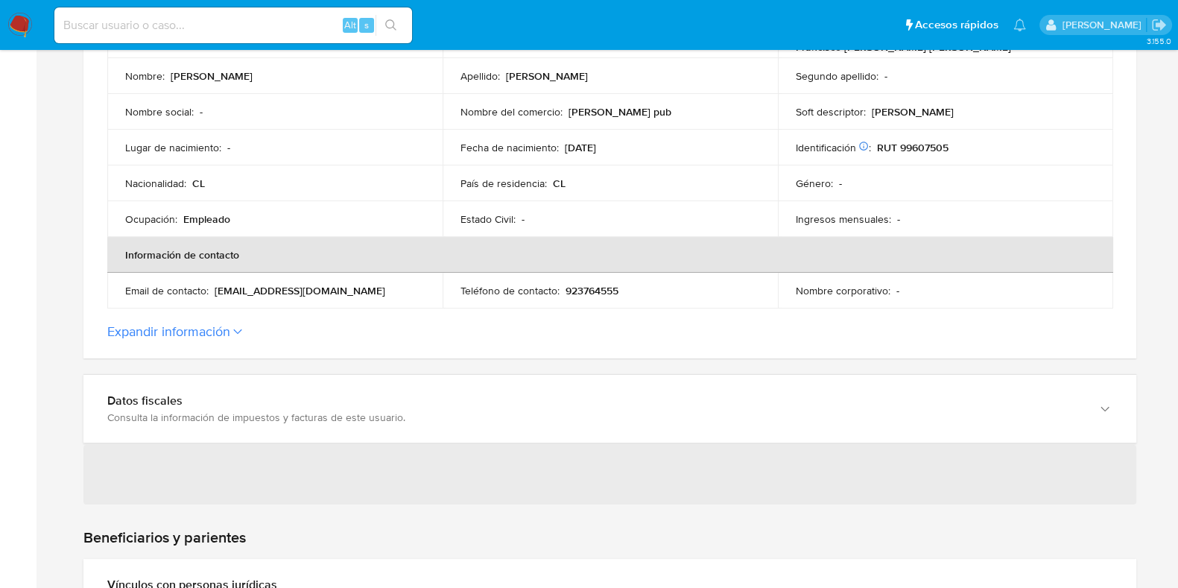
scroll to position [466, 0]
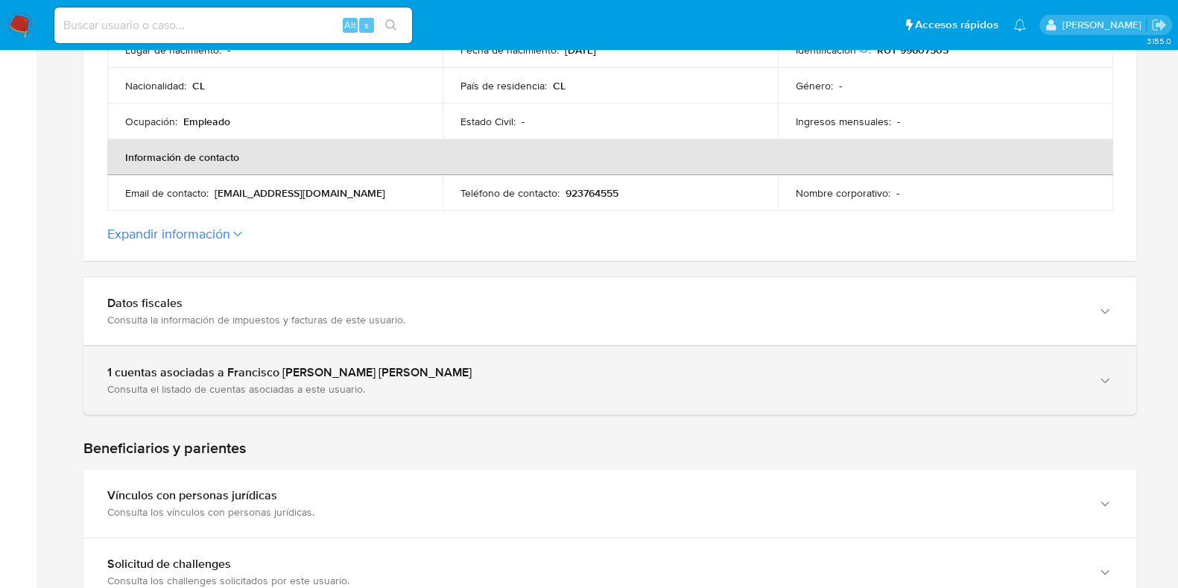
click at [499, 376] on div "1 cuentas asociadas a Francisco Iván Melo Morales" at bounding box center [595, 372] width 976 height 15
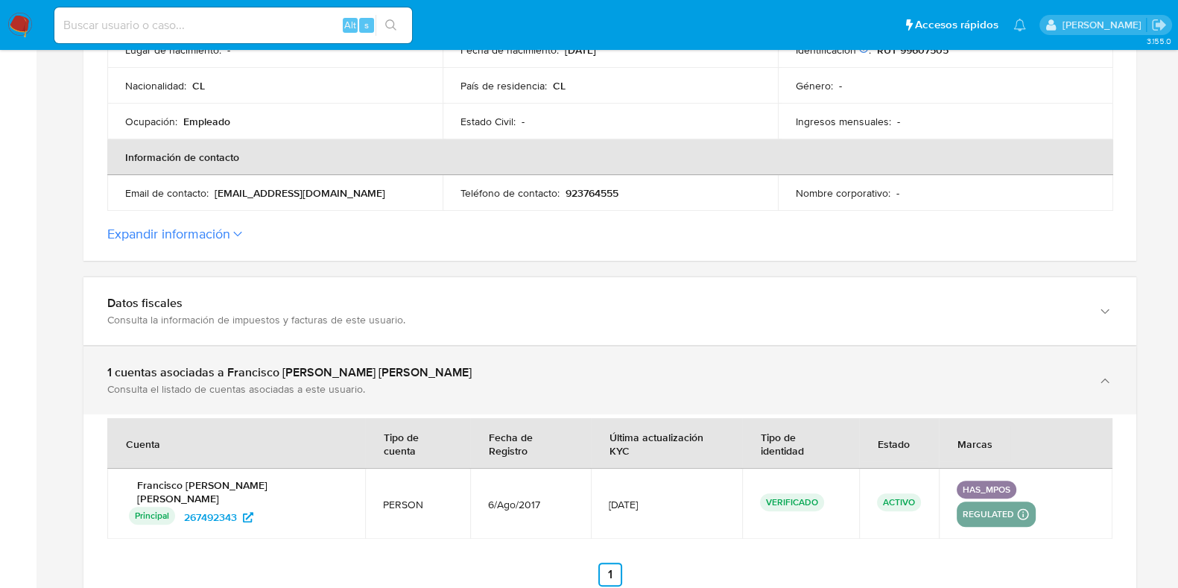
click at [499, 376] on div "1 cuentas asociadas a Francisco Iván Melo Morales" at bounding box center [595, 372] width 976 height 15
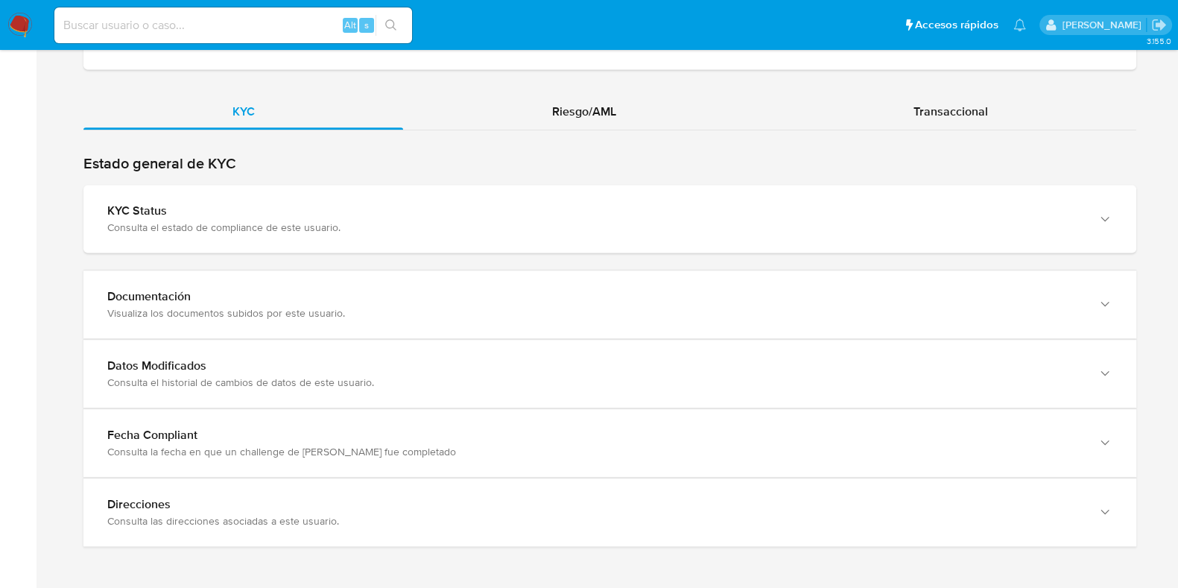
scroll to position [1346, 0]
click at [939, 104] on span "Transaccional" at bounding box center [951, 110] width 75 height 17
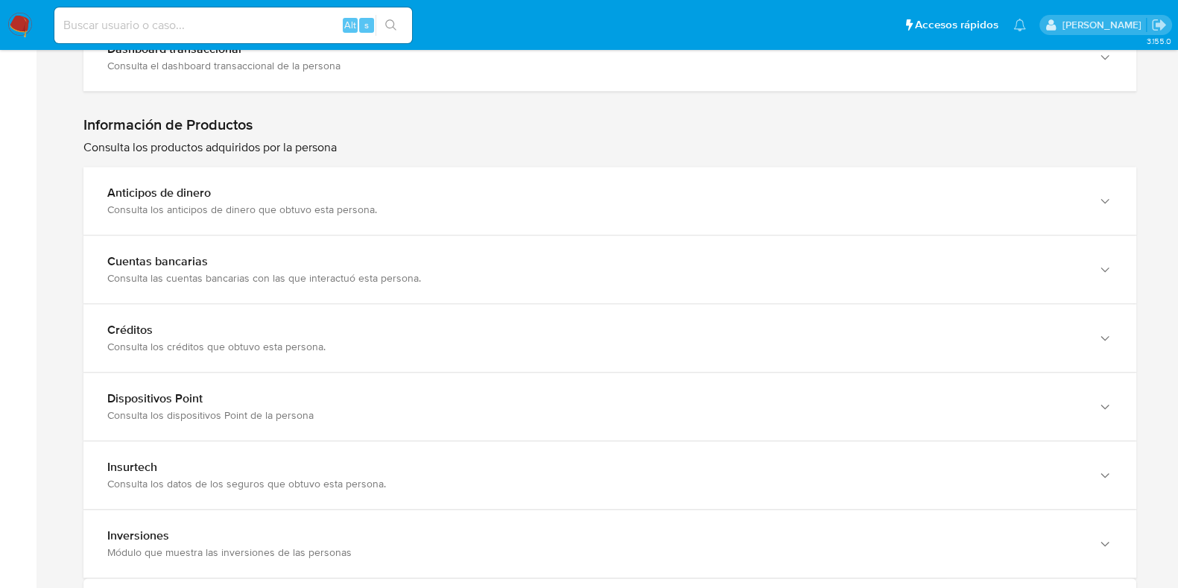
scroll to position [1625, 0]
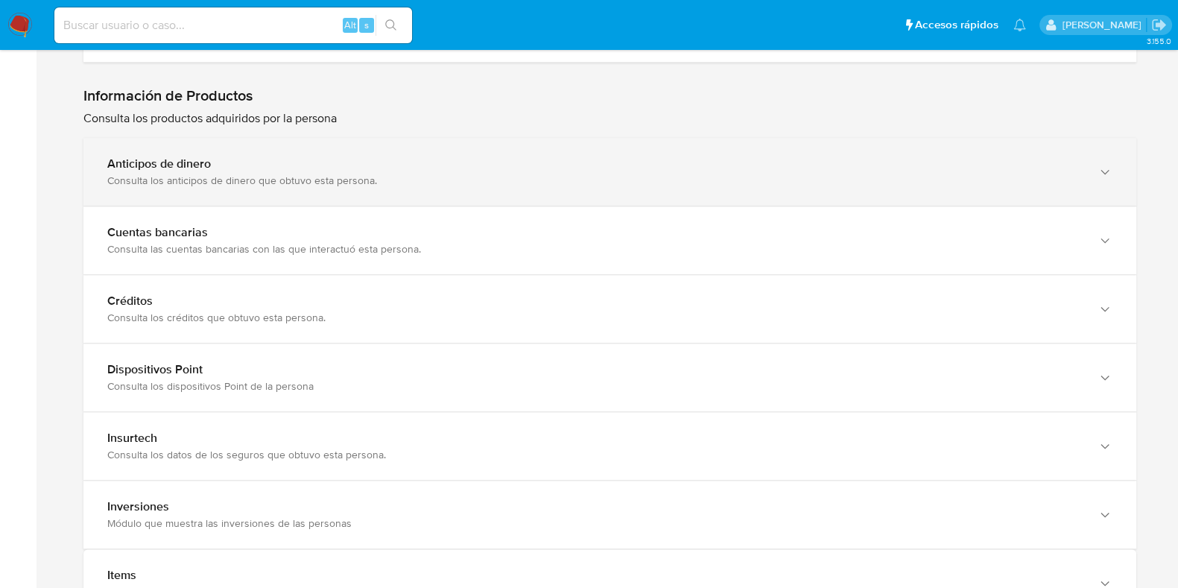
click at [454, 154] on div "Anticipos de dinero Consulta los anticipos de dinero que obtuvo esta persona." at bounding box center [609, 172] width 1053 height 68
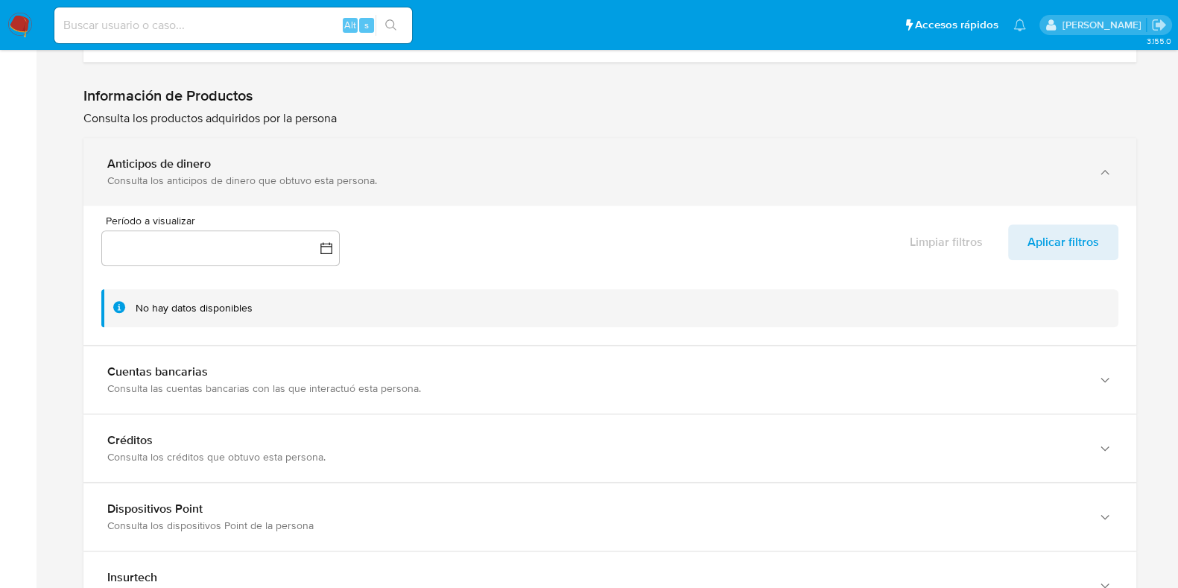
click at [470, 163] on div "Anticipos de dinero" at bounding box center [595, 164] width 976 height 15
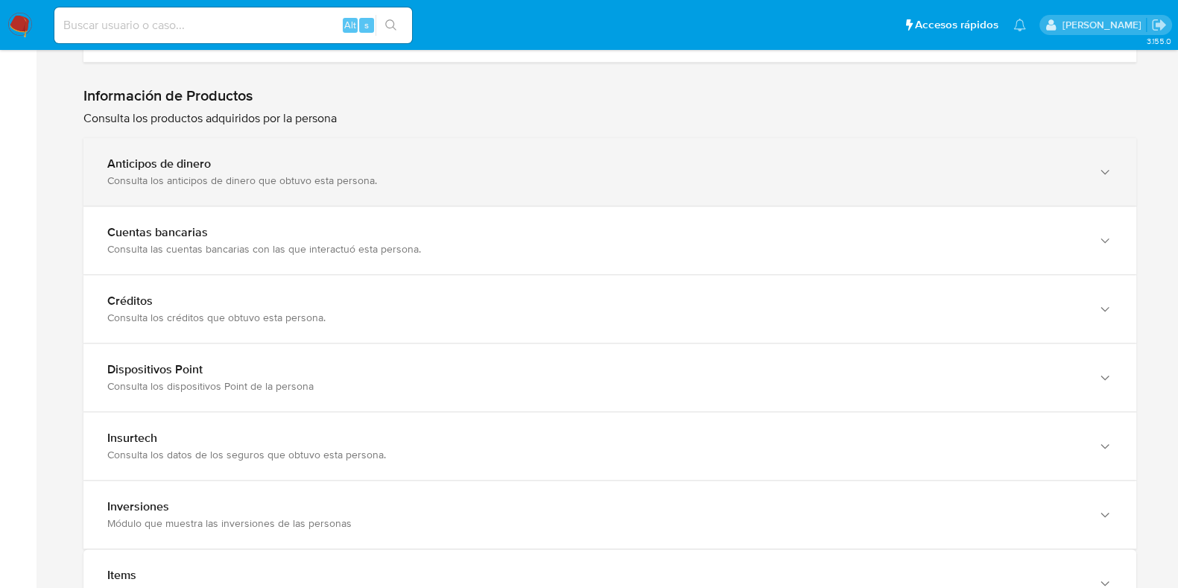
click at [455, 153] on div "Anticipos de dinero Consulta los anticipos de dinero que obtuvo esta persona." at bounding box center [609, 172] width 1053 height 68
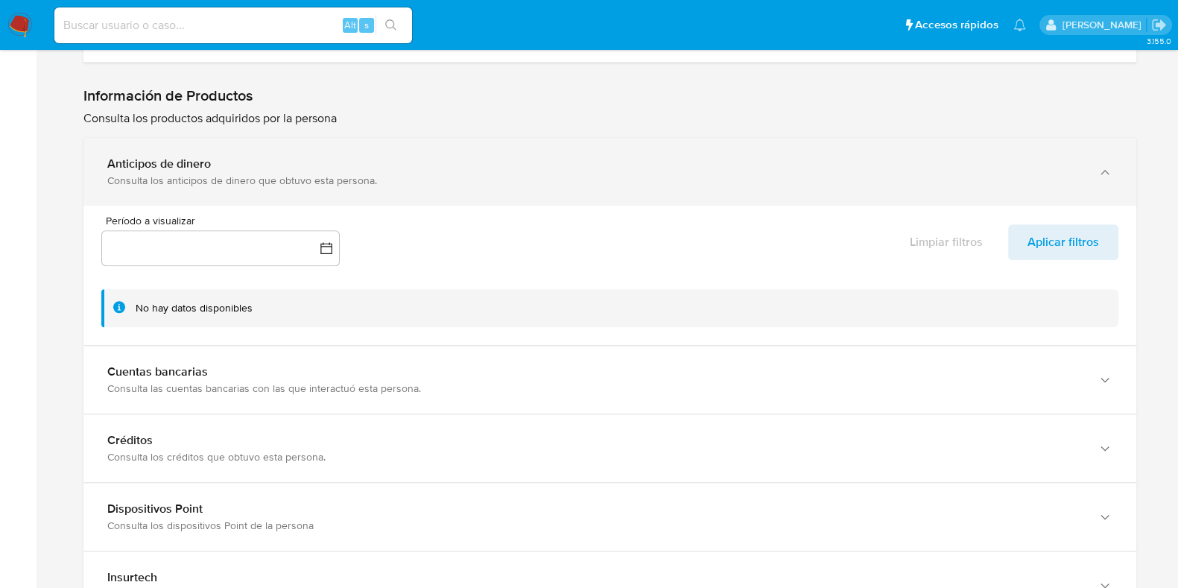
click at [455, 153] on div "Anticipos de dinero Consulta los anticipos de dinero que obtuvo esta persona." at bounding box center [609, 172] width 1053 height 68
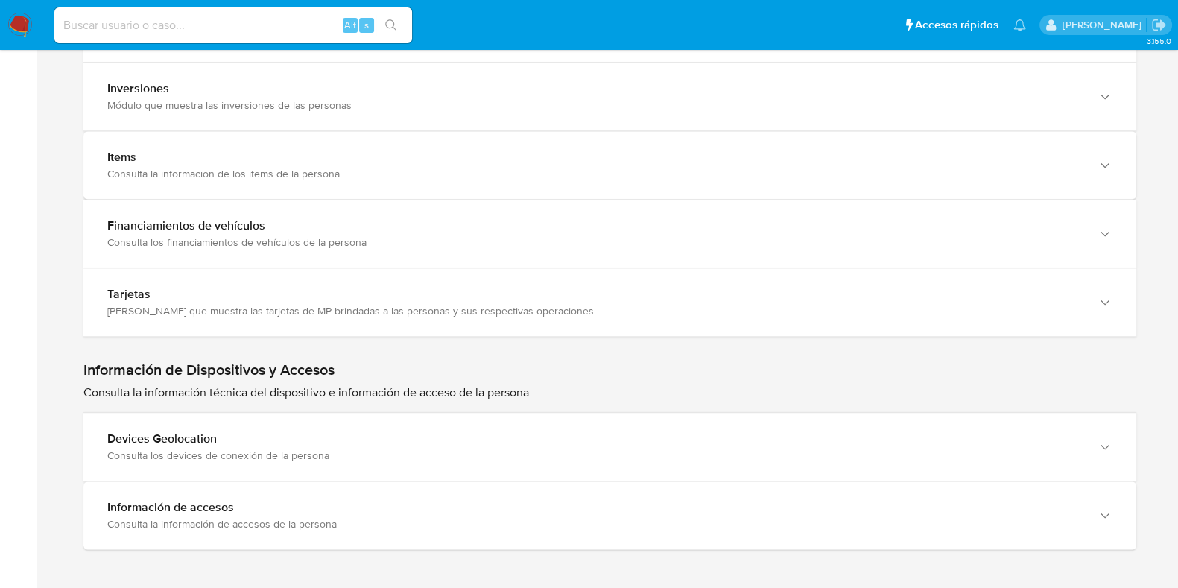
scroll to position [2047, 0]
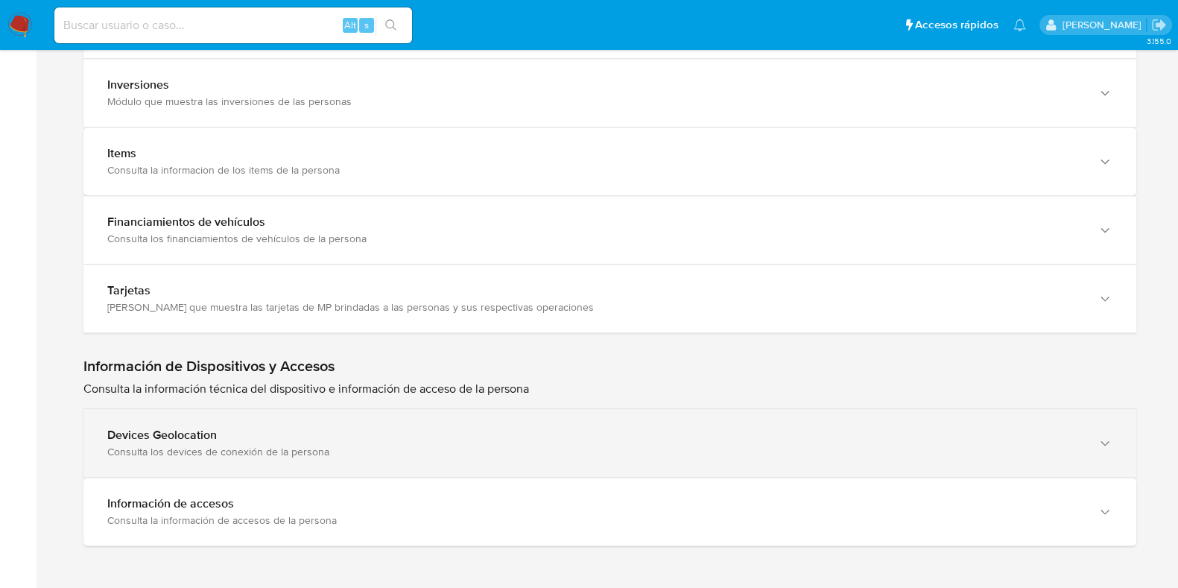
click at [415, 429] on div "Devices Geolocation" at bounding box center [595, 435] width 976 height 15
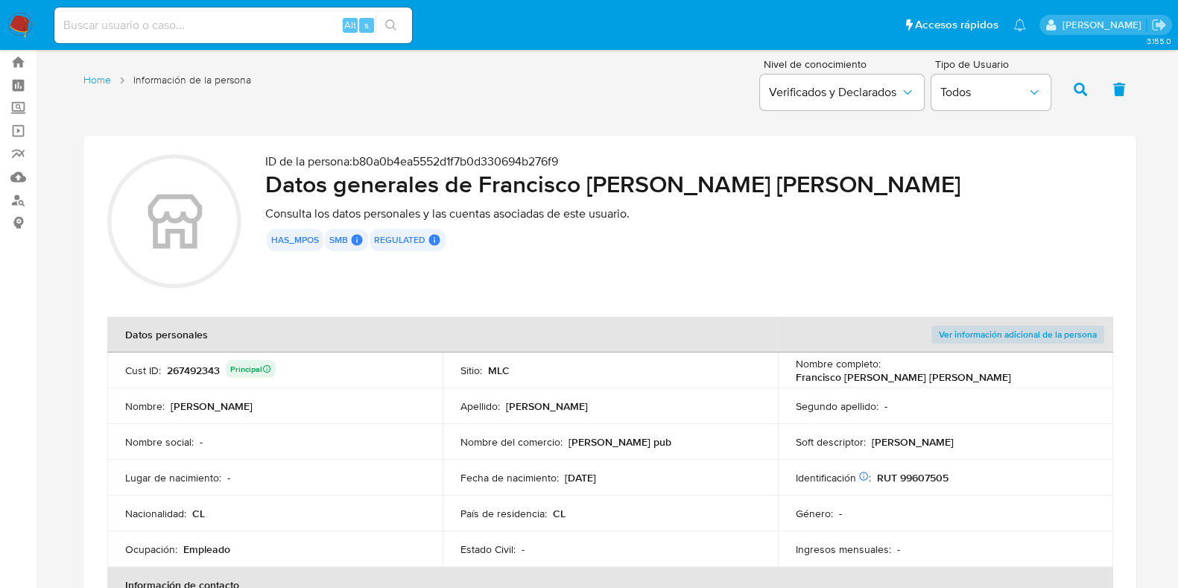
scroll to position [0, 0]
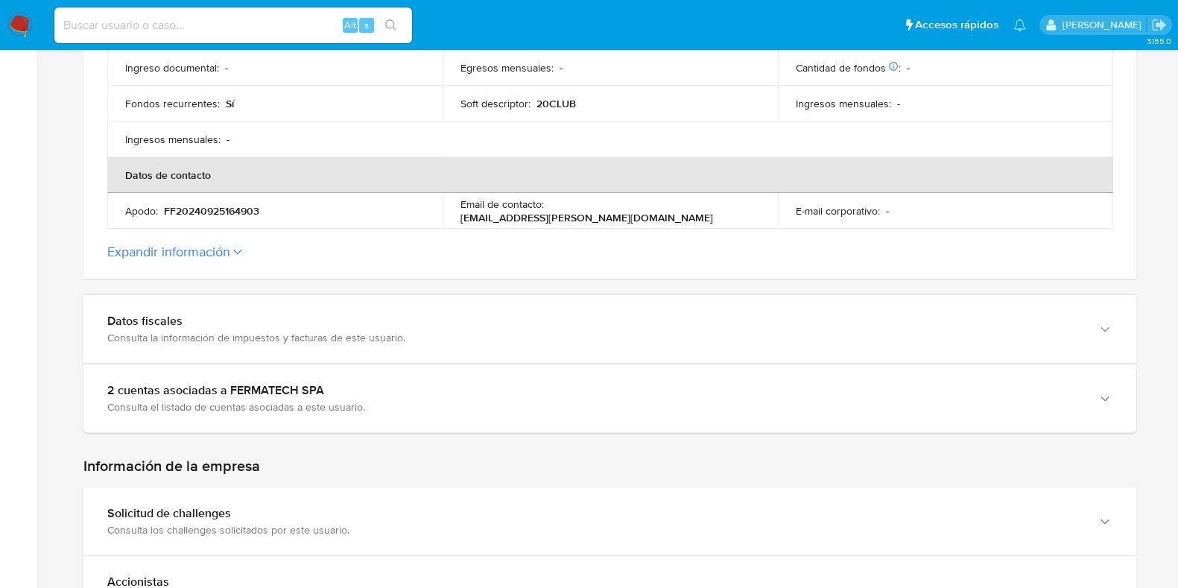
scroll to position [559, 0]
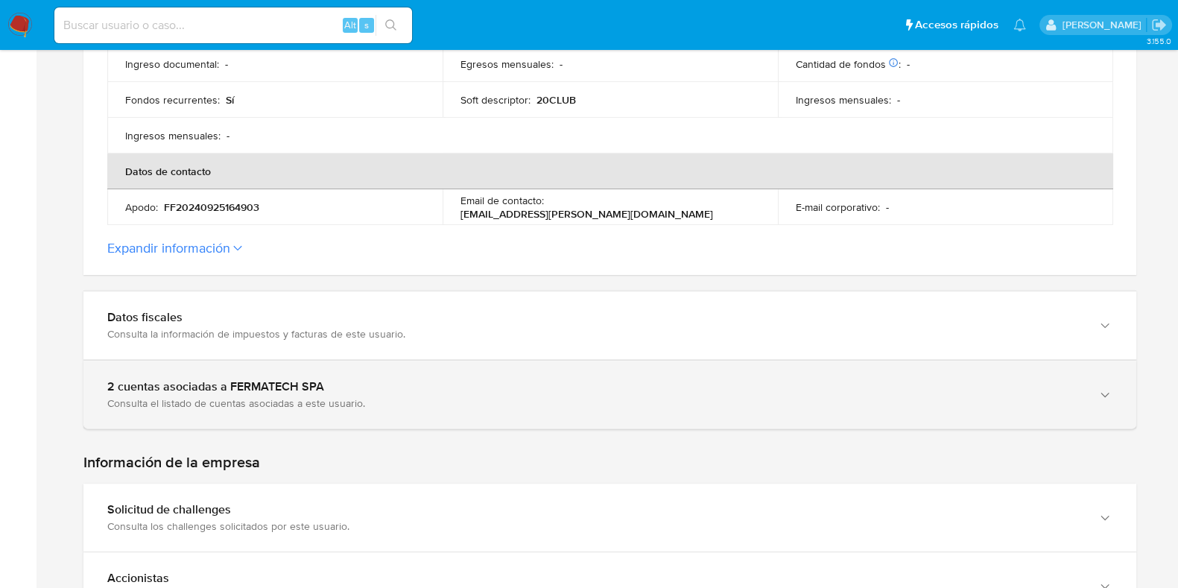
click at [420, 385] on div "2 cuentas asociadas a FERMATECH SPA" at bounding box center [595, 386] width 976 height 15
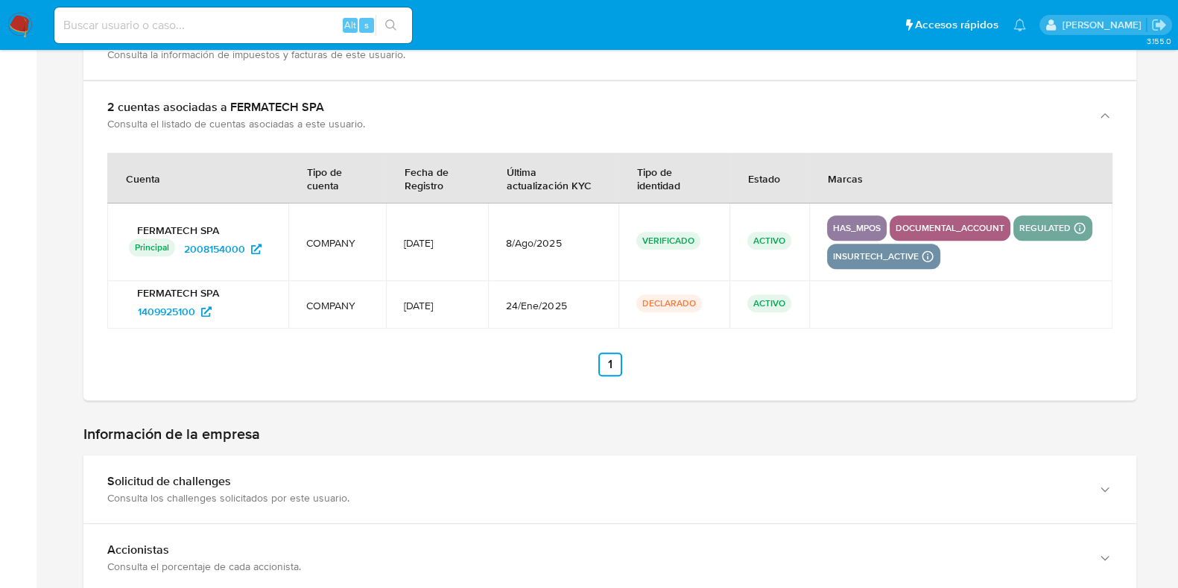
scroll to position [745, 0]
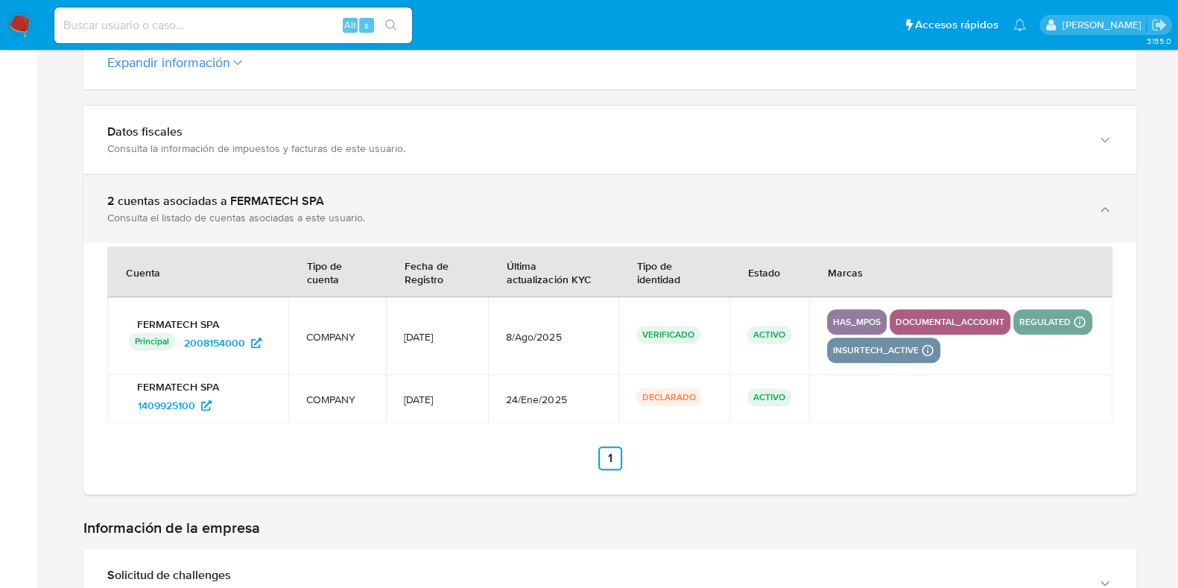
click at [506, 211] on div "Consulta el listado de cuentas asociadas a este usuario." at bounding box center [595, 217] width 976 height 13
